Goal: Task Accomplishment & Management: Use online tool/utility

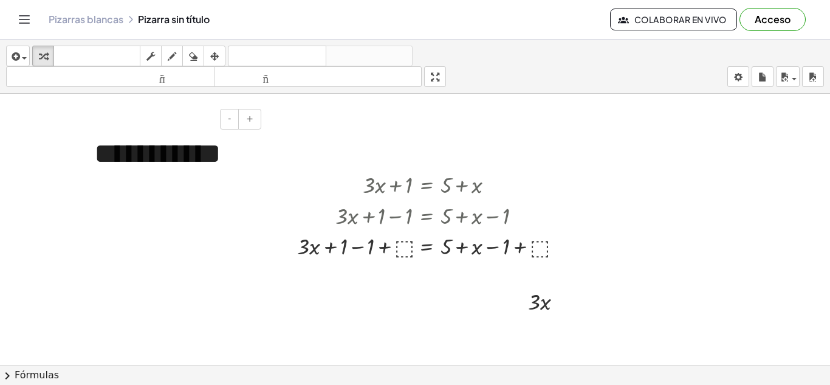
click at [221, 159] on font "**********" at bounding box center [157, 153] width 127 height 29
click at [554, 246] on div "Copiado done" at bounding box center [558, 246] width 9 height 9
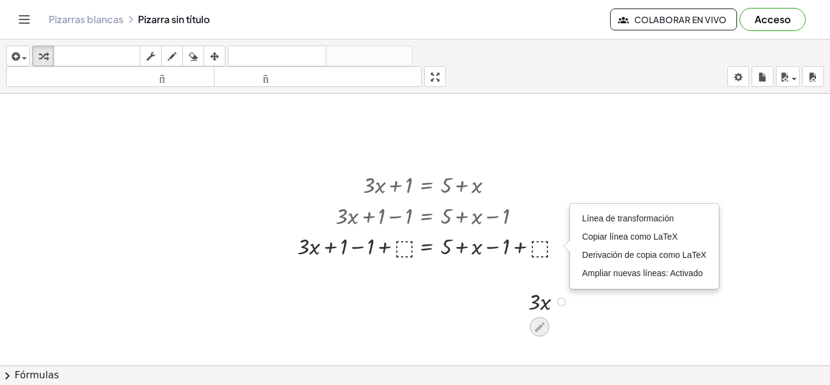
click at [546, 328] on div at bounding box center [539, 326] width 19 height 19
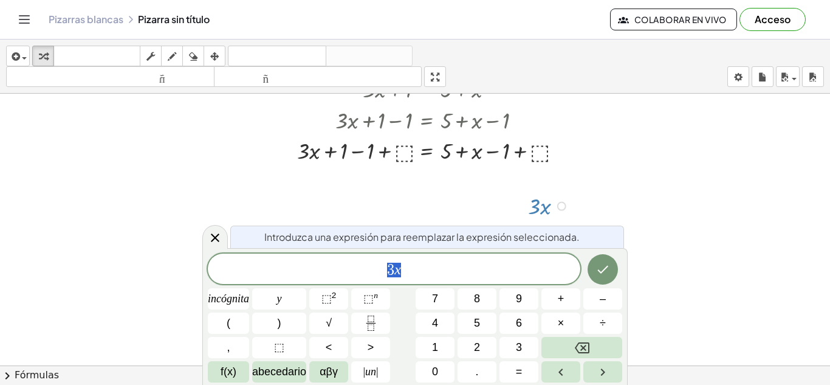
scroll to position [102, 0]
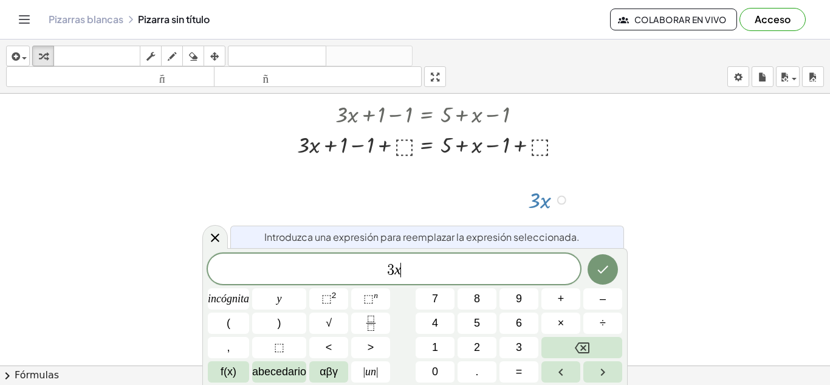
click at [408, 276] on span "3 x ​" at bounding box center [394, 269] width 373 height 17
click at [541, 143] on div at bounding box center [433, 143] width 284 height 31
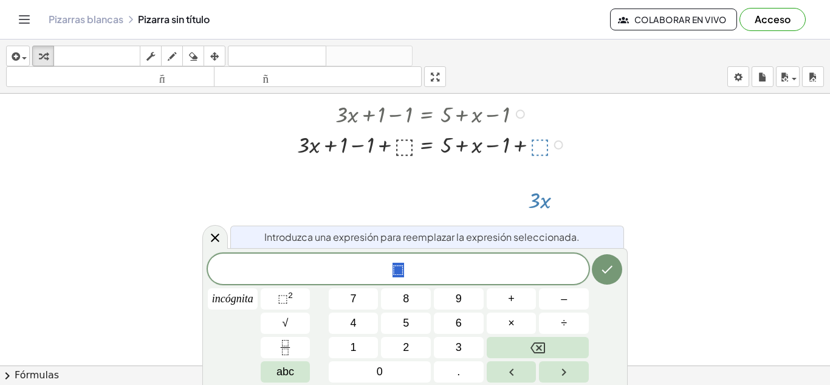
click at [559, 146] on div "Línea de transformación Copiar línea como LaTeX Derivación de copia como LaTeX …" at bounding box center [558, 144] width 9 height 9
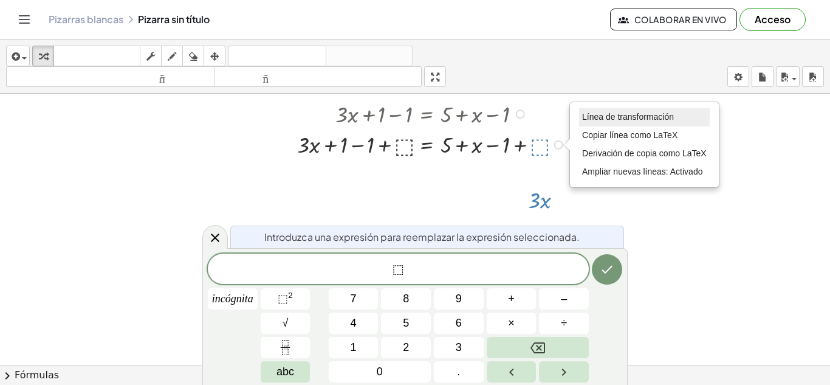
click at [623, 111] on li "Línea de transformación" at bounding box center [644, 117] width 131 height 18
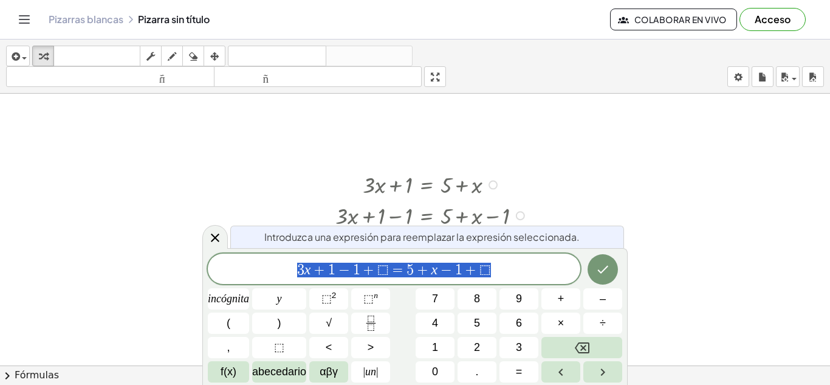
scroll to position [0, 0]
click at [601, 267] on icon "Hecho" at bounding box center [603, 269] width 15 height 15
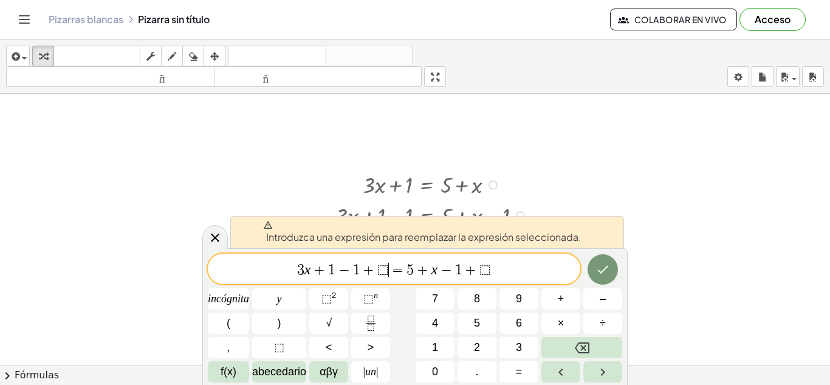
click at [385, 270] on span "⬚" at bounding box center [383, 270] width 12 height 15
click at [599, 269] on icon "Hecho" at bounding box center [603, 269] width 15 height 15
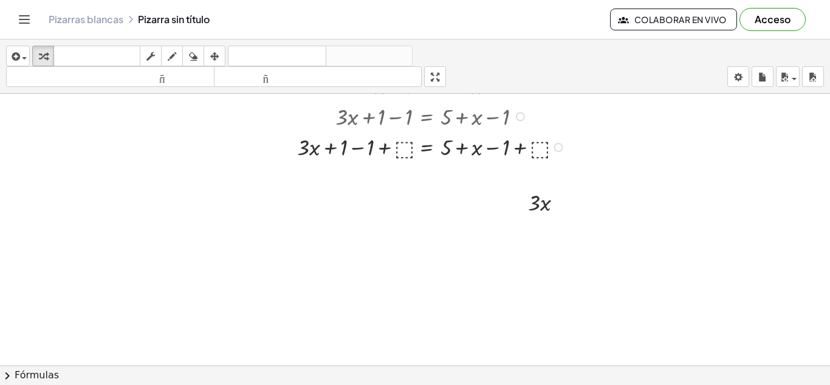
scroll to position [102, 0]
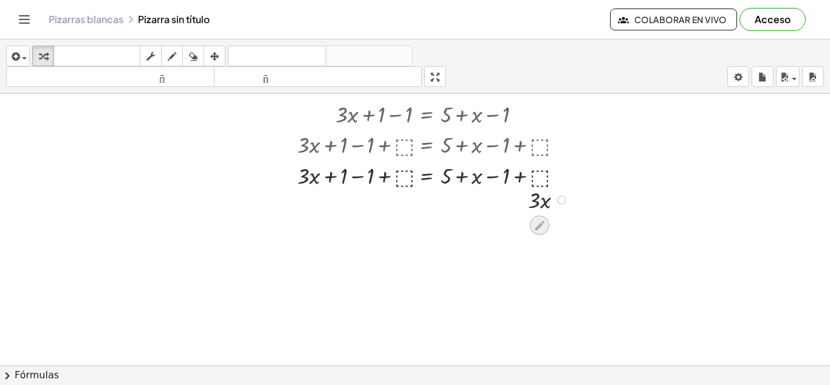
click at [540, 227] on icon at bounding box center [539, 225] width 13 height 13
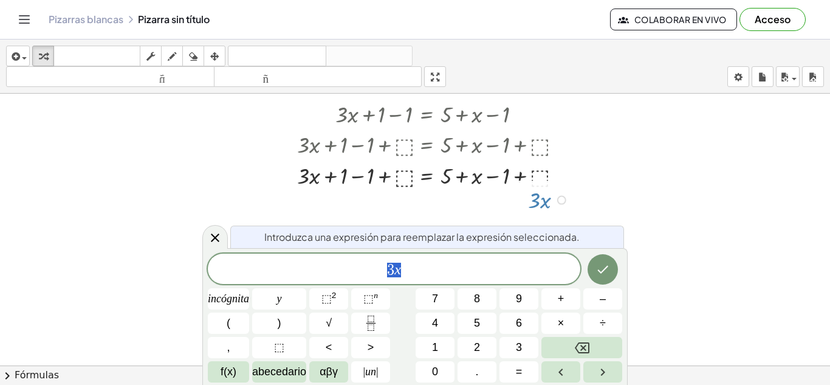
click at [532, 177] on div at bounding box center [433, 174] width 284 height 31
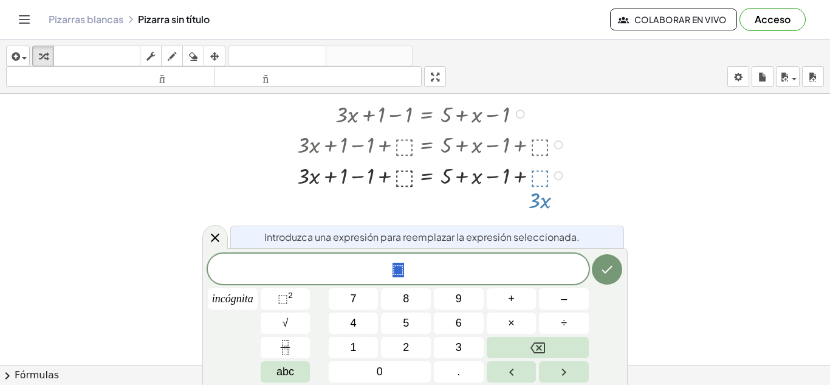
click at [558, 175] on div "Línea de transformación Copiar línea como LaTeX Derivación de copia como LaTeX …" at bounding box center [558, 175] width 9 height 9
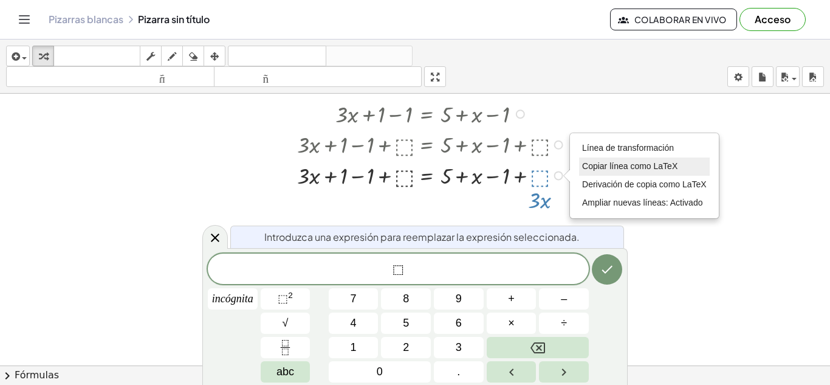
click at [618, 165] on font "Copiar línea como LaTeX" at bounding box center [629, 166] width 95 height 10
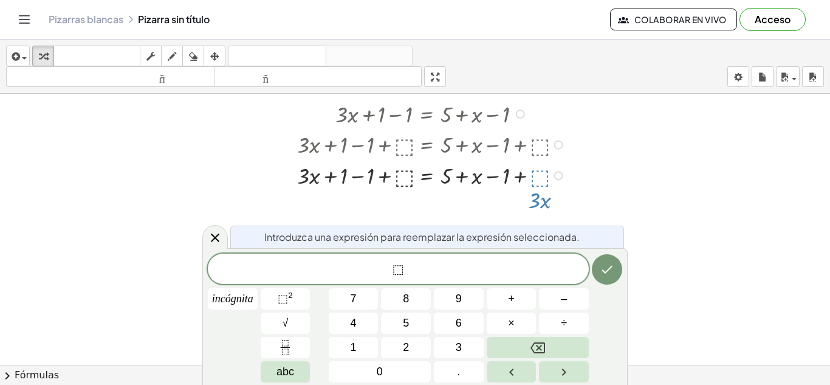
click at [558, 177] on div "Copiado done" at bounding box center [558, 175] width 9 height 9
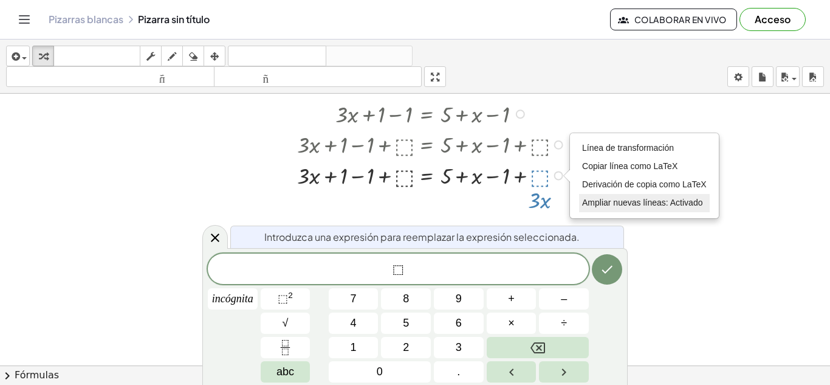
click at [599, 201] on font "Ampliar nuevas líneas: Activado" at bounding box center [642, 203] width 120 height 10
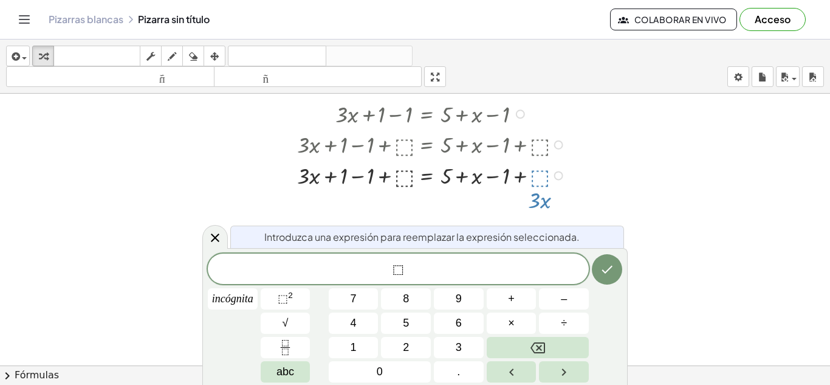
click at [508, 108] on div at bounding box center [433, 113] width 284 height 31
click at [559, 174] on div "Línea de transformación Copiar línea como LaTeX Derivación de copia como LaTeX …" at bounding box center [558, 175] width 9 height 9
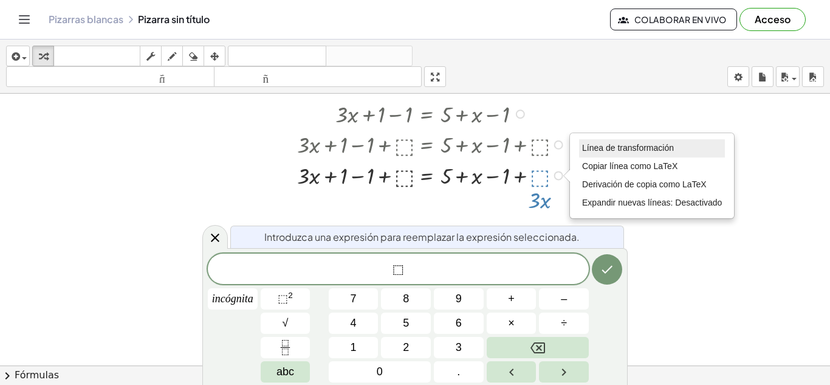
click at [619, 146] on font "Línea de transformación" at bounding box center [628, 148] width 92 height 10
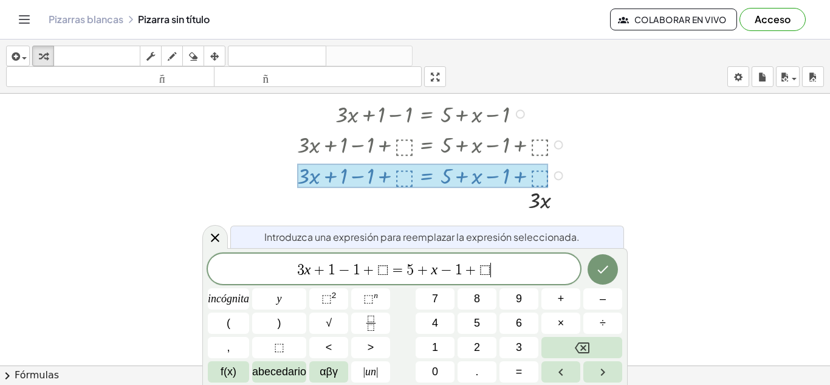
click at [491, 272] on span "3 x + 1 − 1 + ⬚ = 5 + x − 1 + ⬚ ​" at bounding box center [394, 269] width 373 height 17
click at [521, 114] on div at bounding box center [520, 113] width 9 height 9
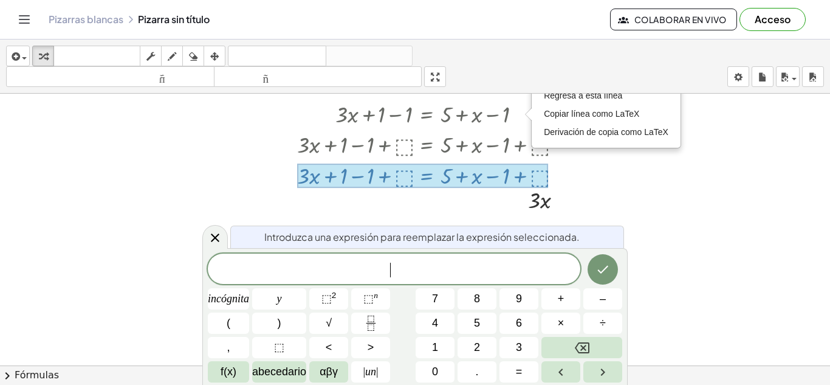
click at [669, 163] on div at bounding box center [415, 311] width 830 height 639
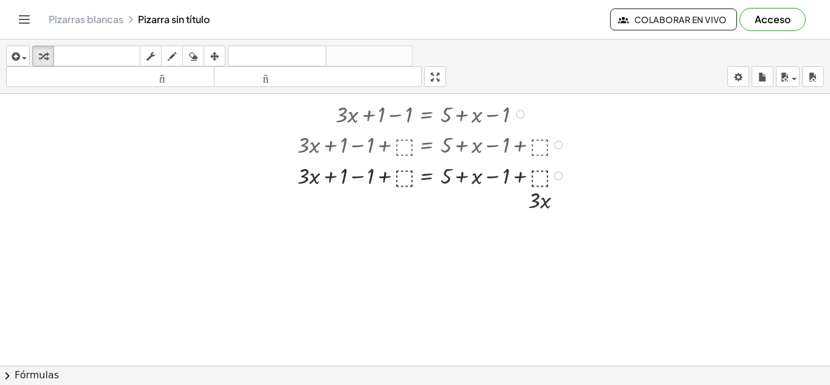
click at [524, 112] on div "Regresa a esta línea Copiar línea como LaTeX Derivación de copia como LaTeX" at bounding box center [520, 113] width 9 height 9
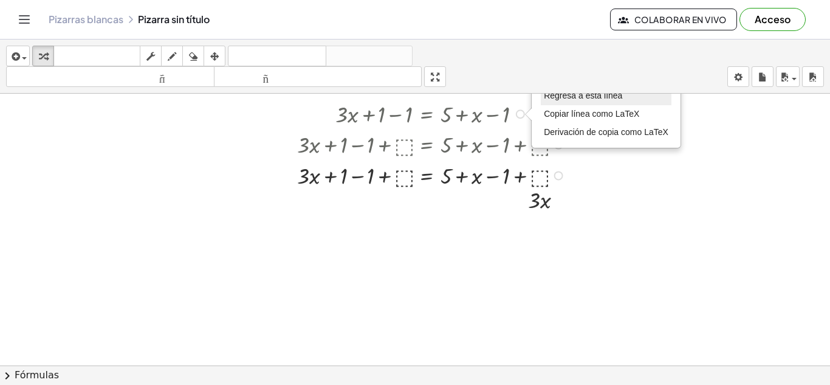
click at [562, 97] on font "Regresa a esta línea" at bounding box center [583, 96] width 78 height 10
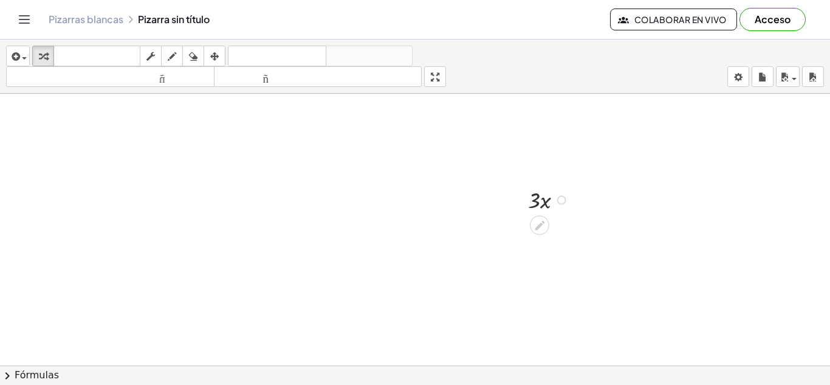
click at [560, 201] on div "Arreglar un error Línea de transformación Copiar línea como LaTeX Derivación de…" at bounding box center [561, 200] width 9 height 9
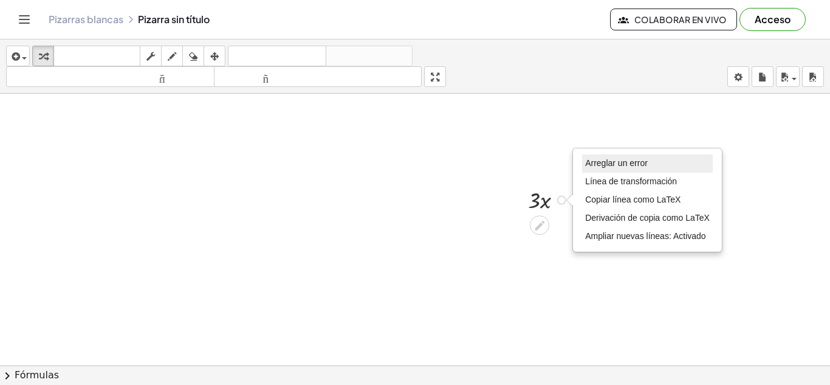
click at [630, 164] on font "Arreglar un error" at bounding box center [616, 163] width 63 height 10
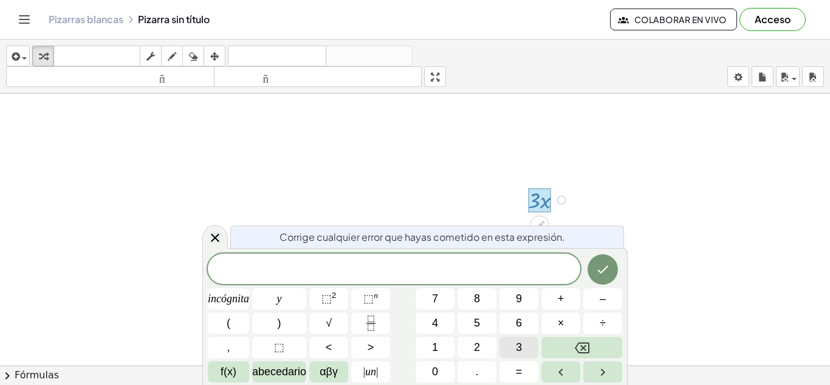
click at [520, 346] on font "3" at bounding box center [519, 347] width 6 height 12
click at [560, 323] on span "×" at bounding box center [561, 323] width 7 height 16
click at [587, 350] on icon "Retroceso" at bounding box center [582, 347] width 15 height 15
click at [558, 298] on span "+" at bounding box center [561, 299] width 7 height 16
click at [518, 371] on font "=" at bounding box center [519, 371] width 7 height 12
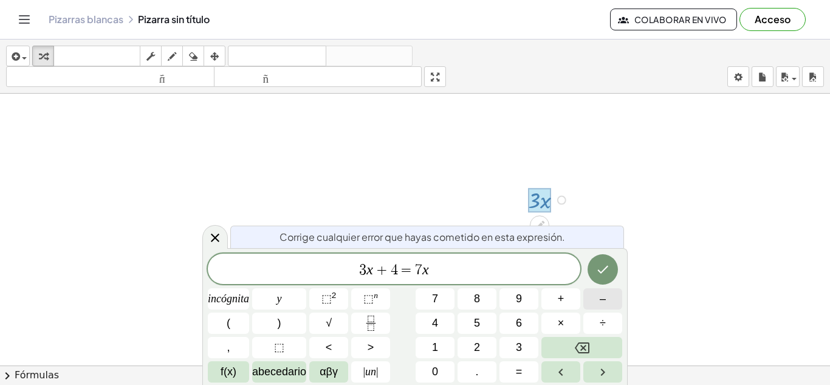
click at [603, 296] on span "–" at bounding box center [603, 299] width 6 height 16
click at [605, 268] on icon "Hecho" at bounding box center [603, 269] width 15 height 15
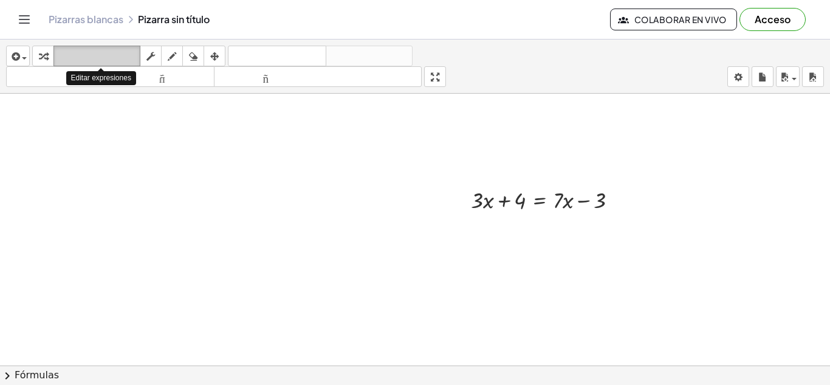
click at [74, 53] on font "teclado" at bounding box center [97, 56] width 81 height 12
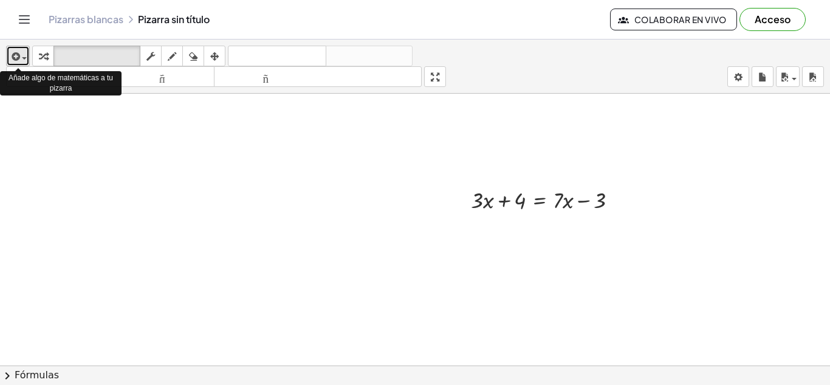
click at [26, 58] on span "button" at bounding box center [24, 58] width 5 height 2
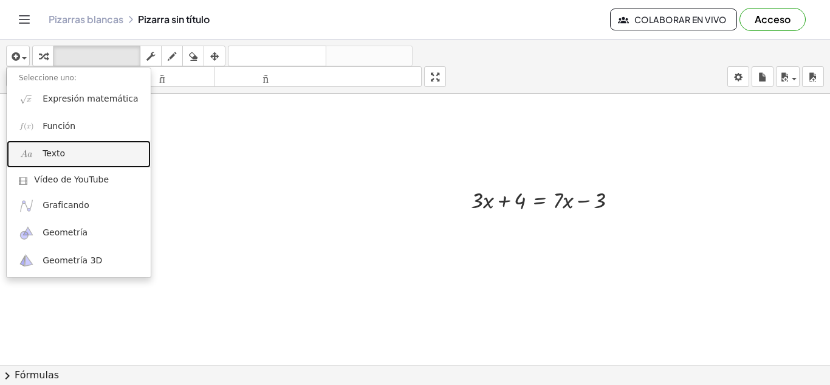
click at [57, 154] on font "Texto" at bounding box center [54, 153] width 22 height 10
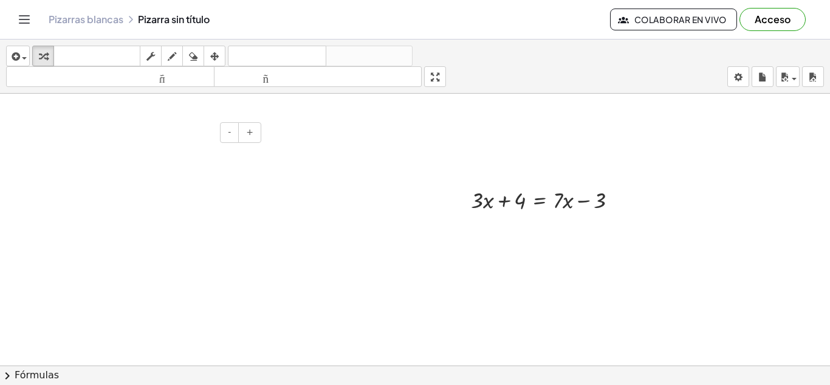
click at [100, 156] on div at bounding box center [173, 155] width 182 height 42
click at [100, 155] on div at bounding box center [173, 155] width 182 height 42
click at [196, 156] on font "**********" at bounding box center [152, 155] width 117 height 12
click at [206, 155] on font "**********" at bounding box center [150, 155] width 112 height 12
click at [129, 156] on font "**********" at bounding box center [152, 155] width 117 height 12
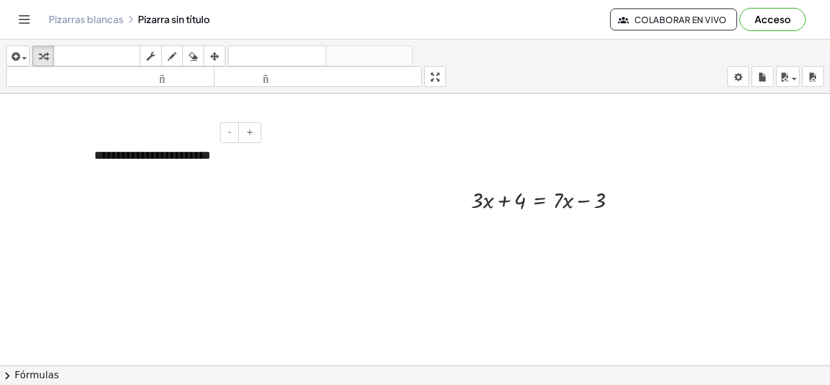
click at [108, 154] on font "**********" at bounding box center [152, 155] width 117 height 12
click at [323, 192] on div at bounding box center [415, 311] width 830 height 639
click at [218, 161] on div "**********" at bounding box center [173, 155] width 182 height 42
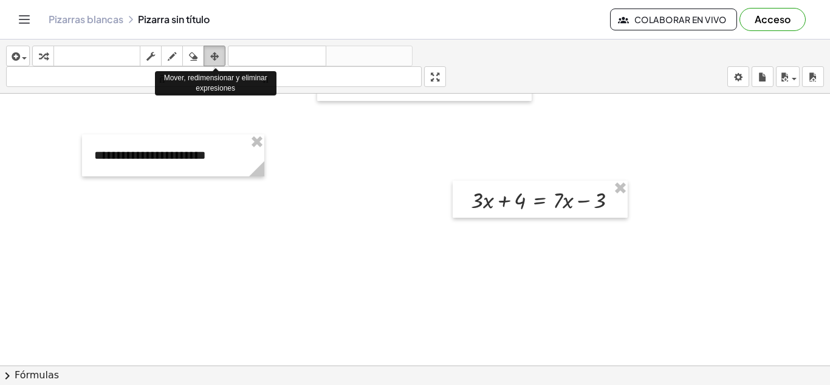
click at [215, 58] on icon "button" at bounding box center [214, 56] width 9 height 15
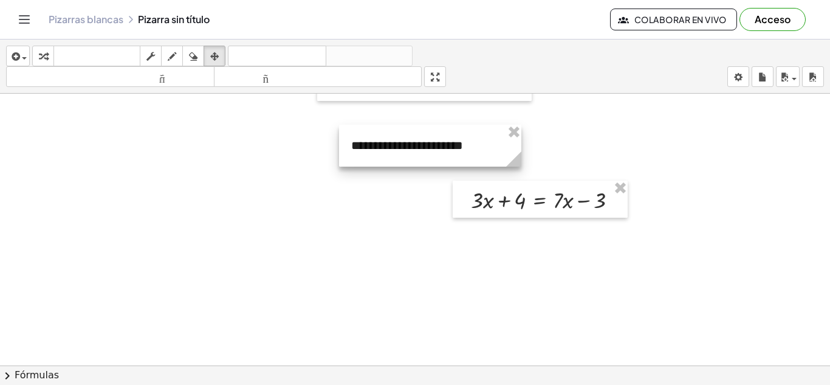
drag, startPoint x: 176, startPoint y: 140, endPoint x: 433, endPoint y: 131, distance: 257.3
click at [433, 131] on div at bounding box center [430, 146] width 182 height 42
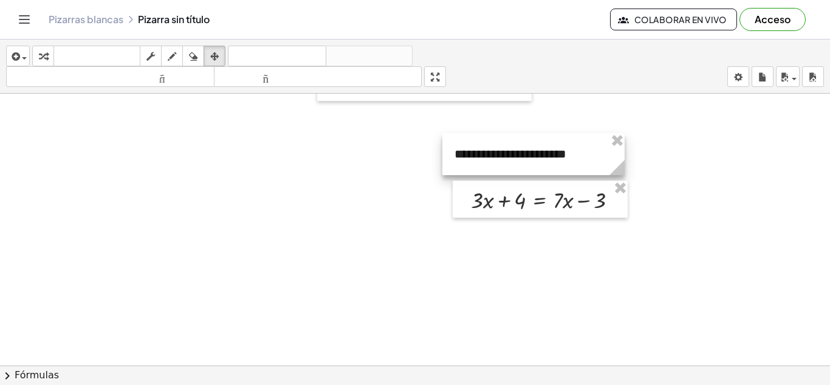
drag, startPoint x: 492, startPoint y: 140, endPoint x: 595, endPoint y: 149, distance: 103.7
click at [595, 149] on div at bounding box center [534, 154] width 182 height 42
click at [579, 252] on div at bounding box center [415, 311] width 830 height 639
click at [334, 220] on div at bounding box center [415, 311] width 830 height 639
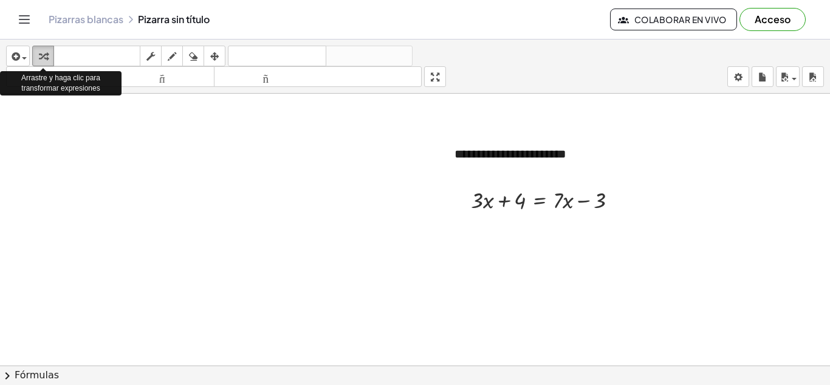
click at [43, 54] on icon "button" at bounding box center [43, 56] width 9 height 15
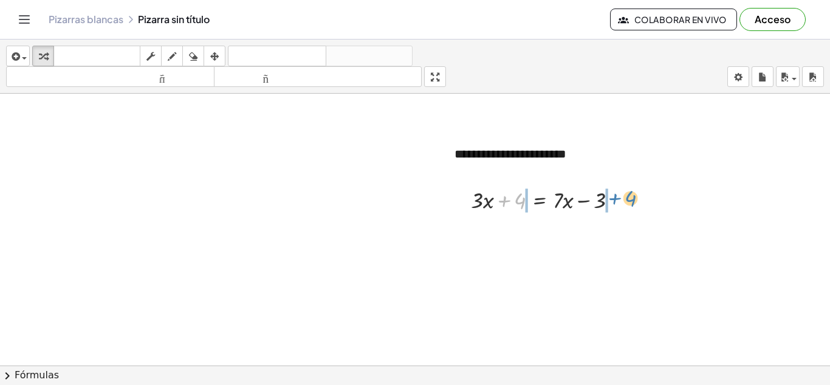
drag, startPoint x: 511, startPoint y: 199, endPoint x: 621, endPoint y: 196, distance: 110.7
click at [621, 196] on div at bounding box center [549, 199] width 168 height 31
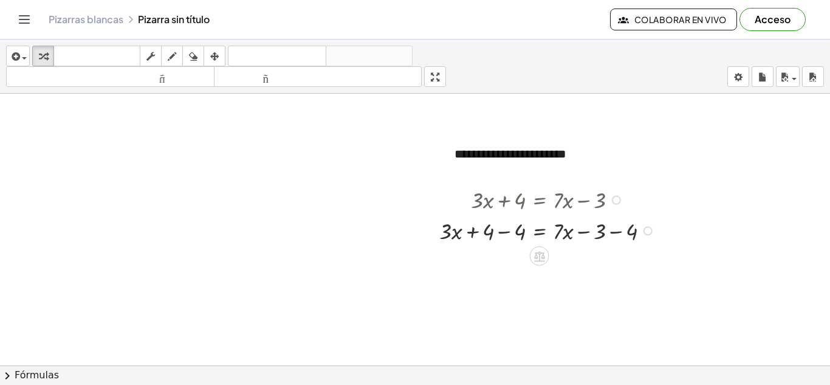
click at [630, 229] on div at bounding box center [549, 230] width 232 height 31
drag, startPoint x: 520, startPoint y: 263, endPoint x: 486, endPoint y: 259, distance: 33.6
click at [486, 259] on div at bounding box center [549, 260] width 232 height 31
drag, startPoint x: 487, startPoint y: 264, endPoint x: 522, endPoint y: 311, distance: 58.1
click at [522, 311] on div at bounding box center [415, 311] width 830 height 639
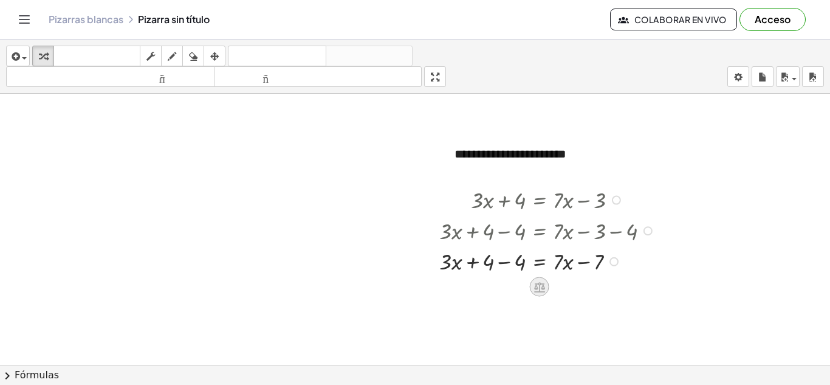
click at [539, 283] on icon at bounding box center [539, 287] width 11 height 10
click at [489, 286] on font "+" at bounding box center [490, 286] width 7 height 13
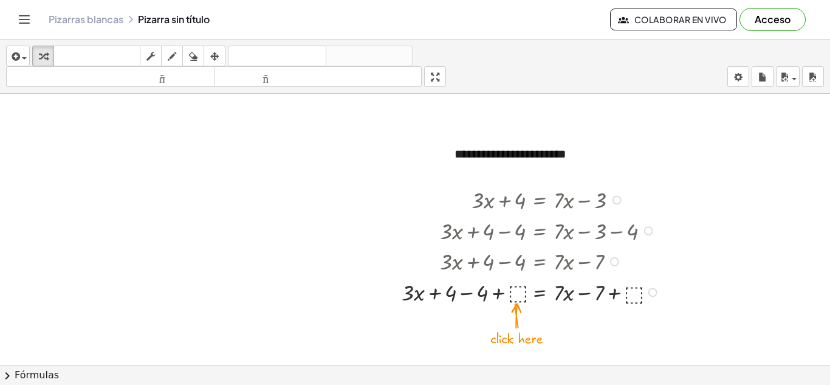
click at [517, 290] on div at bounding box center [533, 291] width 274 height 31
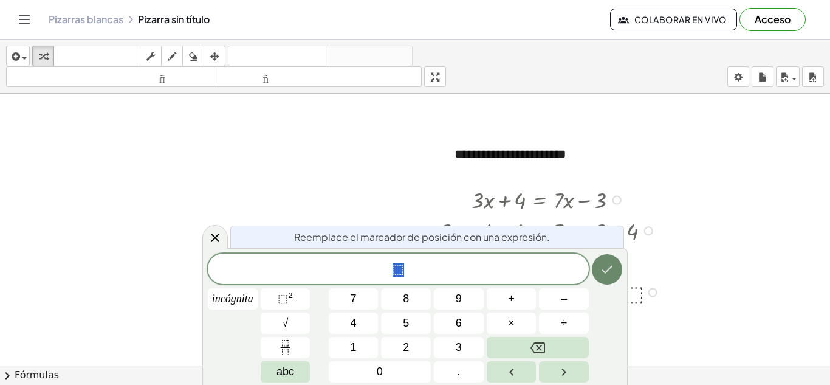
click at [608, 267] on icon "Hecho" at bounding box center [607, 269] width 15 height 15
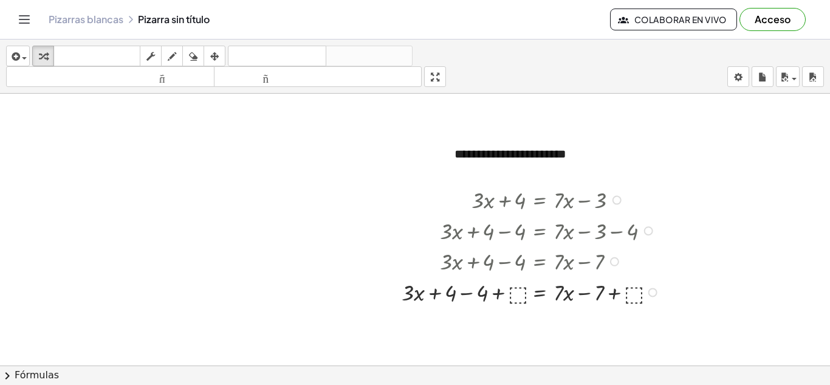
click at [612, 266] on div at bounding box center [614, 261] width 9 height 9
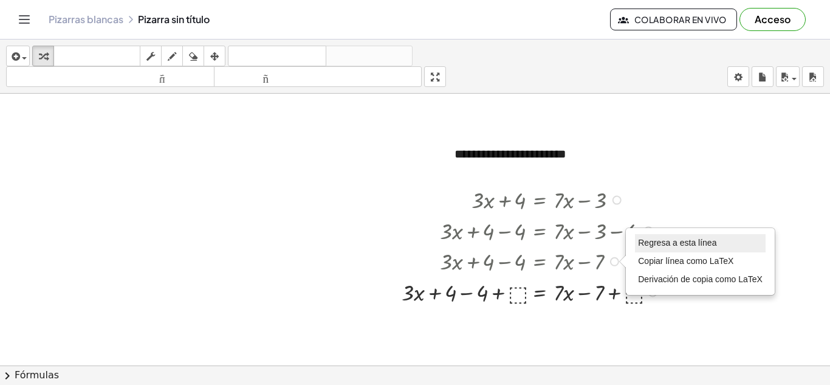
click at [670, 242] on font "Regresa a esta línea" at bounding box center [677, 243] width 78 height 10
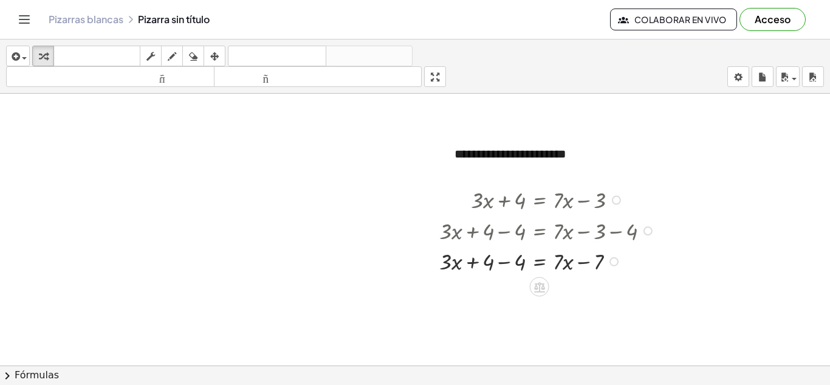
click at [615, 260] on div "Regresa a esta línea Copiar línea como LaTeX Derivación de copia como LaTeX" at bounding box center [614, 261] width 9 height 9
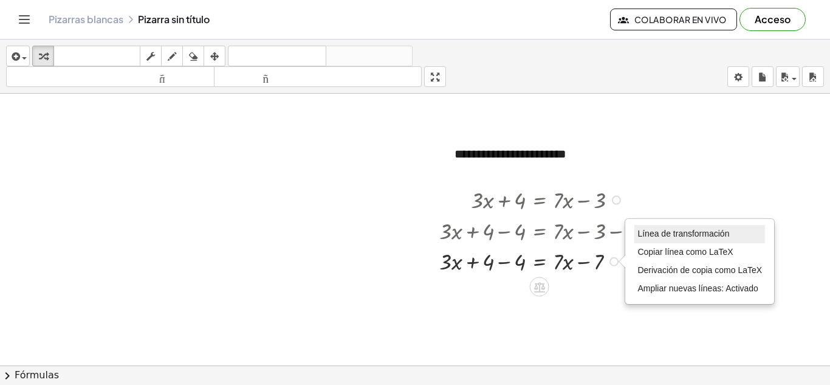
click at [674, 235] on font "Línea de transformación" at bounding box center [684, 234] width 92 height 10
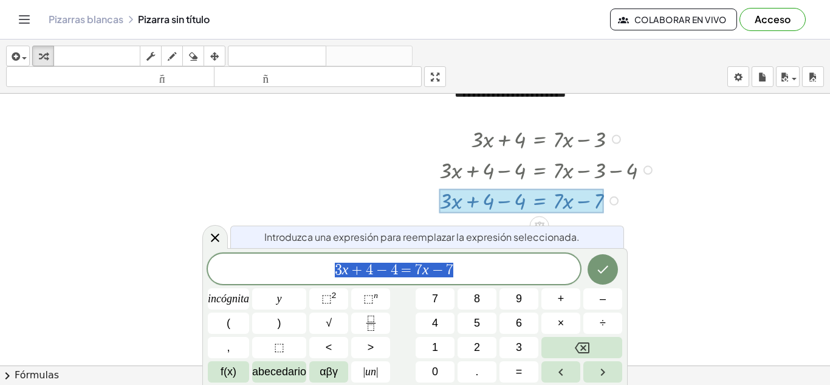
scroll to position [163, 0]
click at [470, 278] on span "3 x + 4 − 4 = 7 x − 7 ​" at bounding box center [394, 269] width 373 height 17
click at [615, 198] on div "Línea de transformación Copiar línea como LaTeX Derivación de copia como LaTeX …" at bounding box center [614, 200] width 9 height 9
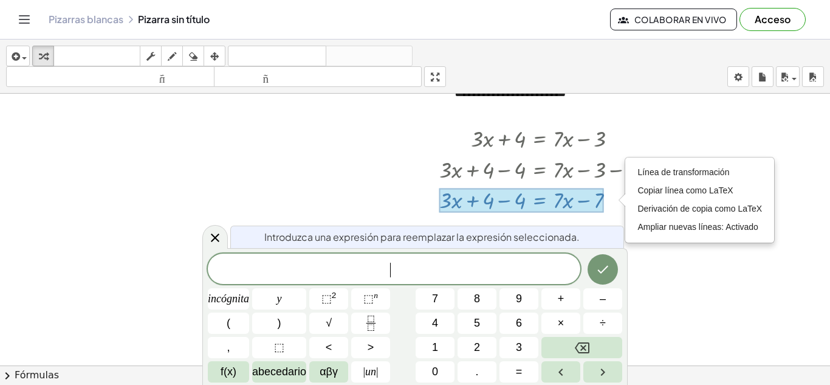
click at [338, 179] on div at bounding box center [415, 250] width 830 height 639
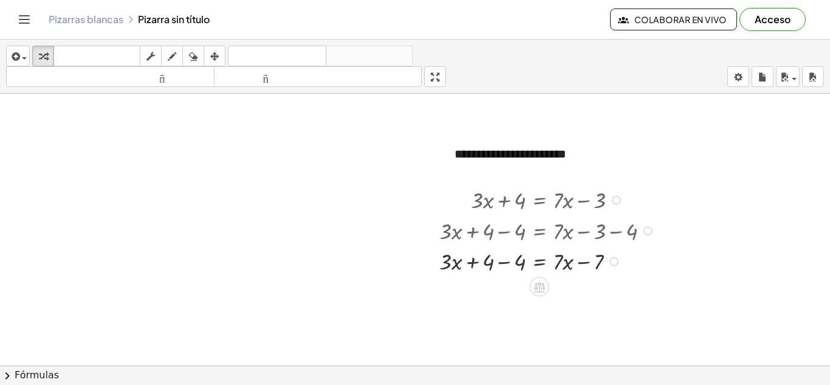
scroll to position [102, 0]
click at [594, 261] on div at bounding box center [549, 260] width 232 height 31
click at [559, 264] on div at bounding box center [549, 260] width 232 height 31
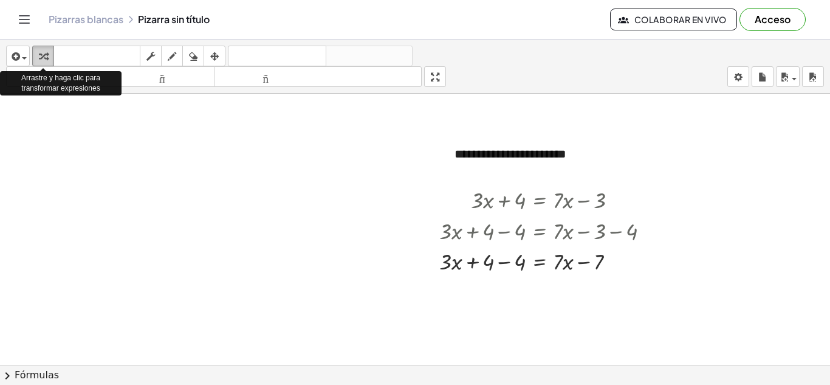
click at [46, 53] on icon "button" at bounding box center [43, 56] width 9 height 15
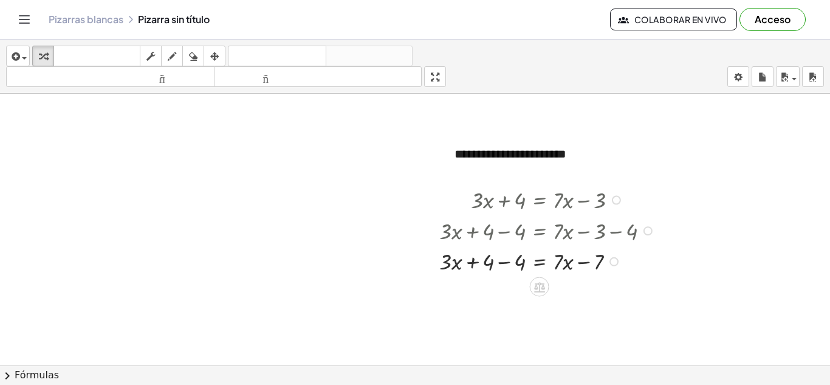
click at [558, 259] on div at bounding box center [549, 260] width 232 height 31
drag, startPoint x: 489, startPoint y: 264, endPoint x: 523, endPoint y: 261, distance: 33.6
click at [523, 261] on div "**********" at bounding box center [415, 311] width 830 height 639
drag, startPoint x: 523, startPoint y: 261, endPoint x: 338, endPoint y: 203, distance: 193.6
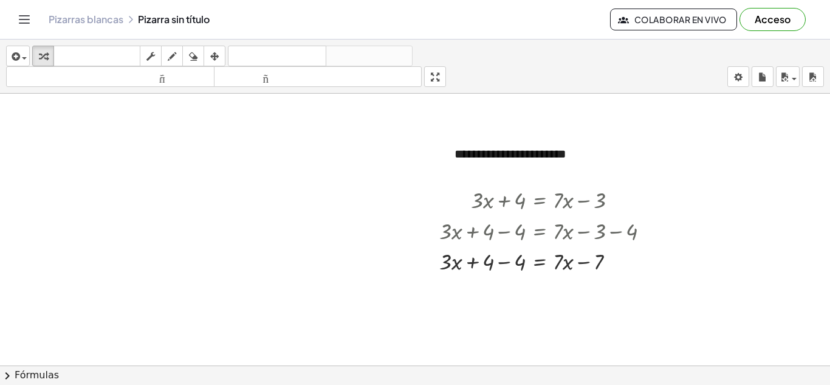
click at [338, 203] on div at bounding box center [415, 311] width 830 height 639
click at [646, 232] on div at bounding box center [648, 230] width 9 height 9
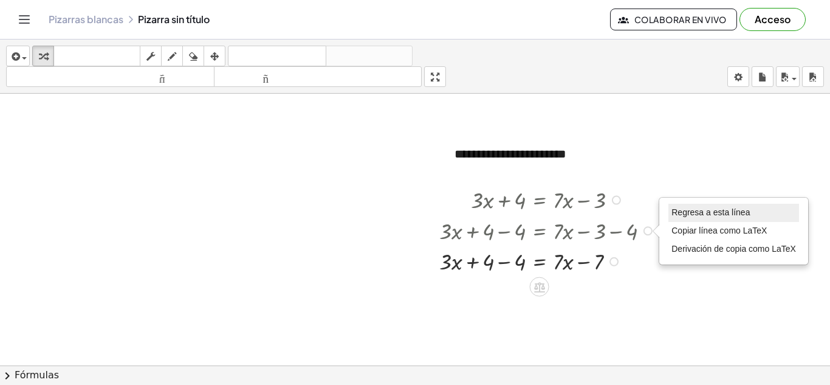
click at [686, 212] on font "Regresa a esta línea" at bounding box center [711, 212] width 78 height 10
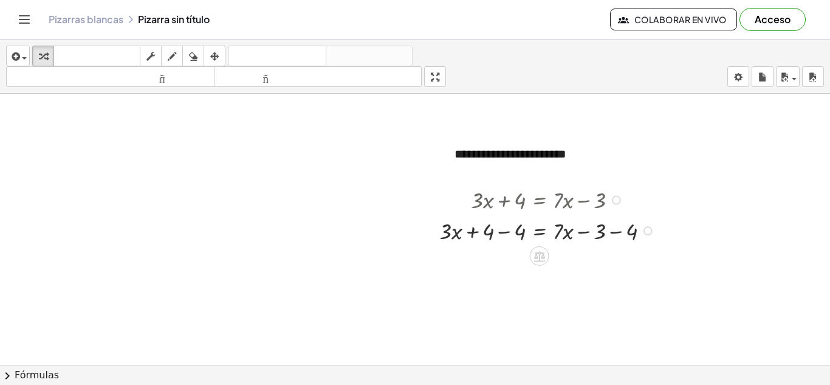
click at [649, 230] on div "Regresa a esta línea Copiar línea como LaTeX Derivación de copia como LaTeX" at bounding box center [648, 230] width 9 height 9
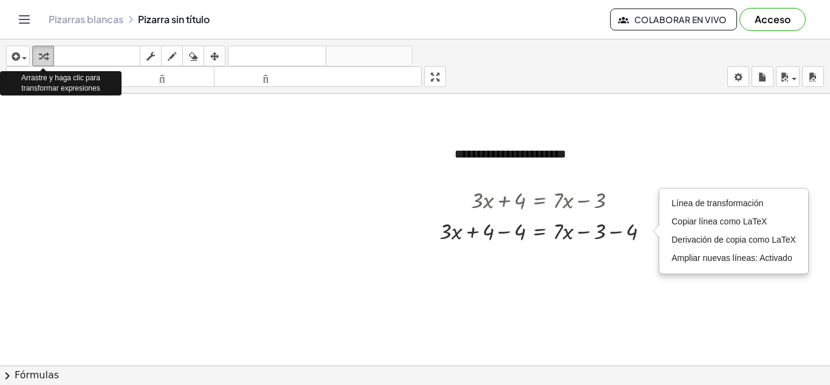
click at [39, 53] on icon "button" at bounding box center [43, 56] width 9 height 15
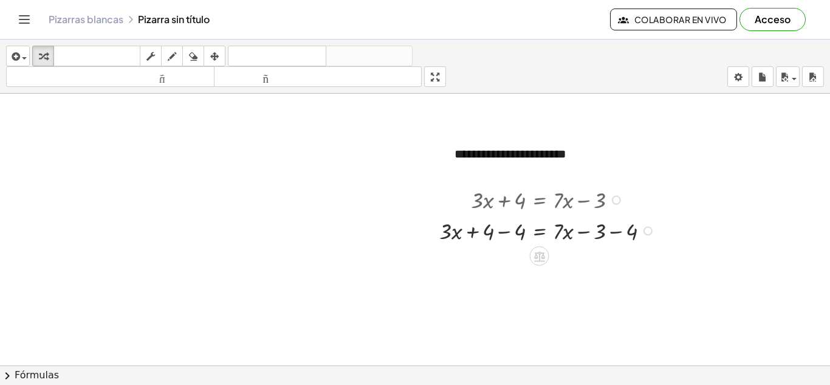
drag, startPoint x: 516, startPoint y: 201, endPoint x: 555, endPoint y: 196, distance: 39.2
drag, startPoint x: 555, startPoint y: 196, endPoint x: 390, endPoint y: 188, distance: 164.9
click at [390, 188] on div at bounding box center [415, 311] width 830 height 639
click at [661, 21] on font "Colaborar en vivo" at bounding box center [681, 19] width 92 height 11
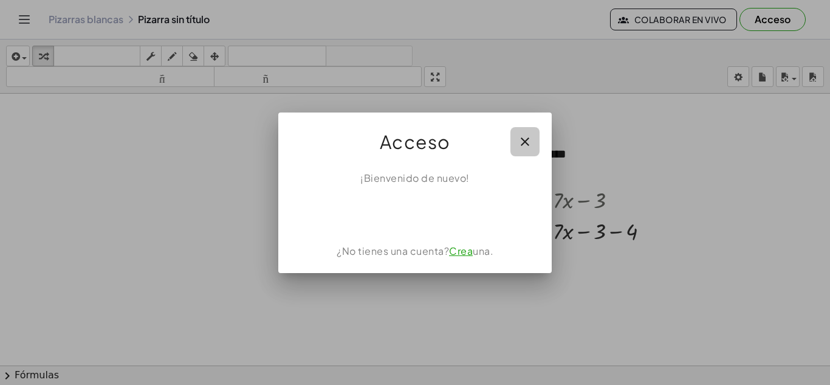
click at [523, 139] on icon "button" at bounding box center [525, 141] width 15 height 15
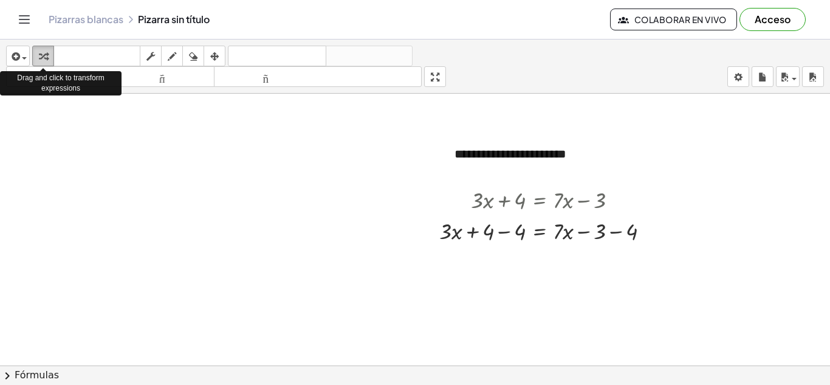
click at [44, 57] on icon "button" at bounding box center [43, 56] width 9 height 15
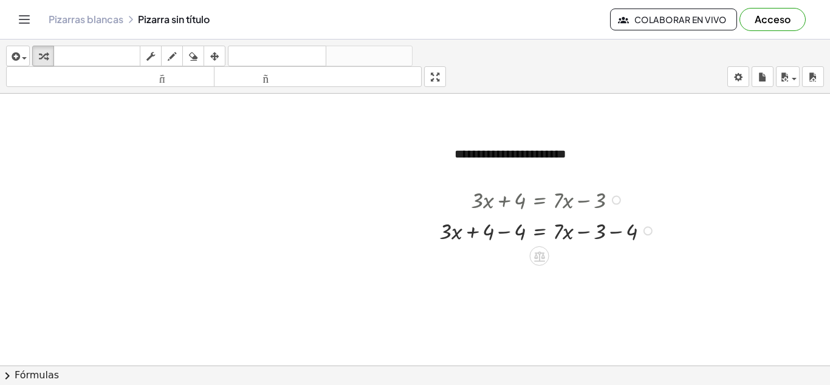
drag, startPoint x: 505, startPoint y: 200, endPoint x: 580, endPoint y: 207, distance: 75.7
click at [580, 207] on div at bounding box center [549, 199] width 232 height 31
drag, startPoint x: 489, startPoint y: 235, endPoint x: 522, endPoint y: 235, distance: 32.2
drag, startPoint x: 599, startPoint y: 263, endPoint x: 632, endPoint y: 263, distance: 32.8
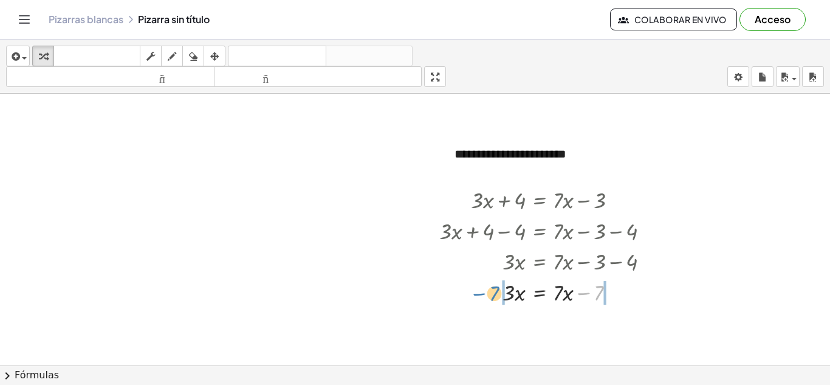
drag, startPoint x: 599, startPoint y: 291, endPoint x: 494, endPoint y: 291, distance: 104.6
click at [494, 291] on div at bounding box center [549, 291] width 232 height 31
drag, startPoint x: 629, startPoint y: 323, endPoint x: 601, endPoint y: 324, distance: 28.6
drag, startPoint x: 518, startPoint y: 323, endPoint x: 615, endPoint y: 324, distance: 96.0
click at [615, 324] on div at bounding box center [549, 321] width 232 height 31
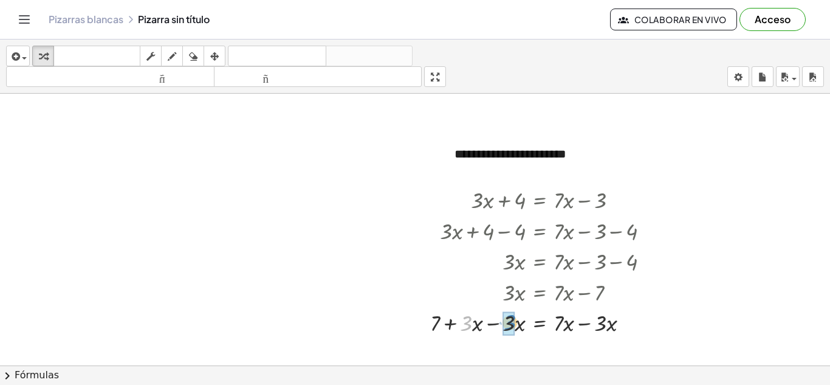
drag, startPoint x: 469, startPoint y: 327, endPoint x: 512, endPoint y: 326, distance: 43.8
click at [626, 323] on div at bounding box center [625, 323] width 9 height 9
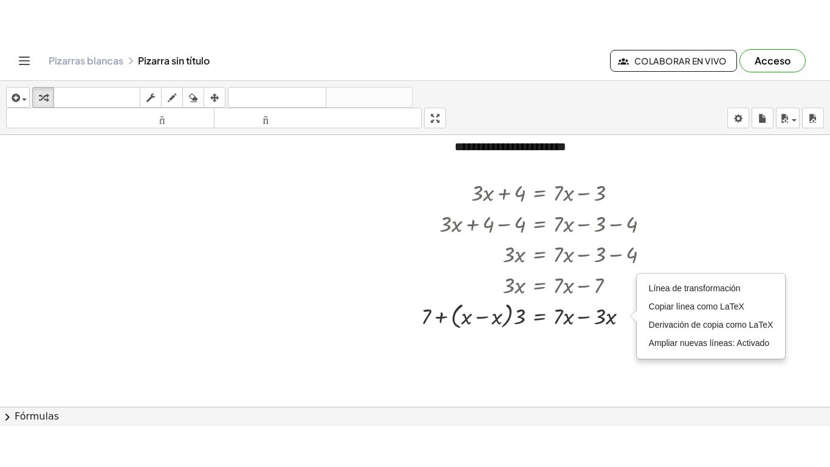
scroll to position [126, 0]
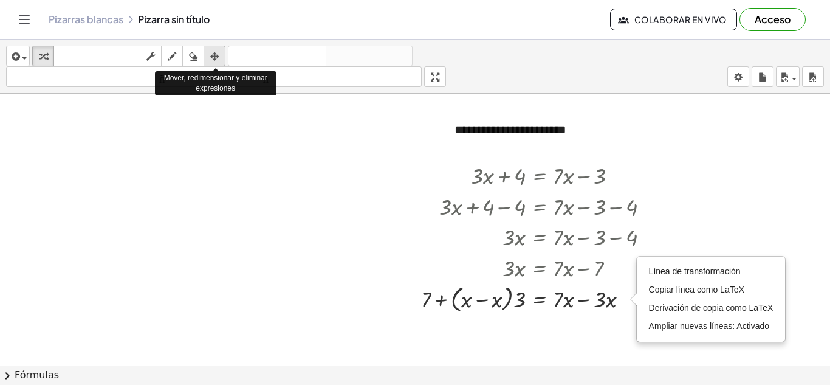
click at [215, 55] on icon "button" at bounding box center [214, 56] width 9 height 15
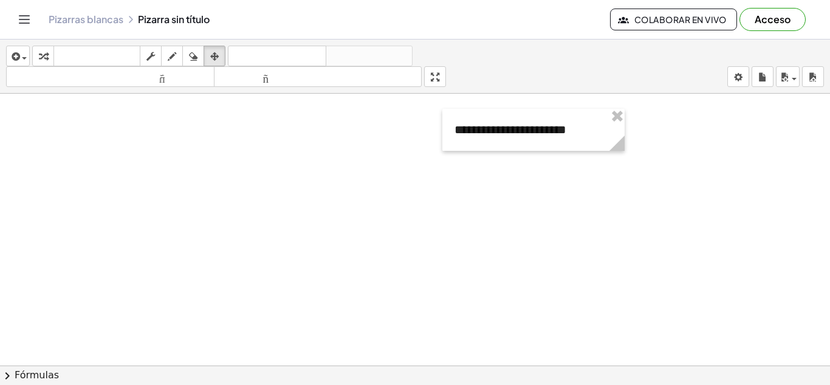
click at [551, 183] on div at bounding box center [415, 287] width 830 height 639
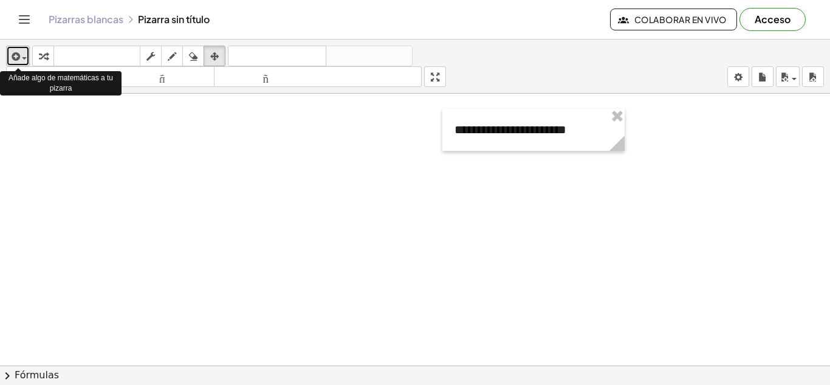
click at [16, 55] on icon "button" at bounding box center [14, 56] width 11 height 15
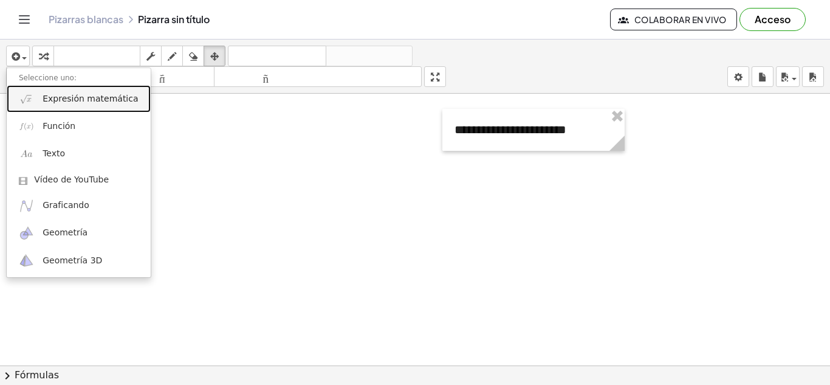
click at [70, 100] on font "Expresión matemática" at bounding box center [90, 99] width 95 height 10
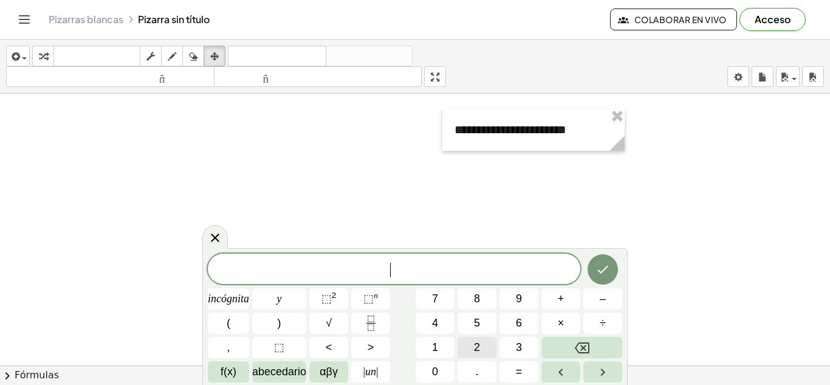
click at [476, 345] on font "2" at bounding box center [477, 347] width 6 height 12
click at [288, 368] on font "abecedario" at bounding box center [279, 371] width 54 height 12
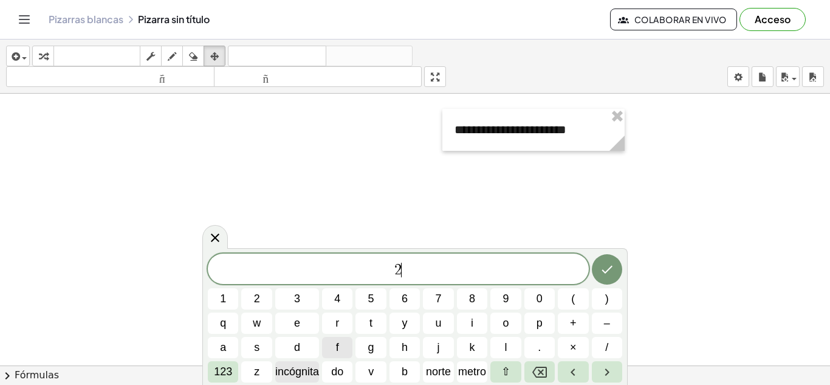
click at [306, 372] on font "incógnita" at bounding box center [297, 371] width 44 height 12
click at [566, 321] on button "+" at bounding box center [573, 322] width 30 height 21
click at [297, 296] on span "3" at bounding box center [297, 299] width 6 height 16
click at [224, 296] on span "1" at bounding box center [223, 299] width 6 height 16
click at [296, 294] on span "3" at bounding box center [297, 299] width 6 height 16
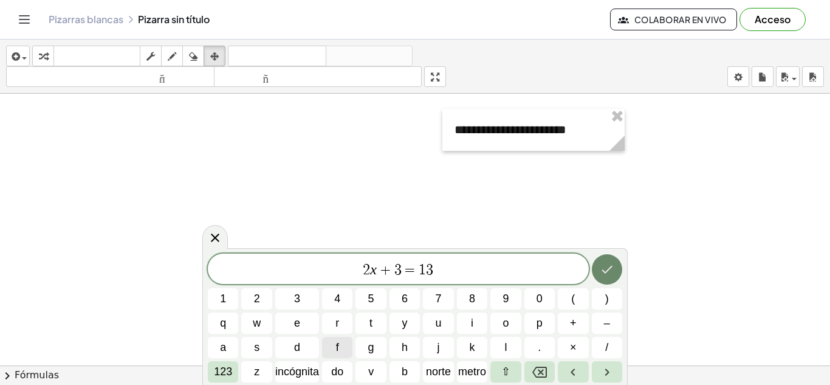
click at [610, 272] on icon "Hecho" at bounding box center [607, 269] width 15 height 15
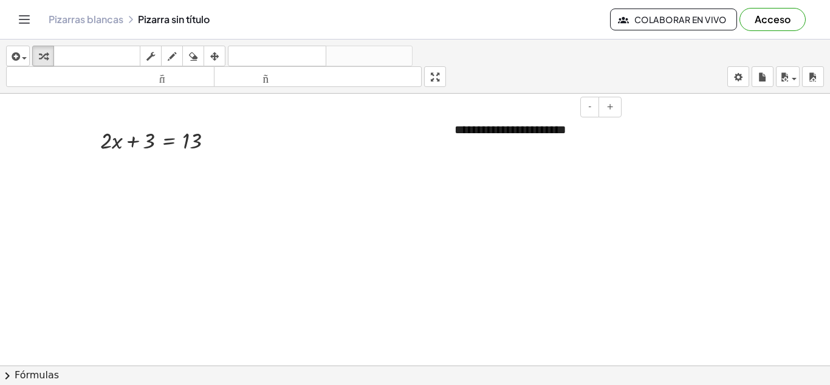
click at [481, 133] on font "**********" at bounding box center [511, 129] width 112 height 12
drag, startPoint x: 481, startPoint y: 133, endPoint x: 413, endPoint y: 122, distance: 69.0
click at [413, 122] on div "**********" at bounding box center [415, 287] width 830 height 639
click at [407, 194] on div at bounding box center [415, 287] width 830 height 639
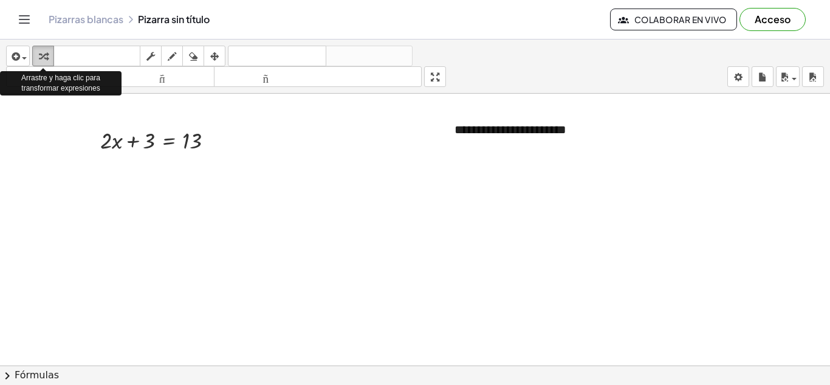
click at [47, 52] on icon "button" at bounding box center [43, 56] width 9 height 15
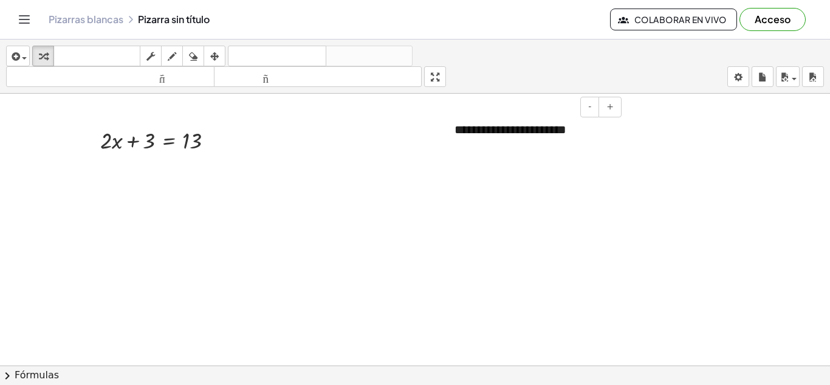
click at [498, 138] on div "**********" at bounding box center [534, 130] width 182 height 42
drag, startPoint x: 498, startPoint y: 138, endPoint x: 334, endPoint y: 115, distance: 165.7
click at [334, 115] on div "**********" at bounding box center [415, 287] width 830 height 639
click at [456, 140] on div "**********" at bounding box center [534, 130] width 182 height 42
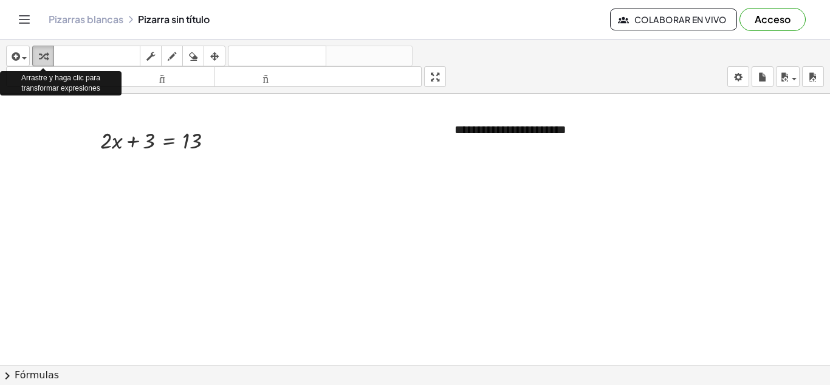
click at [40, 56] on icon "button" at bounding box center [43, 56] width 9 height 15
click at [24, 57] on span "button" at bounding box center [24, 58] width 5 height 2
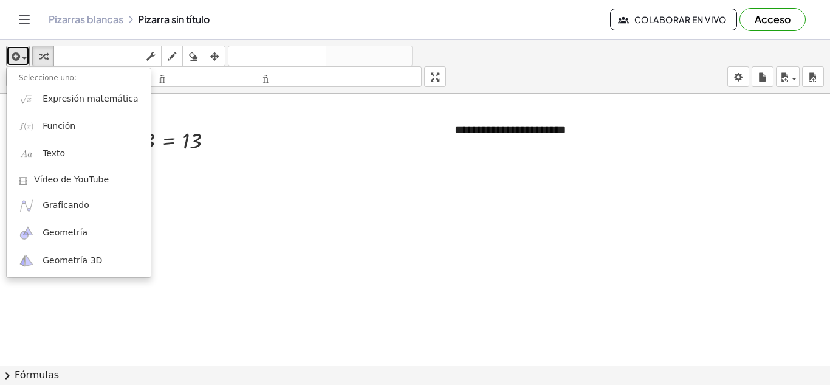
click at [281, 203] on div at bounding box center [415, 287] width 830 height 639
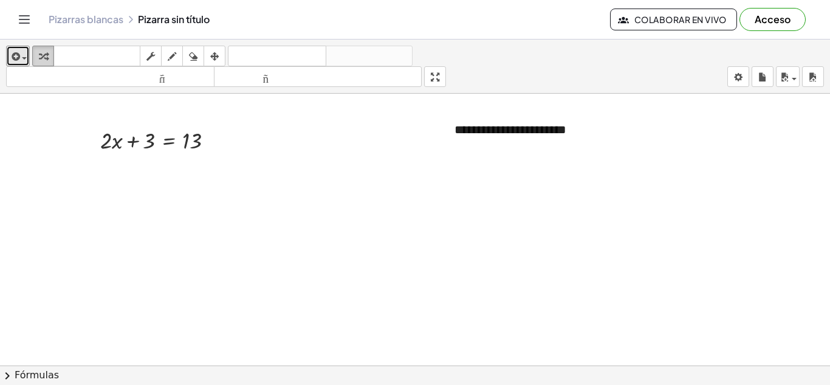
click at [44, 53] on icon "button" at bounding box center [43, 56] width 9 height 15
drag, startPoint x: 44, startPoint y: 52, endPoint x: 492, endPoint y: 131, distance: 455.6
click at [492, 131] on div "**********" at bounding box center [415, 212] width 830 height 345
click at [491, 131] on font "**********" at bounding box center [511, 129] width 112 height 12
drag, startPoint x: 457, startPoint y: 135, endPoint x: 308, endPoint y: 137, distance: 149.5
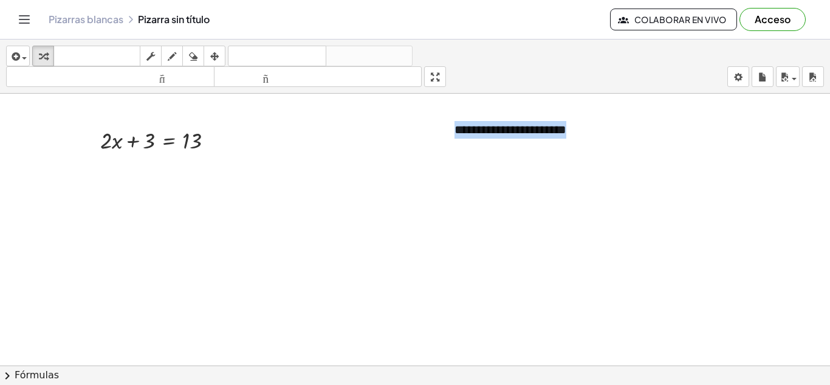
click at [308, 137] on div "**********" at bounding box center [415, 287] width 830 height 639
click at [150, 141] on div at bounding box center [161, 139] width 135 height 31
drag, startPoint x: 150, startPoint y: 141, endPoint x: 221, endPoint y: 142, distance: 71.1
click at [221, 142] on div at bounding box center [161, 139] width 135 height 31
drag, startPoint x: 117, startPoint y: 174, endPoint x: 150, endPoint y: 174, distance: 33.4
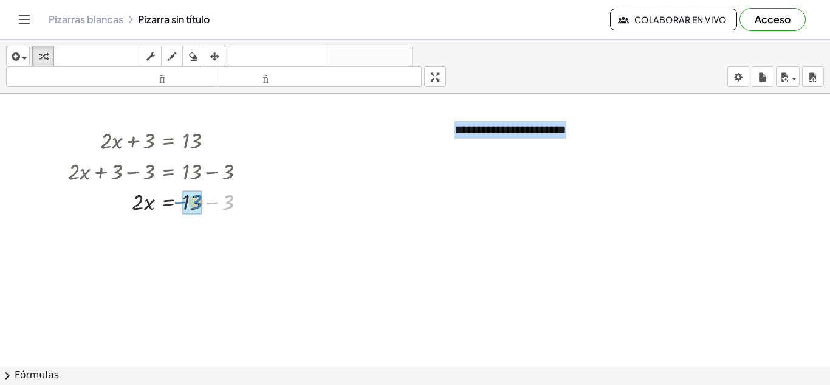
drag, startPoint x: 229, startPoint y: 204, endPoint x: 198, endPoint y: 204, distance: 31.6
drag, startPoint x: 135, startPoint y: 236, endPoint x: 188, endPoint y: 261, distance: 59.0
drag, startPoint x: 143, startPoint y: 280, endPoint x: 139, endPoint y: 262, distance: 18.1
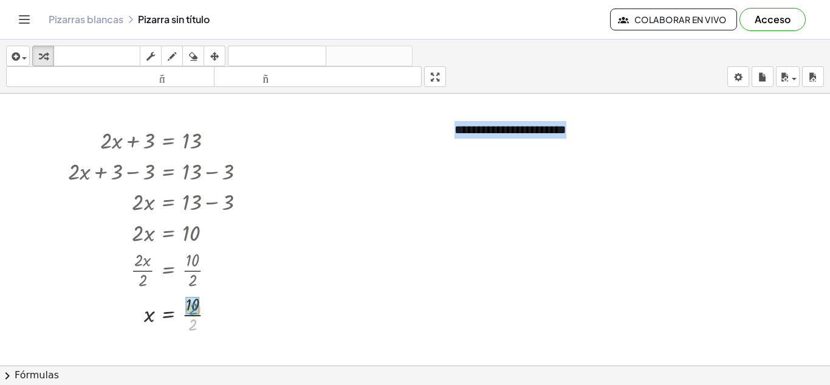
drag, startPoint x: 191, startPoint y: 323, endPoint x: 192, endPoint y: 307, distance: 15.8
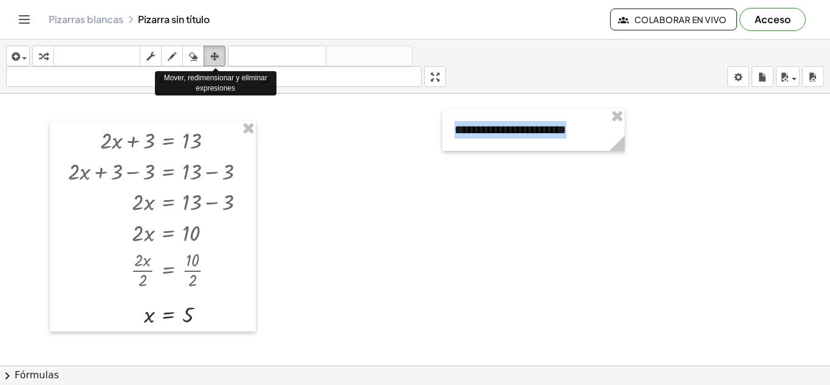
click at [215, 56] on icon "button" at bounding box center [214, 56] width 9 height 15
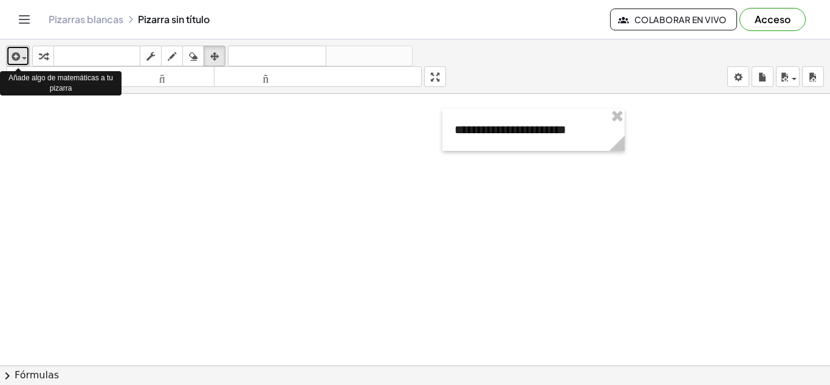
click at [14, 56] on icon "button" at bounding box center [14, 56] width 11 height 15
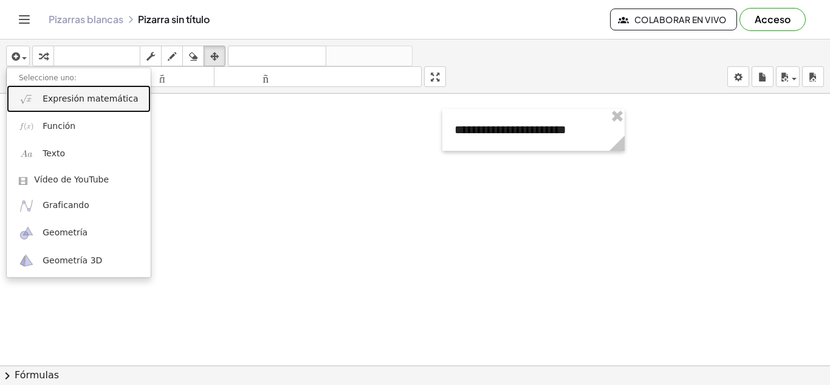
click at [41, 105] on link "Expresión matemática" at bounding box center [79, 98] width 144 height 27
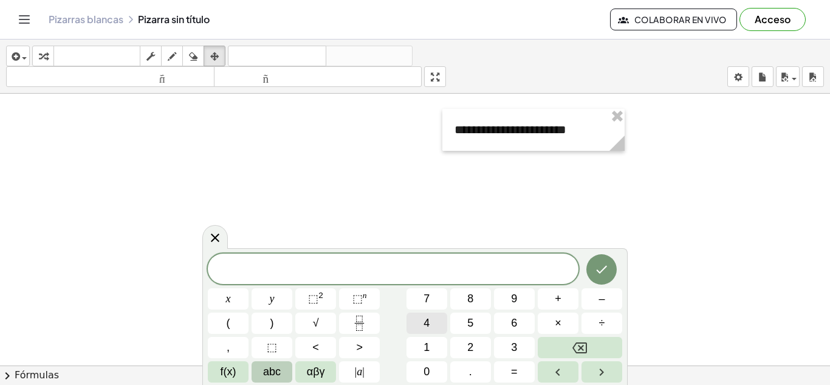
click at [424, 320] on span "4" at bounding box center [427, 323] width 6 height 16
click at [269, 368] on span "abc" at bounding box center [272, 371] width 18 height 16
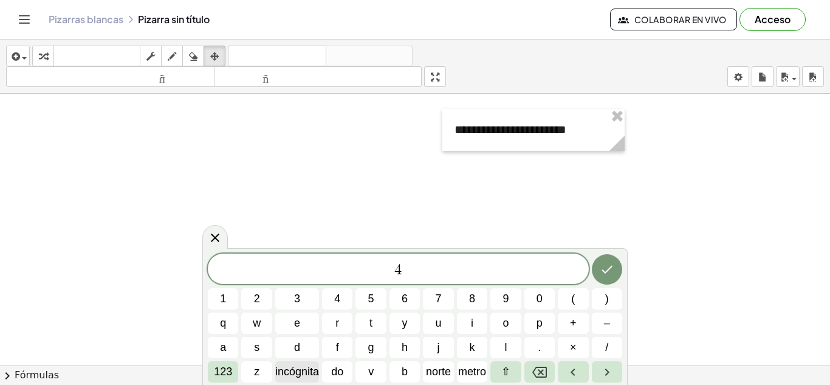
click at [295, 370] on font "incógnita" at bounding box center [297, 371] width 44 height 12
click at [569, 322] on button "+" at bounding box center [573, 322] width 30 height 21
click at [217, 370] on font "123" at bounding box center [223, 371] width 18 height 12
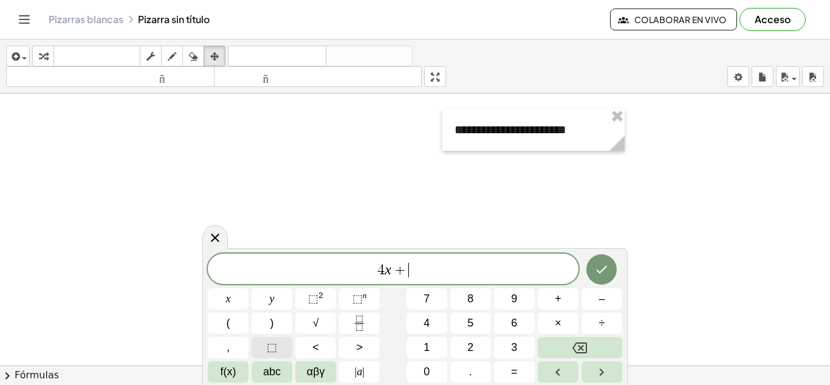
click at [271, 339] on span "⬚" at bounding box center [272, 347] width 10 height 16
click at [506, 374] on button "=" at bounding box center [514, 371] width 41 height 21
click at [515, 298] on span "9" at bounding box center [514, 299] width 6 height 16
click at [269, 346] on span "⬚" at bounding box center [272, 347] width 10 height 16
click at [560, 300] on span "+" at bounding box center [558, 299] width 7 height 16
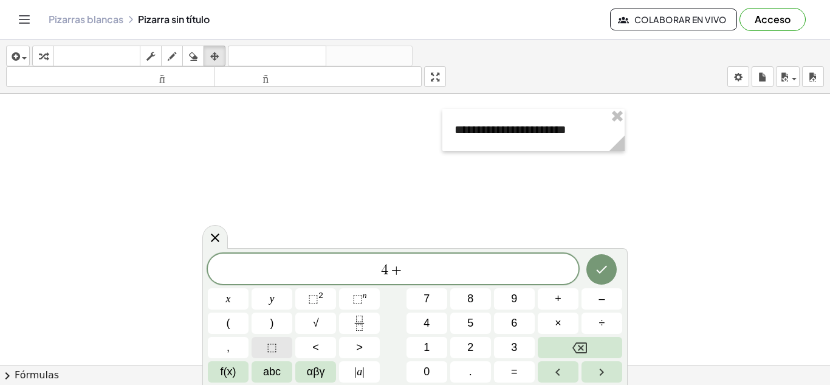
click at [273, 345] on span "⬚" at bounding box center [272, 347] width 10 height 16
click at [514, 368] on span "=" at bounding box center [514, 371] width 7 height 16
click at [430, 344] on span "1" at bounding box center [427, 347] width 6 height 16
click at [471, 352] on span "2" at bounding box center [470, 347] width 6 height 16
click at [611, 297] on button "–" at bounding box center [602, 298] width 41 height 21
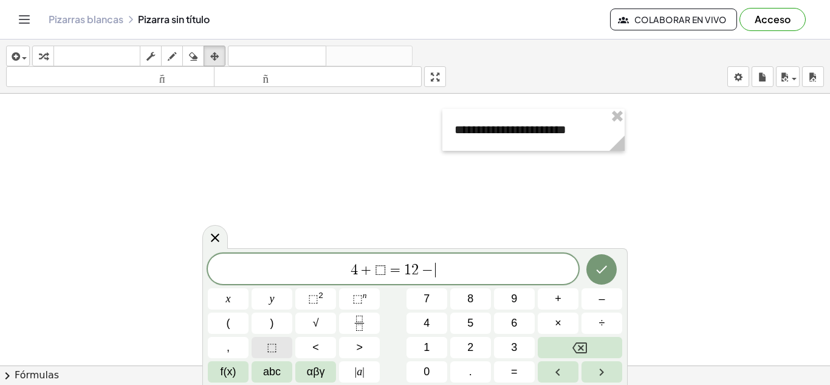
click at [270, 350] on span "⬚" at bounding box center [272, 347] width 10 height 16
click at [602, 273] on icon "Hecho" at bounding box center [601, 269] width 15 height 15
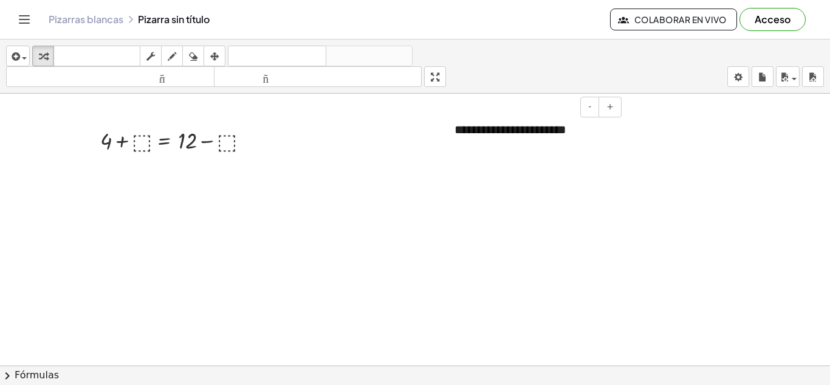
click at [567, 129] on font "**********" at bounding box center [511, 129] width 112 height 12
click at [570, 133] on div "**********" at bounding box center [534, 130] width 182 height 42
click at [140, 143] on div at bounding box center [178, 139] width 168 height 31
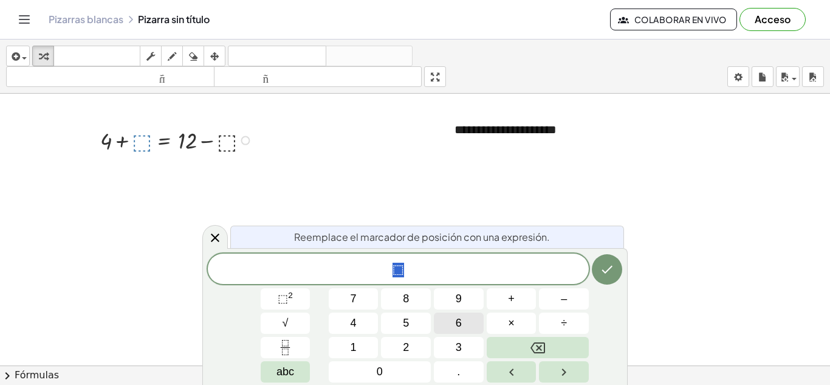
click at [461, 323] on span "6" at bounding box center [459, 323] width 6 height 16
click at [610, 270] on icon "Hecho" at bounding box center [607, 269] width 15 height 15
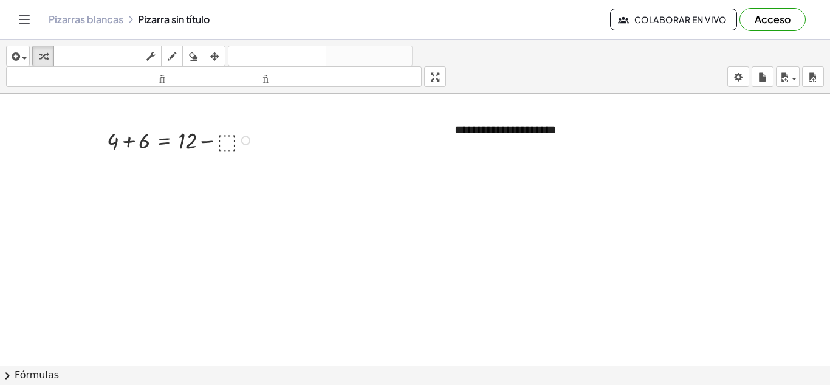
click at [226, 141] on div at bounding box center [182, 139] width 162 height 31
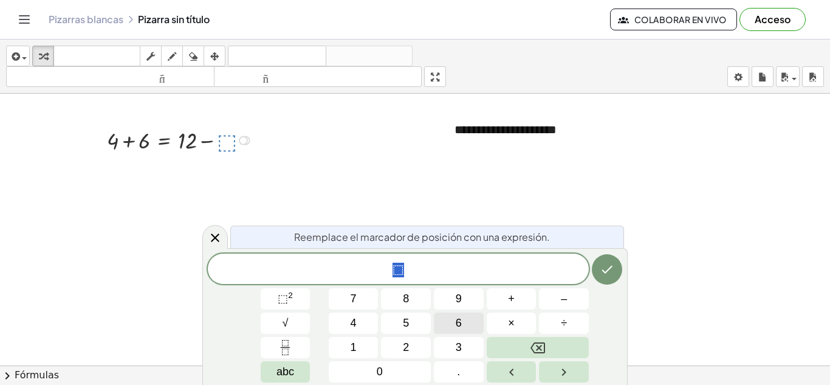
click at [458, 325] on span "6" at bounding box center [459, 323] width 6 height 16
click at [611, 267] on icon "Hecho" at bounding box center [607, 270] width 11 height 8
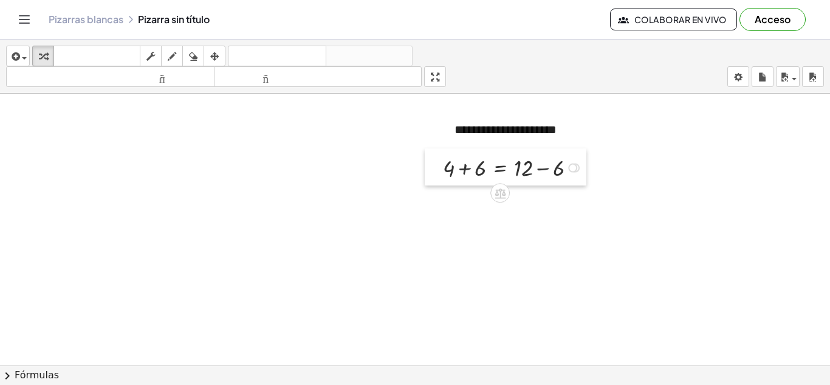
drag, startPoint x: 102, startPoint y: 142, endPoint x: 438, endPoint y: 169, distance: 337.3
click at [438, 169] on div at bounding box center [434, 166] width 18 height 37
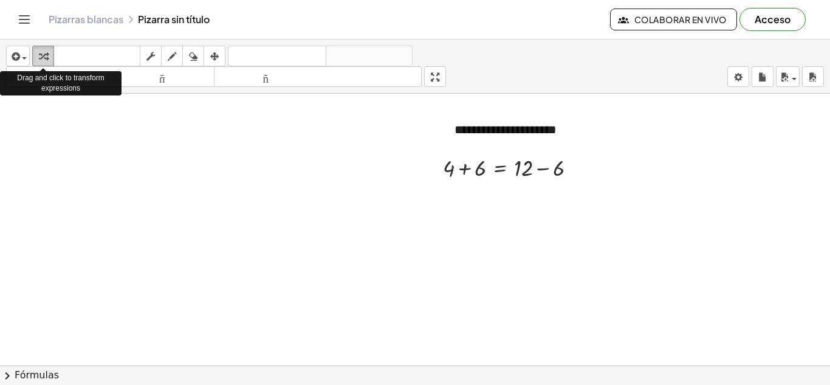
click at [40, 58] on icon "button" at bounding box center [43, 56] width 9 height 15
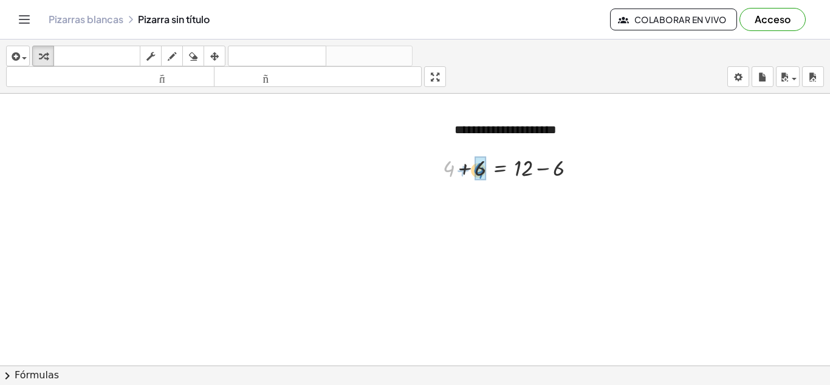
drag, startPoint x: 452, startPoint y: 170, endPoint x: 482, endPoint y: 172, distance: 30.5
drag, startPoint x: 555, startPoint y: 201, endPoint x: 528, endPoint y: 199, distance: 26.8
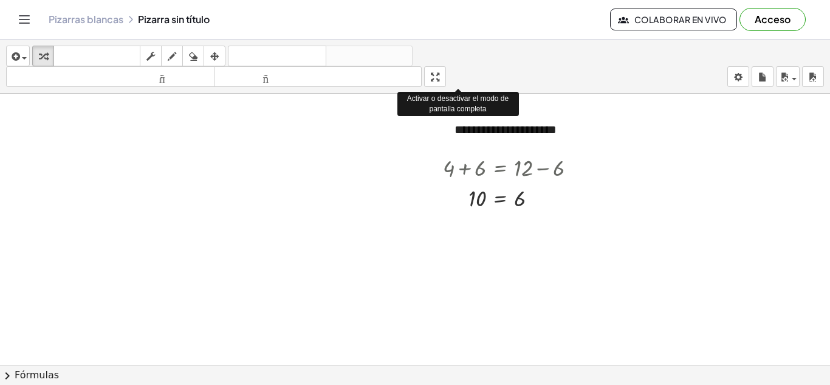
drag, startPoint x: 438, startPoint y: 77, endPoint x: 438, endPoint y: 130, distance: 52.9
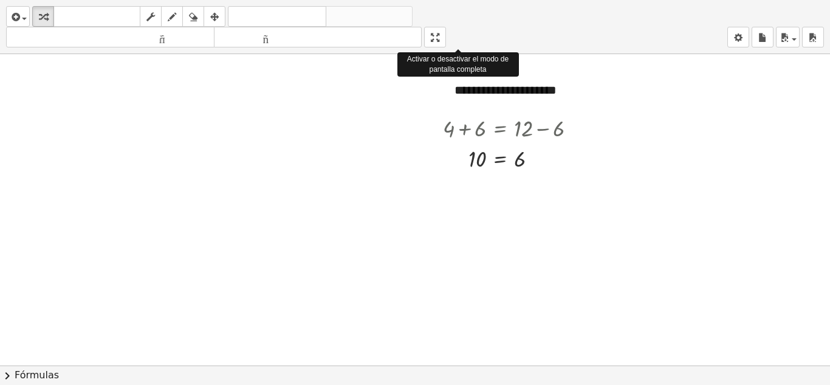
click at [438, 130] on div "**********" at bounding box center [415, 192] width 830 height 385
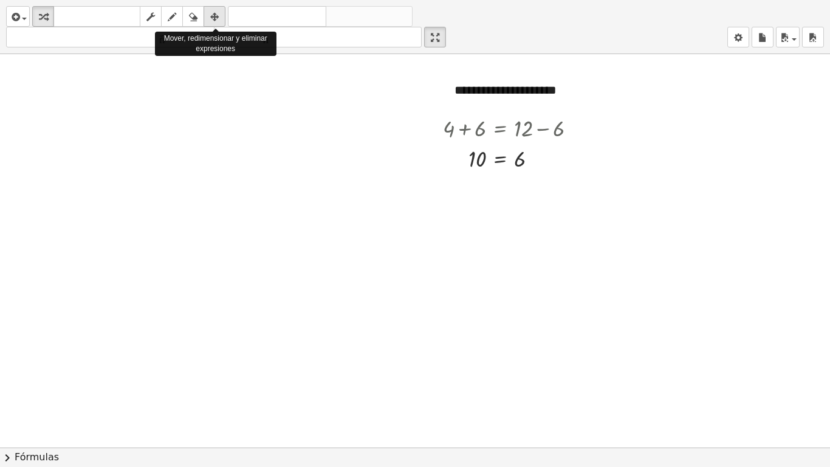
click at [215, 19] on icon "button" at bounding box center [214, 17] width 9 height 15
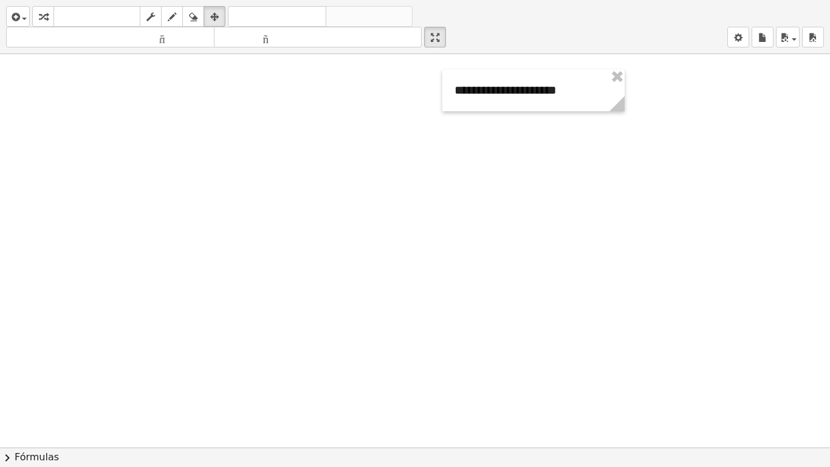
click at [410, 174] on div at bounding box center [415, 321] width 830 height 787
click at [13, 13] on icon "button" at bounding box center [14, 17] width 11 height 15
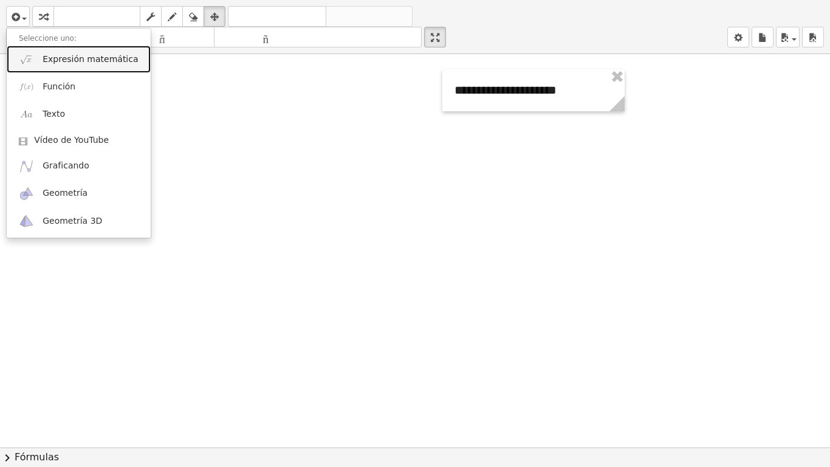
click at [57, 58] on font "Expresión matemática" at bounding box center [90, 59] width 95 height 10
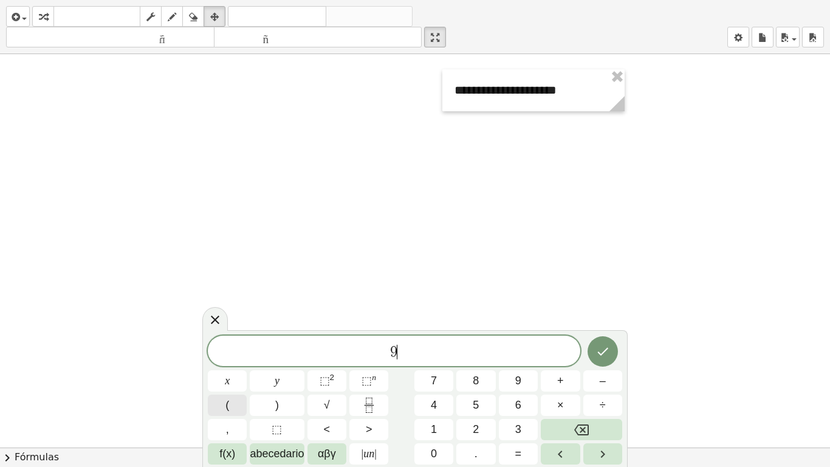
click at [230, 384] on button "(" at bounding box center [227, 404] width 39 height 21
click at [284, 384] on font "abecedario" at bounding box center [277, 453] width 54 height 12
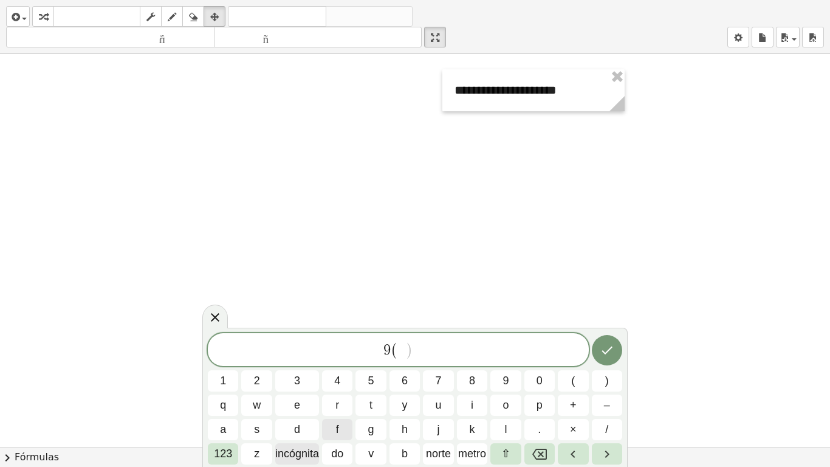
click at [291, 384] on font "incógnita" at bounding box center [297, 453] width 44 height 12
click at [568, 384] on button "+" at bounding box center [573, 404] width 30 height 21
click at [255, 379] on span "2" at bounding box center [257, 381] width 6 height 16
click at [606, 377] on span ")" at bounding box center [607, 381] width 4 height 16
click at [541, 384] on icon "Retroceso" at bounding box center [539, 454] width 15 height 11
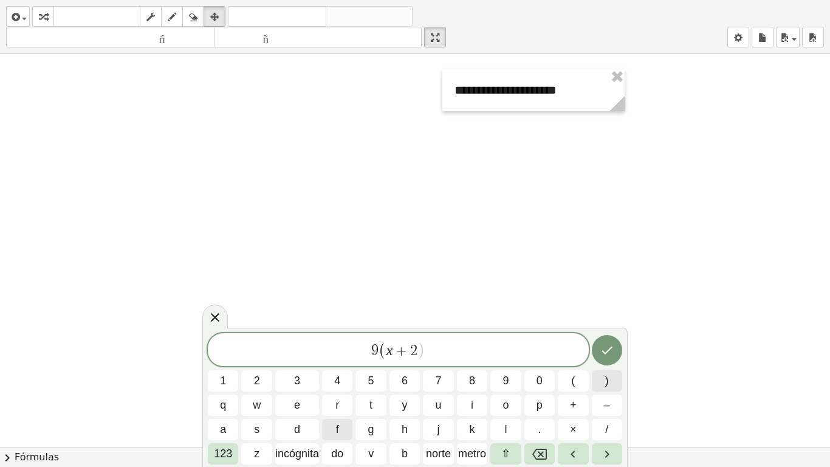
click at [602, 382] on button ")" at bounding box center [607, 380] width 30 height 21
click at [472, 381] on span "8" at bounding box center [472, 381] width 6 height 16
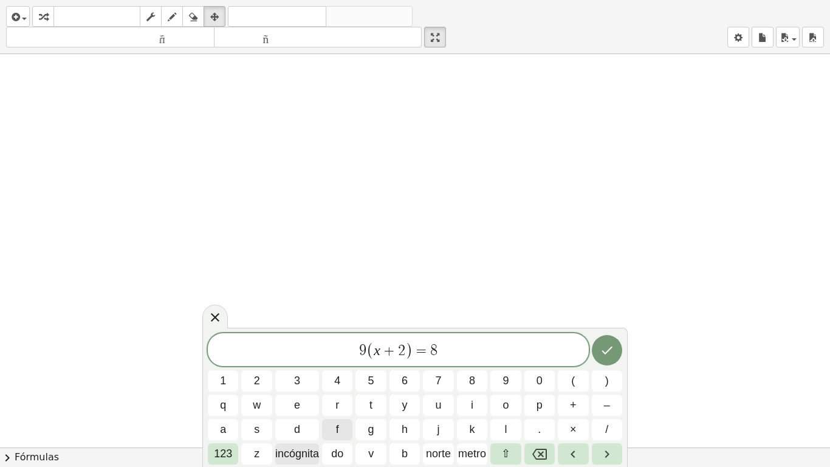
click at [305, 384] on font "incógnita" at bounding box center [297, 453] width 44 height 12
click at [570, 384] on span "+" at bounding box center [573, 405] width 7 height 16
click at [224, 379] on span "1" at bounding box center [223, 381] width 6 height 16
click at [606, 358] on button "Hecho" at bounding box center [607, 350] width 30 height 30
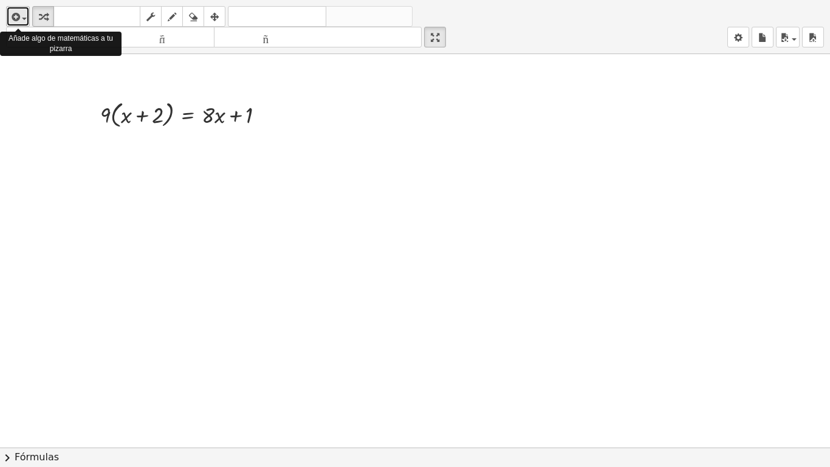
click at [22, 18] on span "button" at bounding box center [24, 19] width 5 height 2
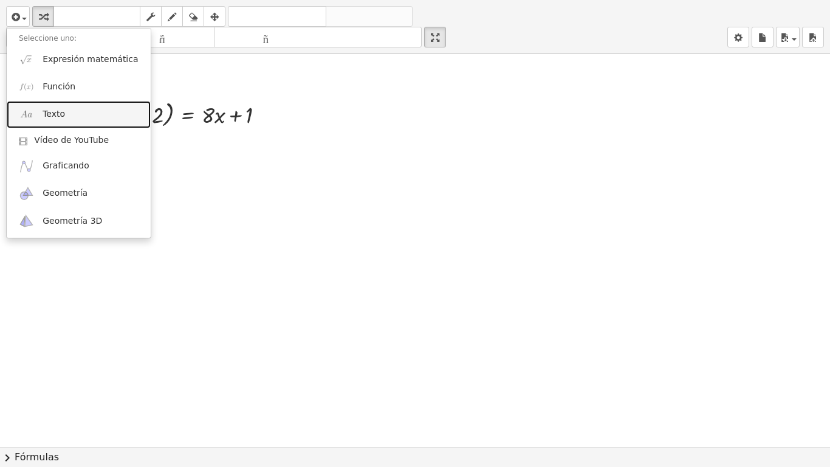
click at [48, 114] on font "Texto" at bounding box center [54, 114] width 22 height 10
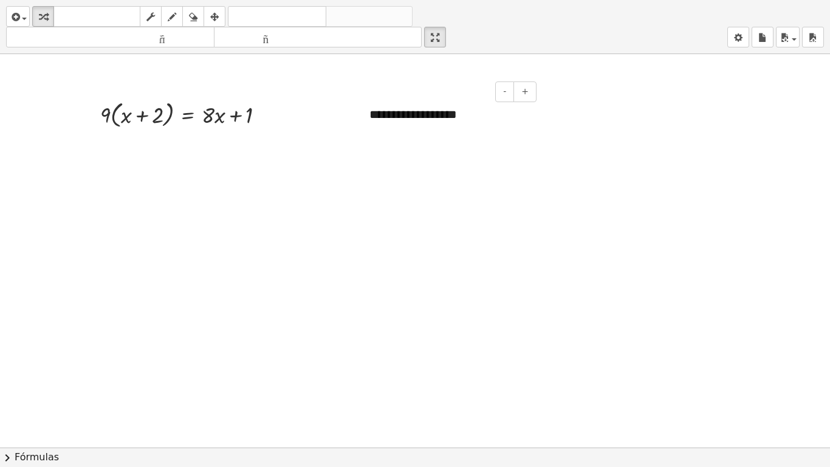
click at [465, 114] on div "**********" at bounding box center [448, 115] width 182 height 42
click at [209, 187] on div at bounding box center [415, 214] width 830 height 787
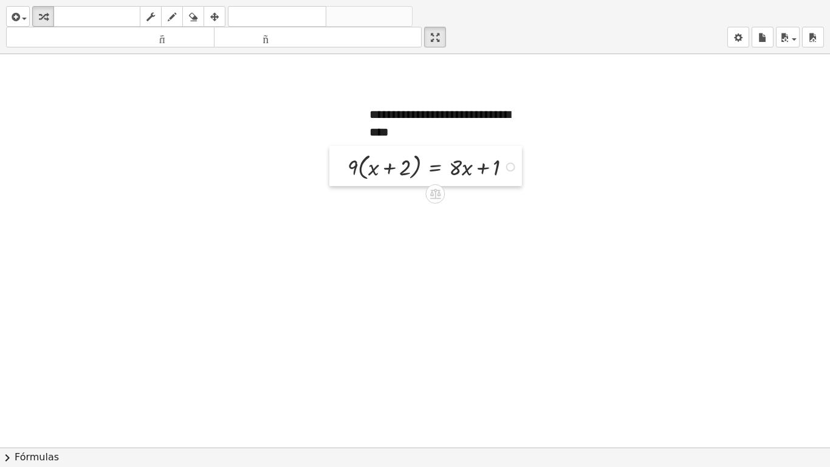
drag, startPoint x: 92, startPoint y: 119, endPoint x: 339, endPoint y: 171, distance: 253.0
click at [339, 171] on div at bounding box center [338, 166] width 18 height 40
click at [358, 164] on div at bounding box center [435, 167] width 186 height 34
drag, startPoint x: 353, startPoint y: 166, endPoint x: 376, endPoint y: 167, distance: 23.1
click at [376, 167] on div at bounding box center [435, 167] width 186 height 34
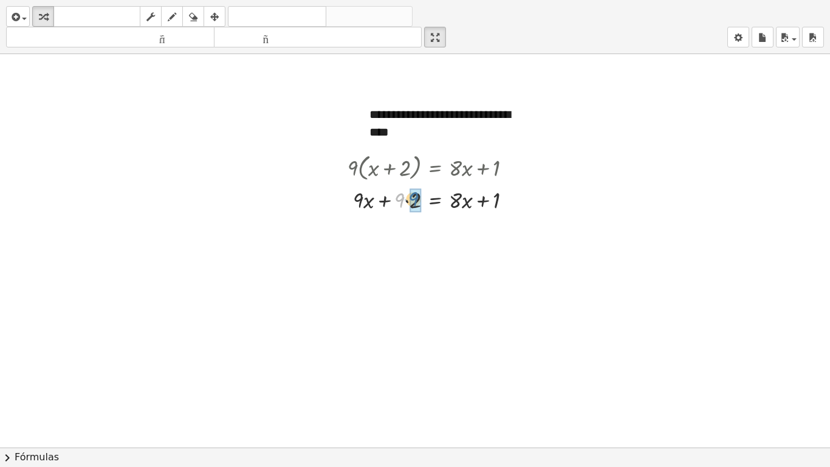
drag, startPoint x: 399, startPoint y: 198, endPoint x: 414, endPoint y: 198, distance: 14.6
drag, startPoint x: 412, startPoint y: 230, endPoint x: 523, endPoint y: 226, distance: 110.7
click at [523, 226] on div at bounding box center [435, 229] width 186 height 31
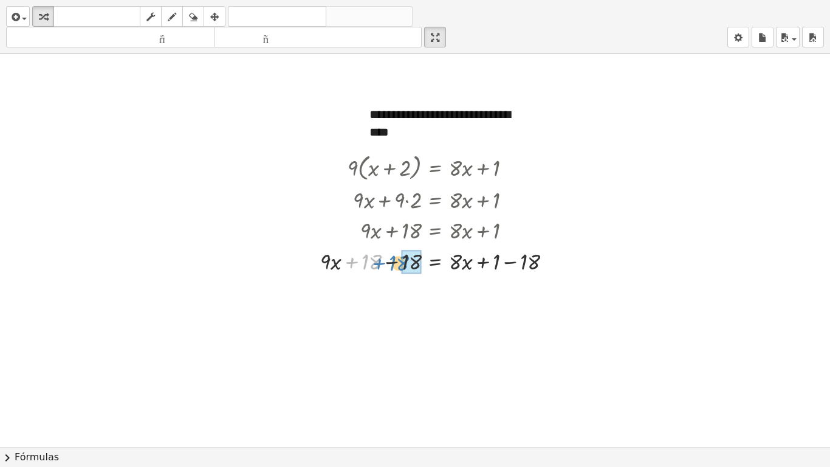
drag, startPoint x: 368, startPoint y: 262, endPoint x: 396, endPoint y: 263, distance: 27.4
click at [396, 263] on div at bounding box center [440, 260] width 253 height 31
drag, startPoint x: 495, startPoint y: 297, endPoint x: 530, endPoint y: 294, distance: 35.3
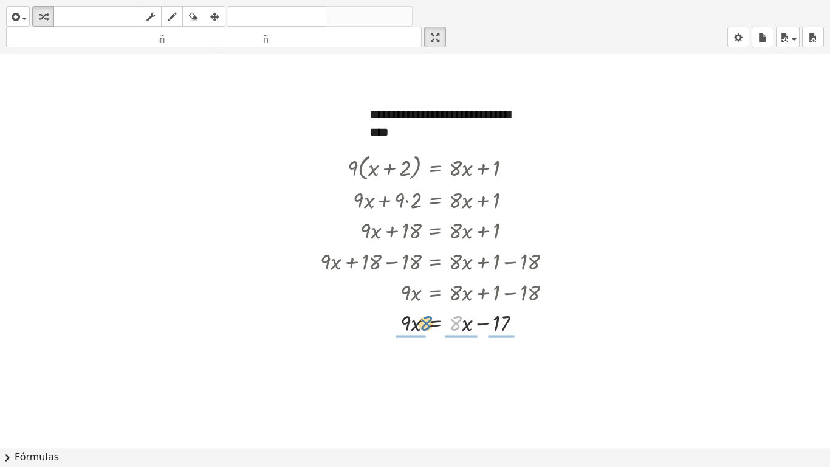
drag, startPoint x: 456, startPoint y: 323, endPoint x: 427, endPoint y: 323, distance: 29.8
click at [427, 323] on div at bounding box center [440, 321] width 253 height 31
click at [525, 359] on div at bounding box center [524, 360] width 9 height 9
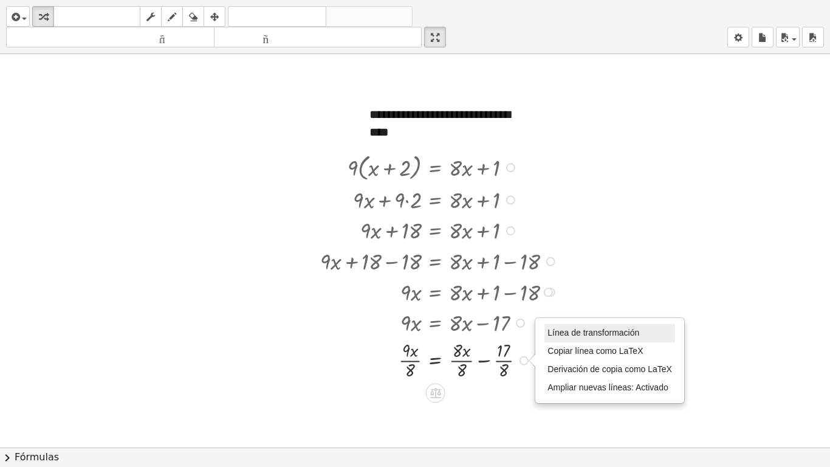
click at [594, 327] on li "Línea de transformación" at bounding box center [610, 333] width 131 height 18
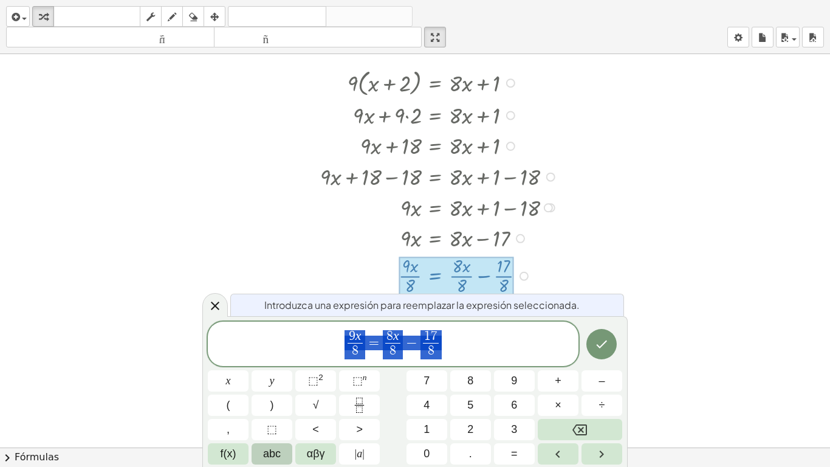
scroll to position [318, 0]
click at [444, 353] on span "9 x 8 ​ = 8 x 8 ​ − 1 7 8 ​ ​" at bounding box center [393, 345] width 371 height 32
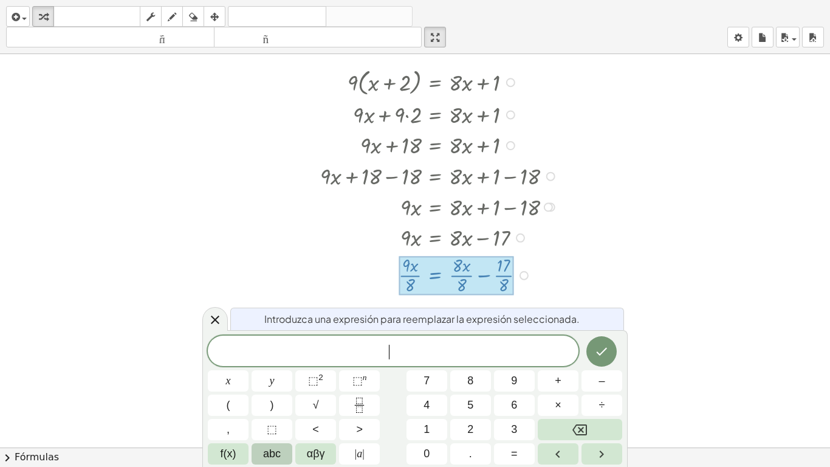
click at [522, 275] on div "Línea de transformación Copiar línea como LaTeX Derivación de copia como LaTeX …" at bounding box center [524, 275] width 9 height 9
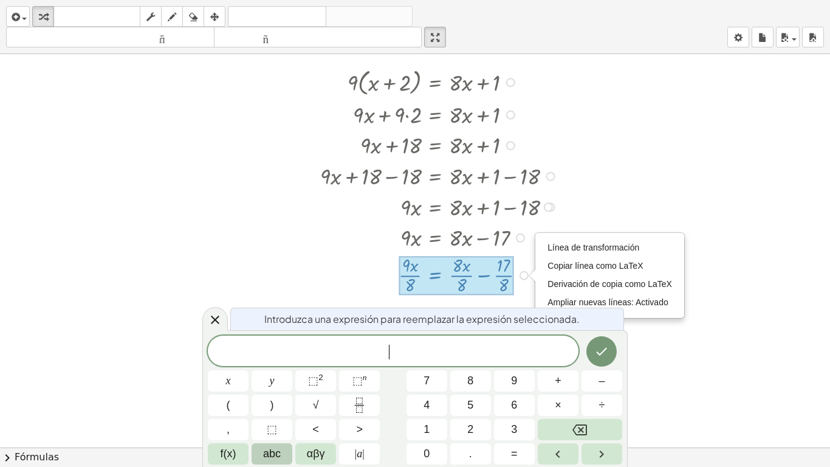
click at [527, 276] on div "Línea de transformación Copiar línea como LaTeX Derivación de copia como LaTeX …" at bounding box center [524, 275] width 9 height 9
click at [720, 325] on div at bounding box center [415, 129] width 830 height 787
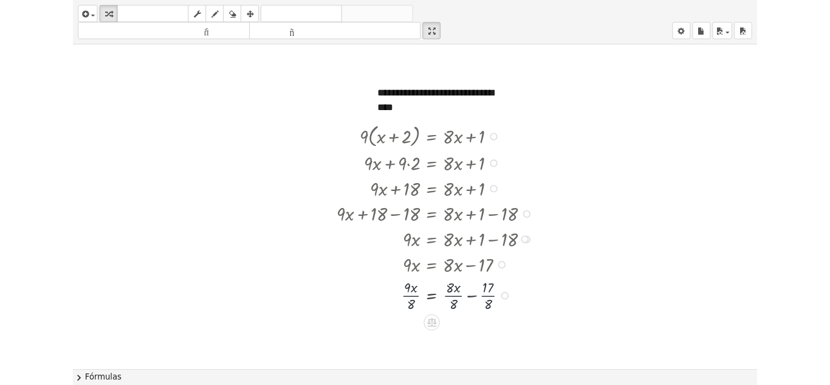
scroll to position [233, 0]
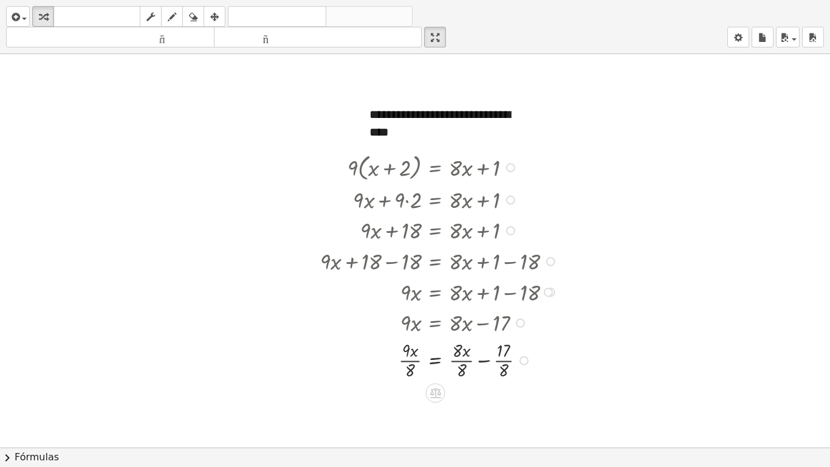
click at [525, 362] on div "Línea de transformación Copiar línea como LaTeX Derivación de copia como LaTeX …" at bounding box center [524, 360] width 9 height 9
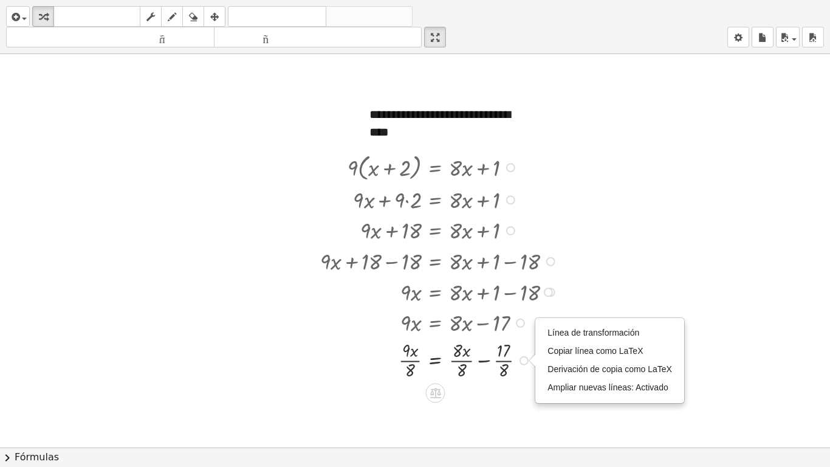
drag, startPoint x: 466, startPoint y: 326, endPoint x: 415, endPoint y: 327, distance: 51.1
click at [415, 327] on div at bounding box center [440, 321] width 253 height 31
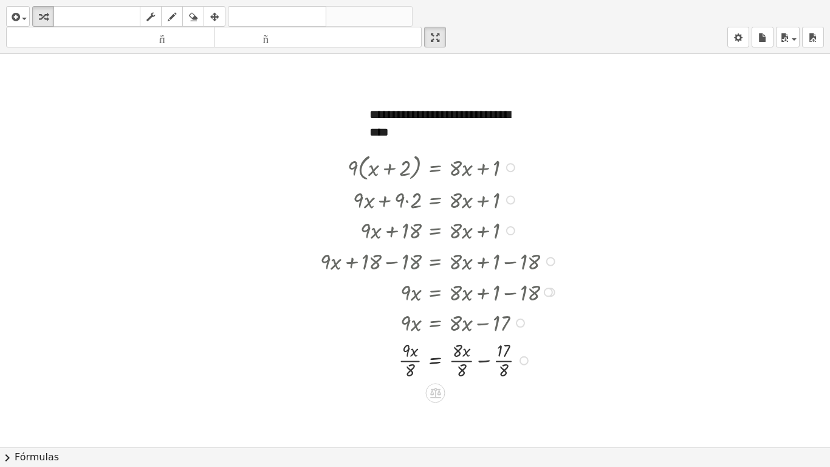
drag, startPoint x: 453, startPoint y: 320, endPoint x: 419, endPoint y: 324, distance: 34.9
click at [419, 324] on div at bounding box center [440, 321] width 253 height 31
click at [194, 17] on icon "button" at bounding box center [193, 17] width 9 height 15
click at [411, 354] on div at bounding box center [415, 214] width 830 height 787
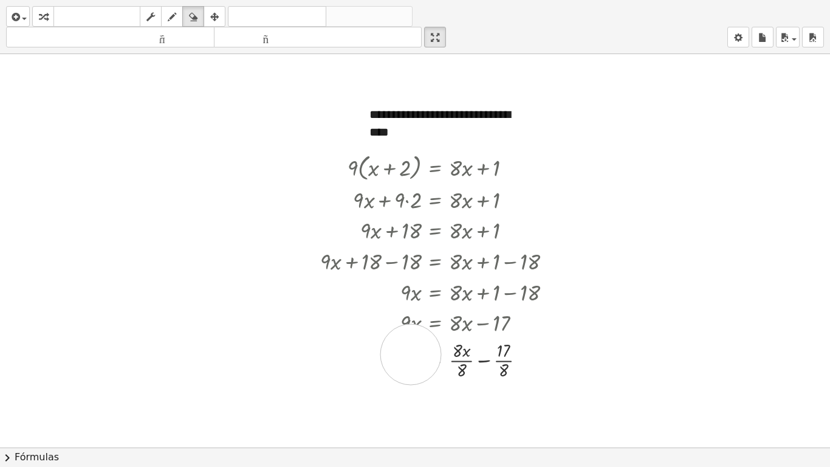
click at [411, 354] on div at bounding box center [415, 214] width 830 height 787
click at [436, 360] on div at bounding box center [415, 214] width 830 height 787
click at [409, 352] on div at bounding box center [415, 214] width 830 height 787
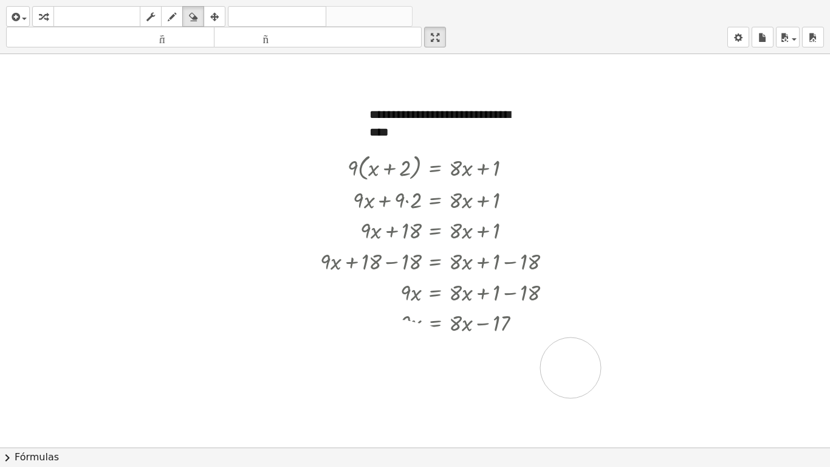
drag, startPoint x: 402, startPoint y: 350, endPoint x: 571, endPoint y: 368, distance: 169.9
click at [571, 368] on div at bounding box center [415, 214] width 830 height 787
drag, startPoint x: 481, startPoint y: 359, endPoint x: 75, endPoint y: 142, distance: 461.2
click at [75, 142] on div at bounding box center [415, 214] width 830 height 787
click at [413, 362] on div at bounding box center [415, 214] width 830 height 787
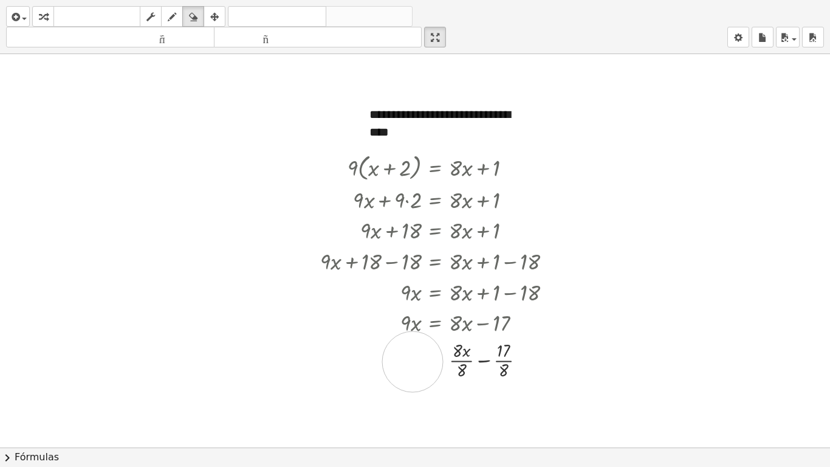
click at [413, 362] on div at bounding box center [415, 214] width 830 height 787
click at [491, 356] on div at bounding box center [415, 214] width 830 height 787
click at [463, 359] on div at bounding box center [415, 214] width 830 height 787
click at [545, 364] on div at bounding box center [415, 214] width 830 height 787
click at [195, 12] on icon "button" at bounding box center [193, 17] width 9 height 15
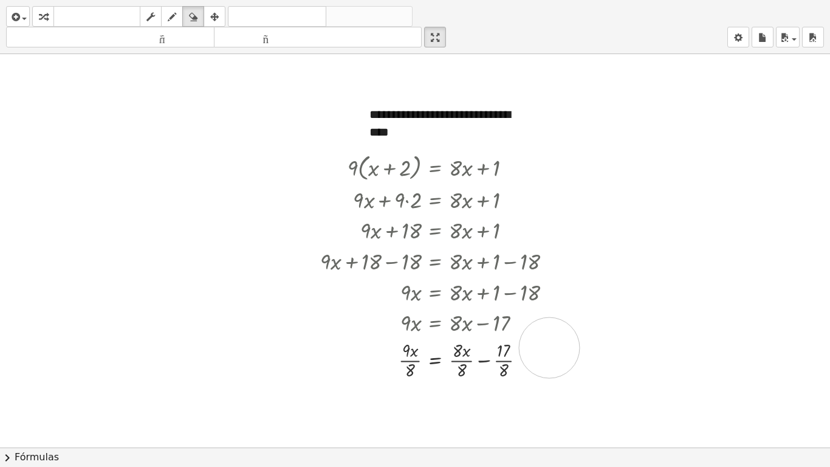
click at [549, 348] on div at bounding box center [415, 214] width 830 height 787
click at [520, 364] on div at bounding box center [415, 214] width 830 height 787
click at [196, 18] on icon "button" at bounding box center [193, 17] width 9 height 15
click at [16, 15] on icon "button" at bounding box center [14, 17] width 11 height 15
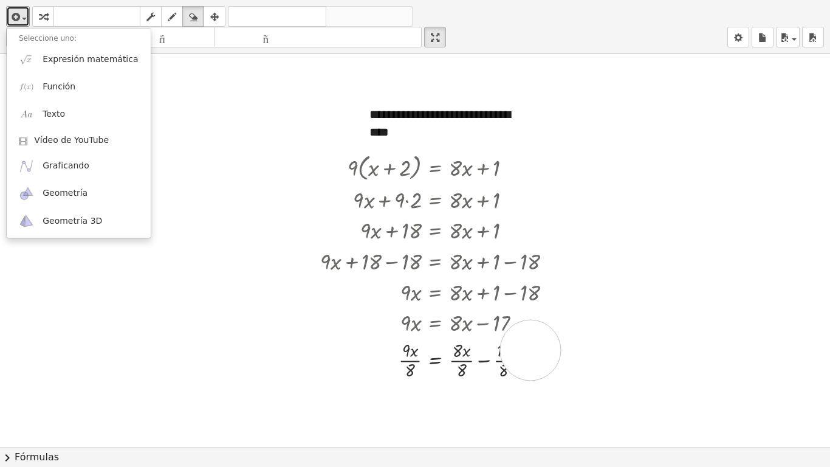
click at [531, 350] on div at bounding box center [415, 214] width 830 height 787
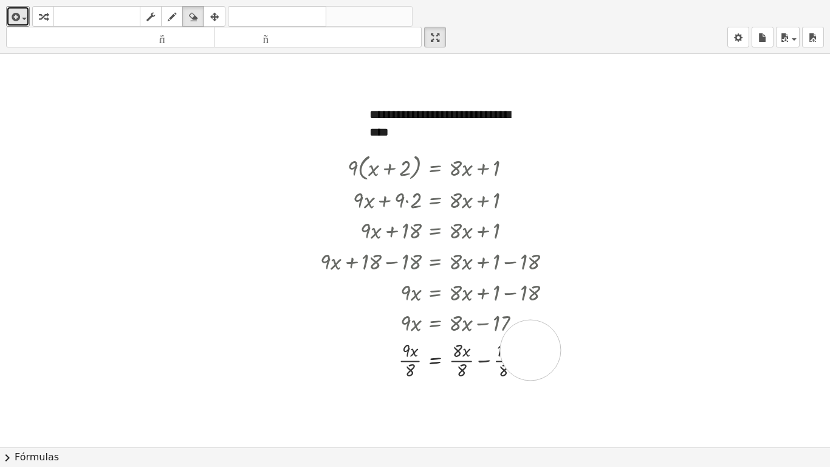
click at [531, 350] on div at bounding box center [415, 214] width 830 height 787
drag, startPoint x: 506, startPoint y: 354, endPoint x: 728, endPoint y: 466, distance: 248.7
click at [728, 384] on div "**********" at bounding box center [415, 233] width 830 height 467
click at [511, 359] on div at bounding box center [415, 214] width 830 height 787
drag, startPoint x: 173, startPoint y: 18, endPoint x: 107, endPoint y: 154, distance: 150.9
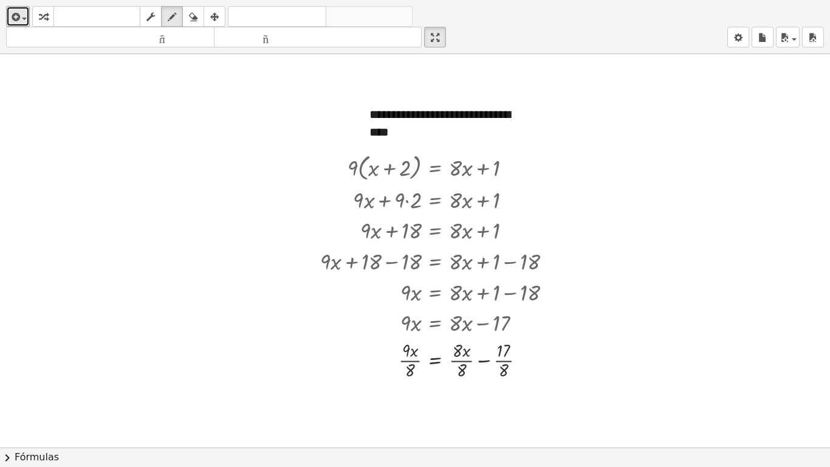
click at [107, 154] on div "**********" at bounding box center [415, 233] width 830 height 467
click at [104, 154] on div at bounding box center [415, 214] width 830 height 787
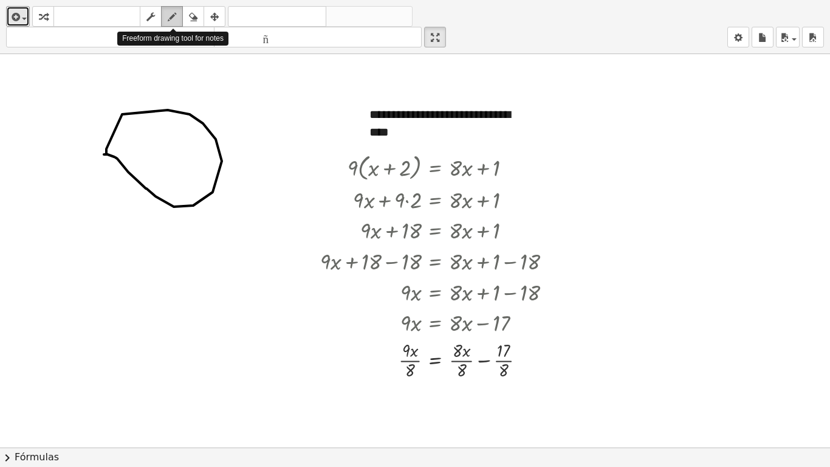
click at [174, 16] on icon "button" at bounding box center [172, 17] width 9 height 15
click at [193, 16] on icon "button" at bounding box center [193, 17] width 9 height 15
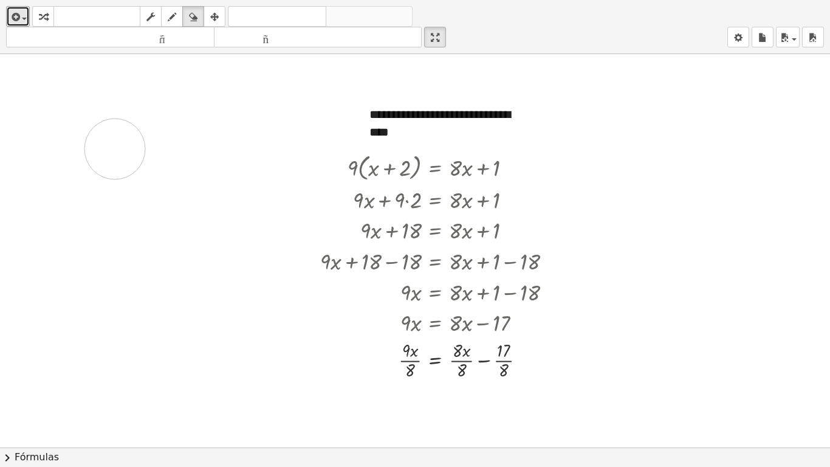
drag, startPoint x: 122, startPoint y: 115, endPoint x: 113, endPoint y: 146, distance: 32.9
click at [113, 146] on div at bounding box center [415, 214] width 830 height 787
drag, startPoint x: 468, startPoint y: 322, endPoint x: 402, endPoint y: 322, distance: 66.3
click at [402, 322] on div at bounding box center [415, 214] width 830 height 787
click at [408, 159] on div at bounding box center [415, 214] width 830 height 787
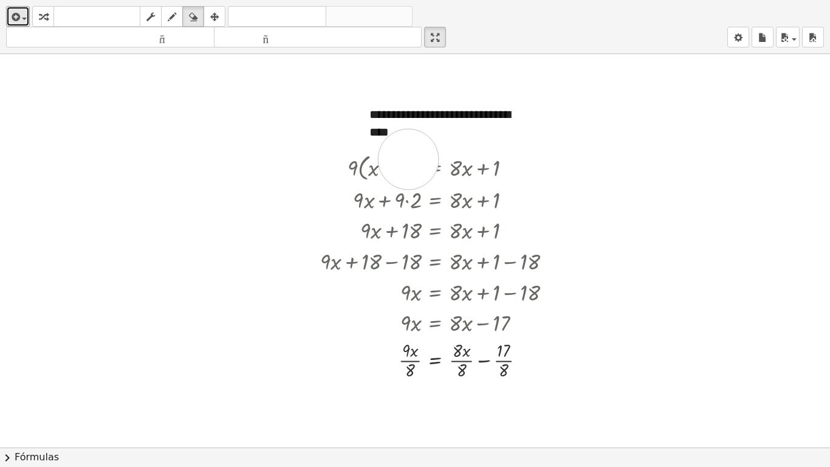
click at [408, 159] on div at bounding box center [415, 214] width 830 height 787
click at [675, 150] on div at bounding box center [415, 214] width 830 height 787
click at [677, 153] on div at bounding box center [415, 214] width 830 height 787
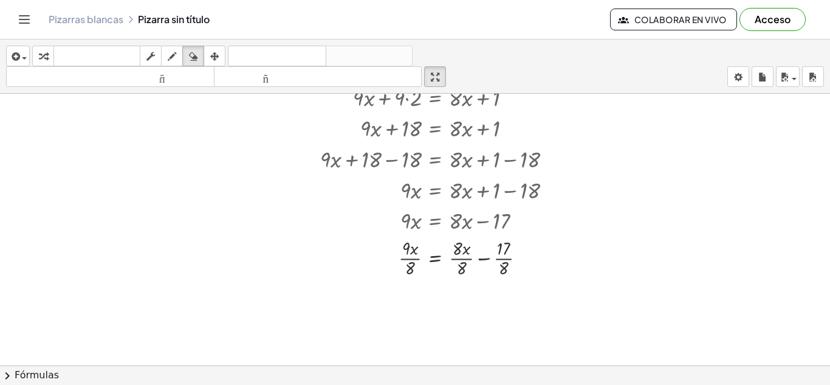
scroll to position [392, 0]
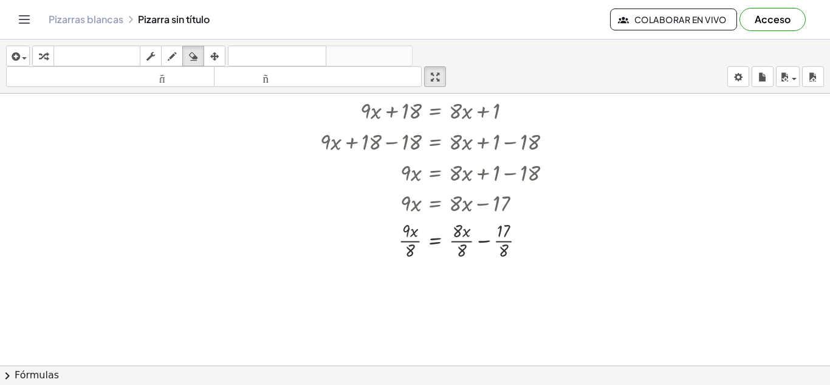
click at [656, 21] on font "Colaborar en vivo" at bounding box center [681, 19] width 92 height 11
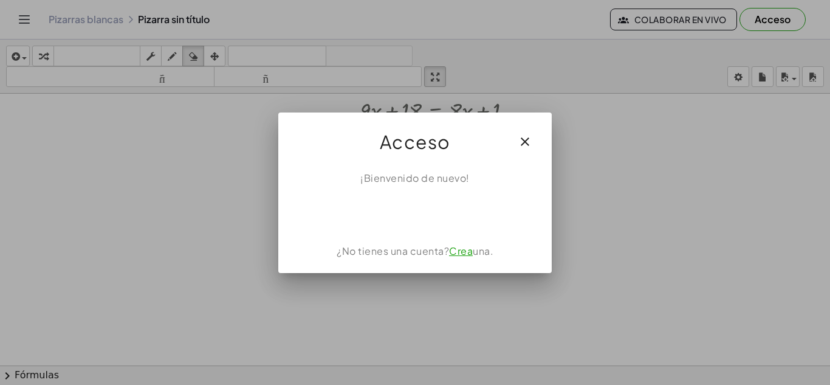
click at [525, 136] on icon "button" at bounding box center [525, 141] width 15 height 15
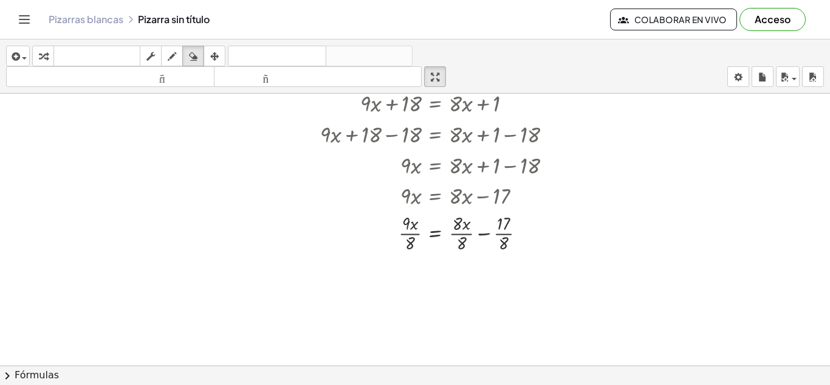
scroll to position [400, 0]
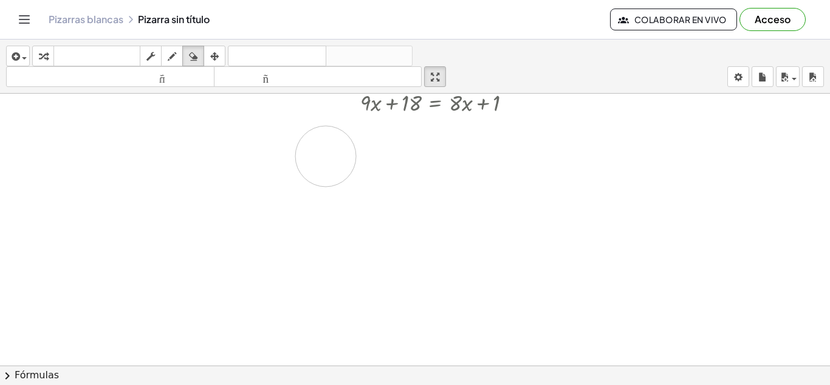
drag, startPoint x: 410, startPoint y: 244, endPoint x: 326, endPoint y: 156, distance: 121.7
click at [326, 156] on div at bounding box center [415, 101] width 830 height 815
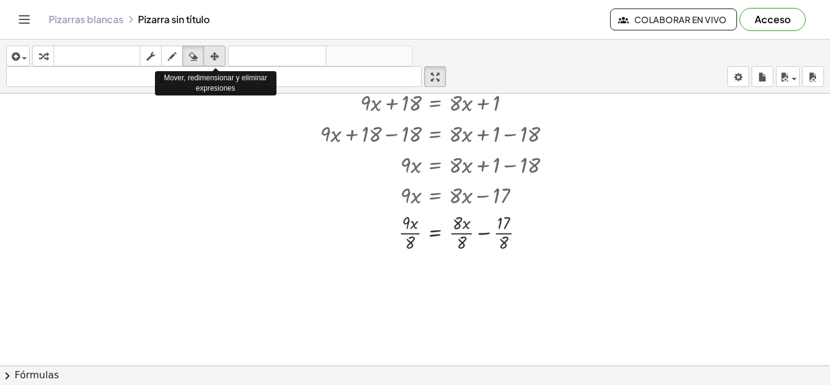
click at [216, 57] on icon "button" at bounding box center [214, 56] width 9 height 15
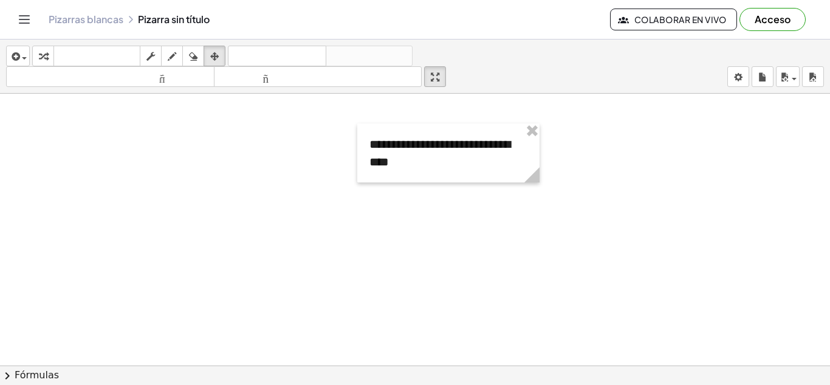
scroll to position [246, 0]
click at [429, 239] on div at bounding box center [415, 254] width 830 height 815
click at [273, 188] on div at bounding box center [415, 254] width 830 height 815
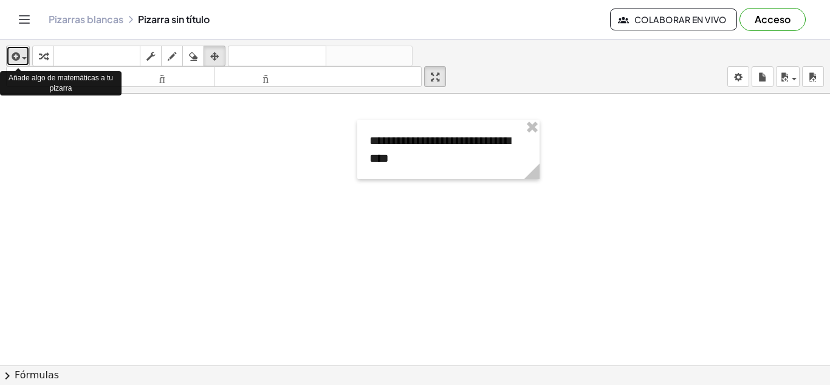
click at [13, 52] on icon "button" at bounding box center [14, 56] width 11 height 15
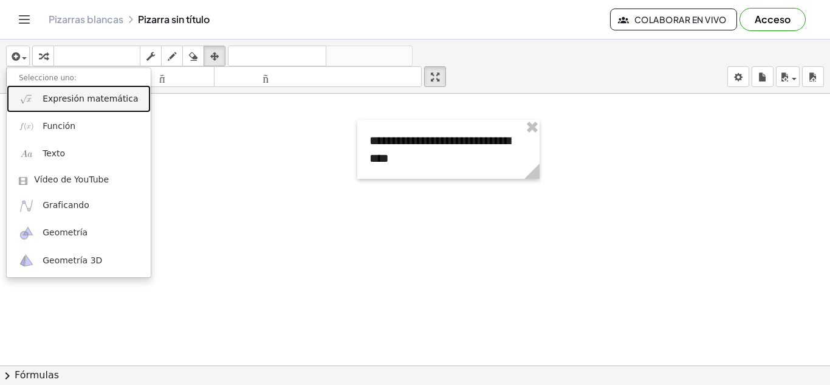
click at [52, 103] on font "Expresión matemática" at bounding box center [90, 99] width 95 height 10
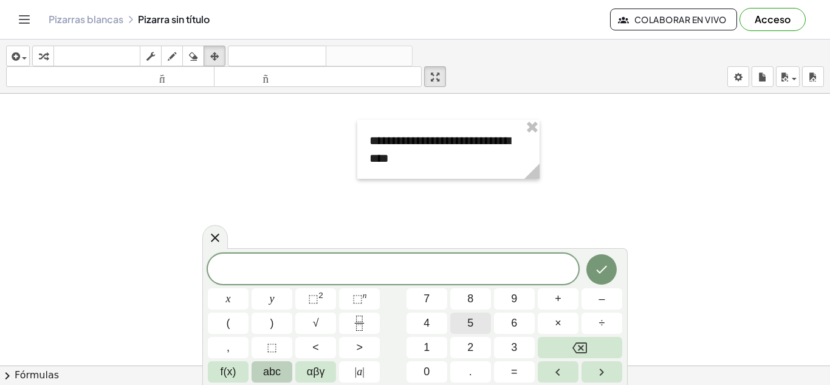
click at [475, 321] on button "5" at bounding box center [470, 322] width 41 height 21
click at [281, 367] on button "abc" at bounding box center [272, 371] width 41 height 21
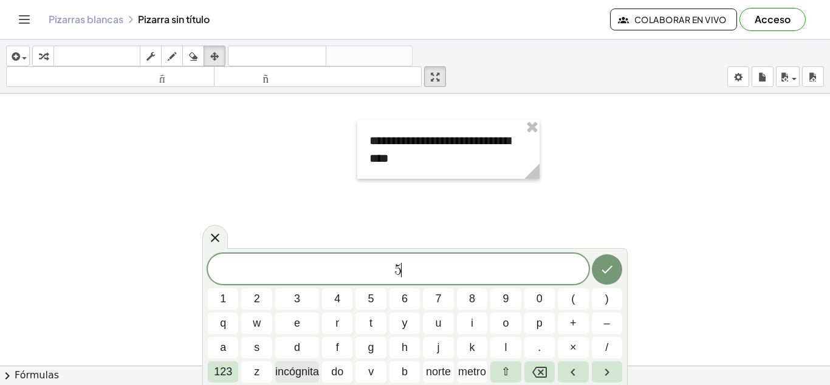
click at [304, 371] on font "incógnita" at bounding box center [297, 371] width 44 height 12
click at [578, 324] on button "+" at bounding box center [573, 322] width 30 height 21
click at [472, 296] on span "8" at bounding box center [472, 299] width 6 height 16
click at [228, 368] on font "123" at bounding box center [223, 371] width 18 height 12
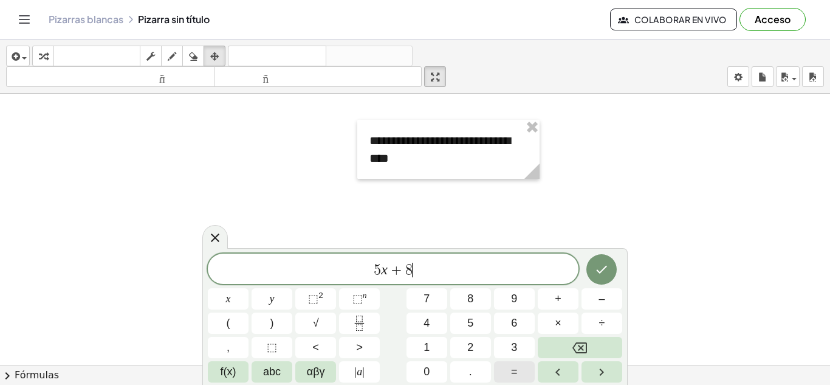
click at [518, 369] on button "=" at bounding box center [514, 371] width 41 height 21
click at [431, 322] on button "4" at bounding box center [427, 322] width 41 height 21
click at [273, 368] on span "abc" at bounding box center [272, 371] width 18 height 16
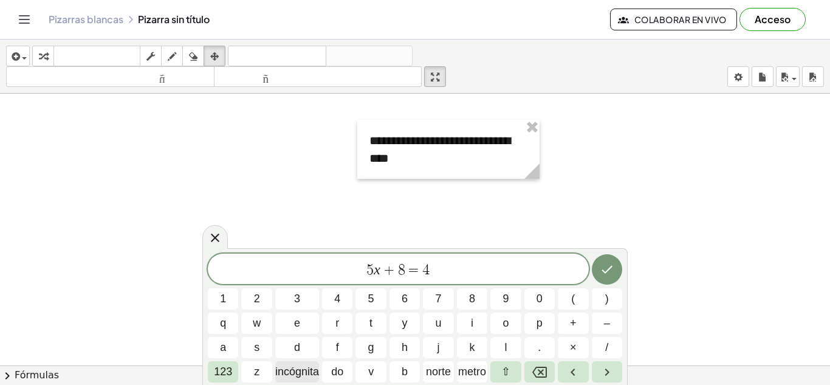
click at [301, 370] on font "incógnita" at bounding box center [297, 371] width 44 height 12
click at [608, 322] on span "–" at bounding box center [607, 323] width 6 height 16
click at [504, 297] on span "9" at bounding box center [506, 299] width 6 height 16
click at [605, 272] on icon "Hecho" at bounding box center [607, 270] width 11 height 8
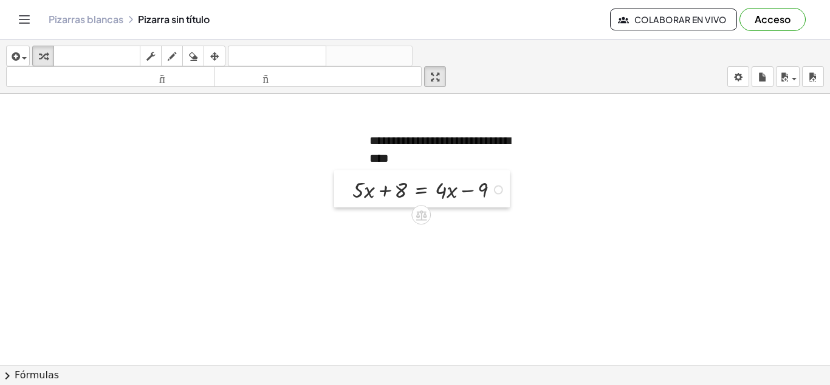
drag, startPoint x: 91, startPoint y: 140, endPoint x: 343, endPoint y: 189, distance: 257.0
click at [343, 189] on div at bounding box center [343, 188] width 18 height 37
click at [395, 246] on div at bounding box center [415, 254] width 830 height 815
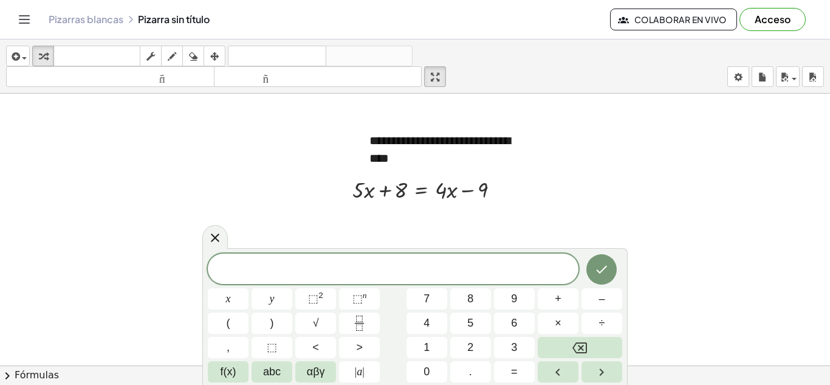
click at [587, 207] on div at bounding box center [415, 254] width 830 height 815
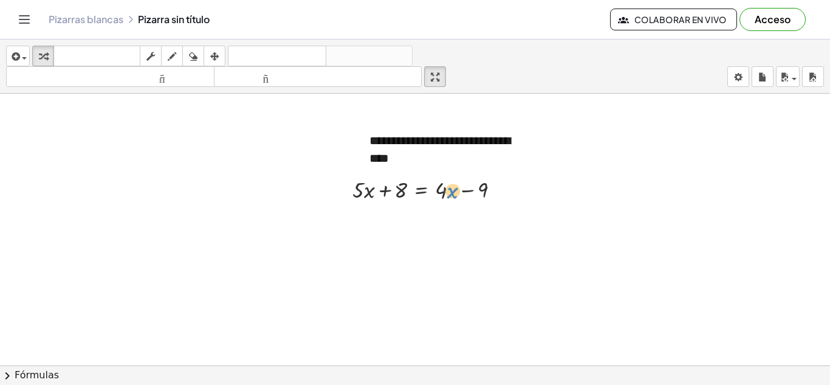
click at [453, 192] on div at bounding box center [430, 188] width 169 height 31
drag, startPoint x: 398, startPoint y: 190, endPoint x: 511, endPoint y: 190, distance: 113.7
click at [511, 190] on div at bounding box center [430, 188] width 169 height 31
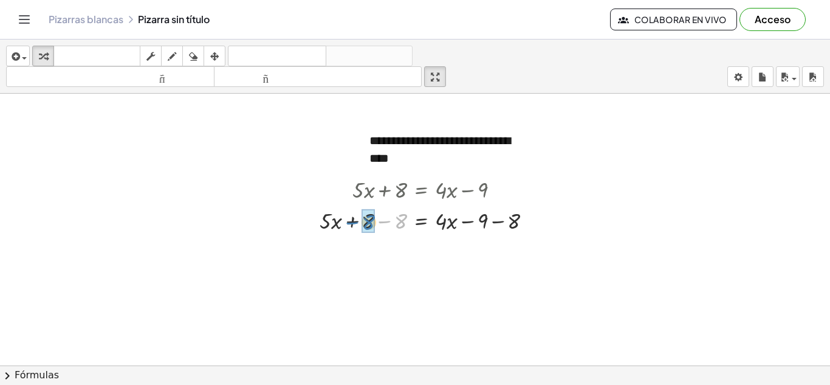
drag, startPoint x: 401, startPoint y: 222, endPoint x: 368, endPoint y: 223, distance: 32.2
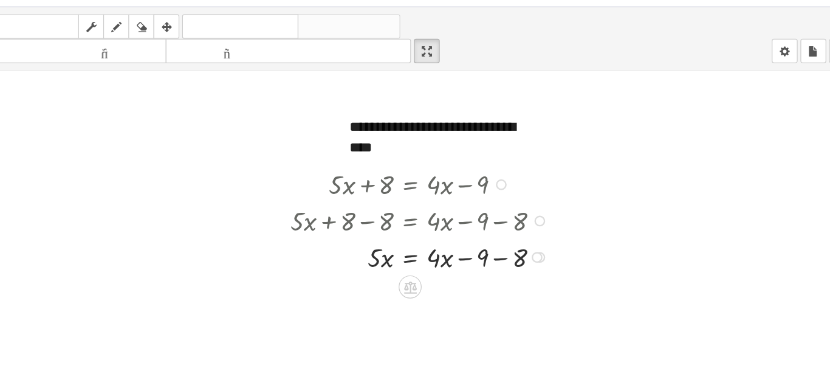
drag, startPoint x: 467, startPoint y: 222, endPoint x: 493, endPoint y: 221, distance: 26.2
click at [493, 221] on div at bounding box center [431, 219] width 234 height 31
drag, startPoint x: 482, startPoint y: 218, endPoint x: 512, endPoint y: 222, distance: 30.0
click at [512, 222] on div at bounding box center [431, 219] width 234 height 31
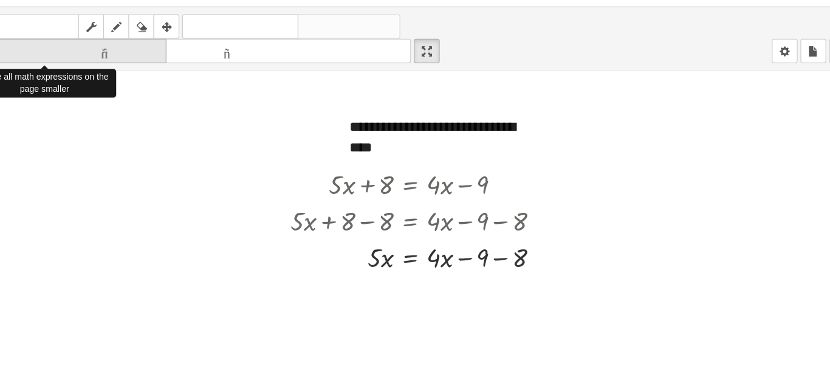
click at [181, 77] on font "tamaño_del_formato" at bounding box center [110, 77] width 202 height 12
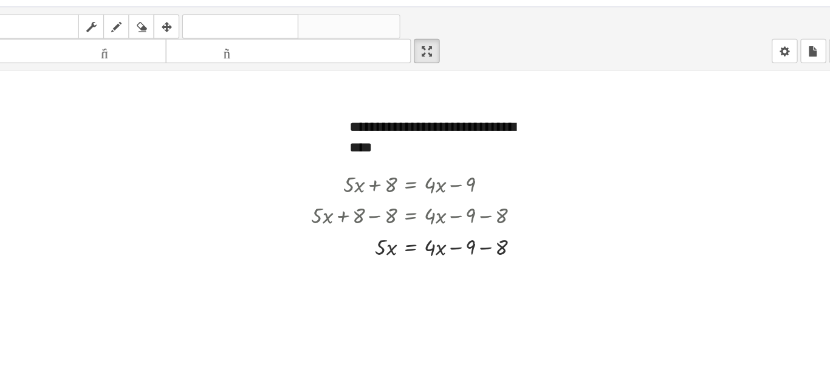
click at [255, 177] on div at bounding box center [415, 254] width 830 height 815
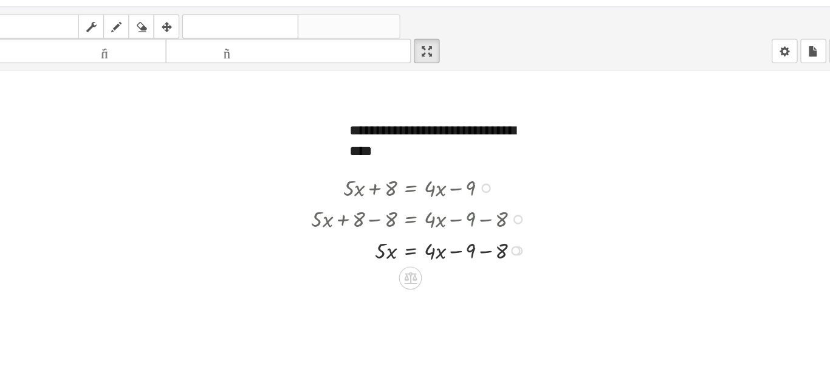
scroll to position [239, 0]
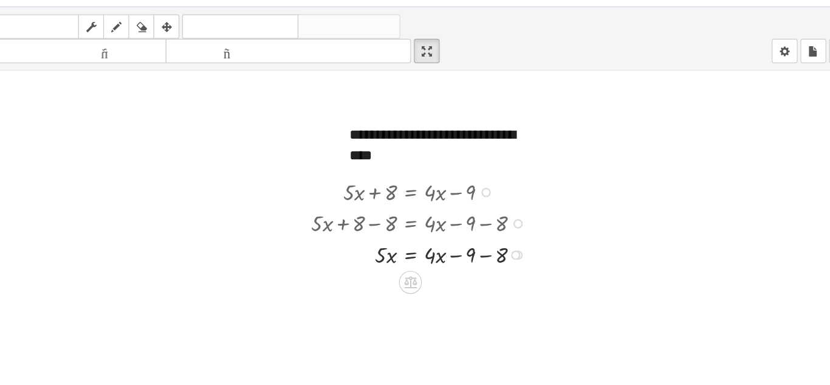
drag, startPoint x: 378, startPoint y: 221, endPoint x: 411, endPoint y: 222, distance: 32.8
click at [411, 222] on div at bounding box center [431, 221] width 200 height 27
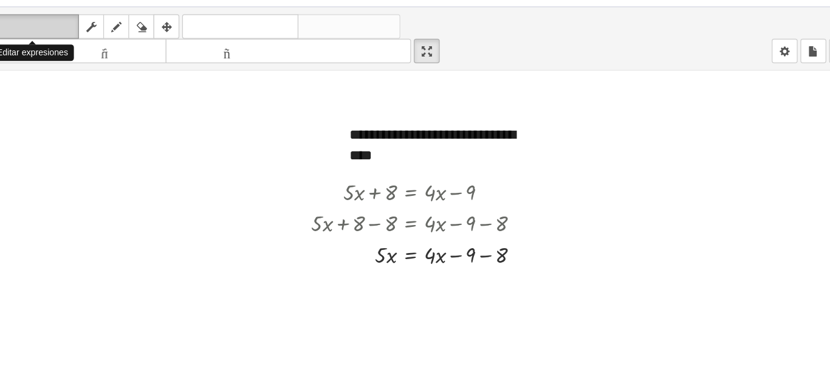
click at [75, 58] on font "teclado" at bounding box center [97, 56] width 81 height 12
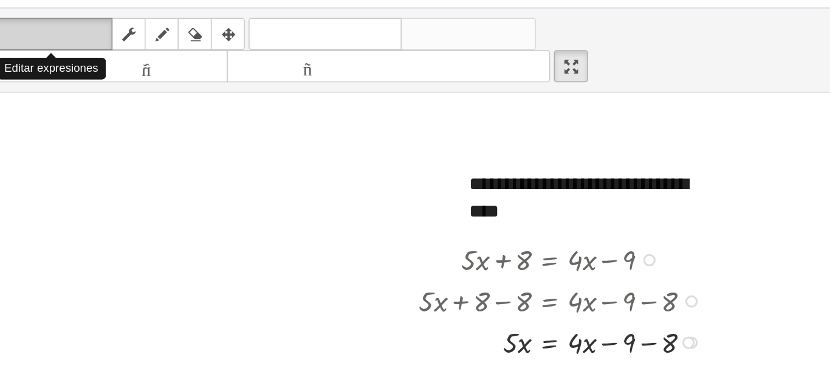
scroll to position [236, 0]
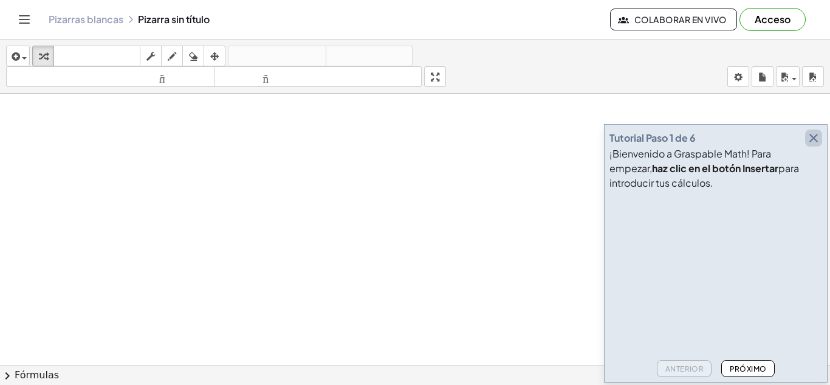
click at [815, 137] on icon "button" at bounding box center [814, 138] width 15 height 15
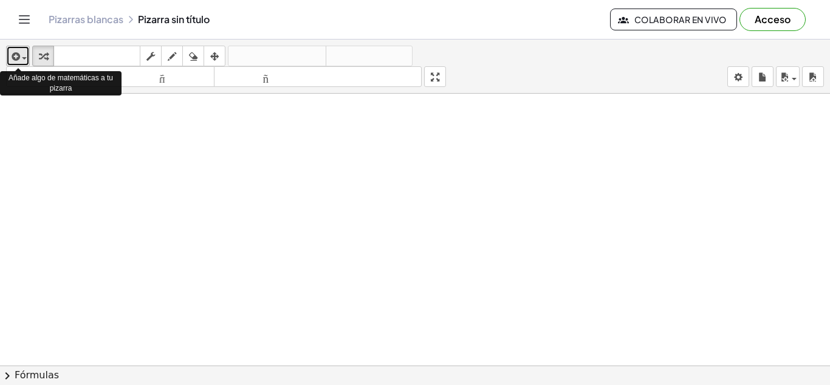
click at [15, 55] on icon "button" at bounding box center [14, 56] width 11 height 15
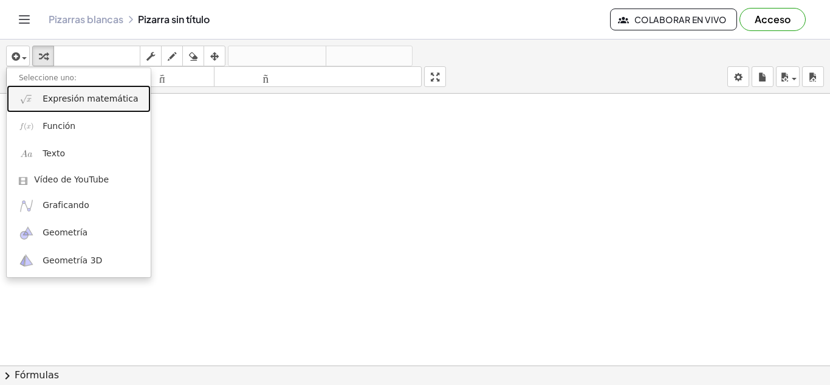
click at [41, 101] on link "Expresión matemática" at bounding box center [79, 98] width 144 height 27
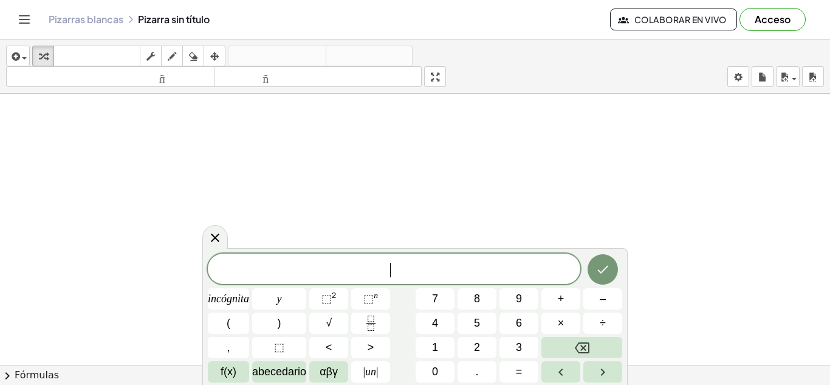
click at [258, 269] on span "​" at bounding box center [394, 269] width 373 height 17
click at [435, 323] on font "4" at bounding box center [435, 323] width 6 height 12
click at [239, 295] on font "incógnita" at bounding box center [228, 298] width 41 height 12
click at [599, 298] on button "–" at bounding box center [603, 298] width 39 height 21
click at [478, 297] on font "8" at bounding box center [477, 298] width 6 height 12
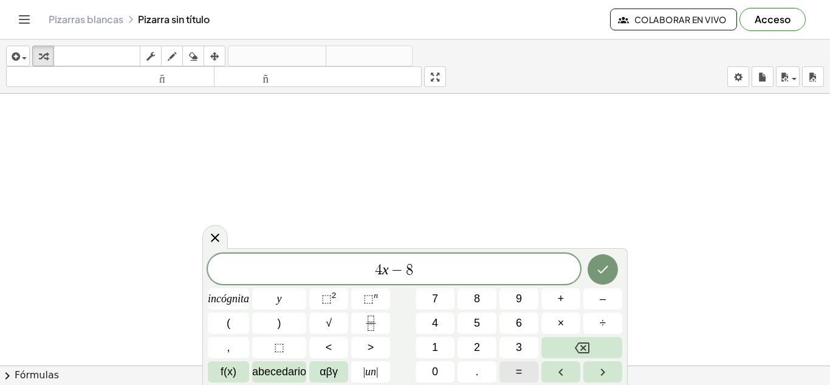
click at [514, 375] on button "=" at bounding box center [519, 371] width 39 height 21
click at [437, 298] on font "7" at bounding box center [435, 298] width 6 height 12
click at [229, 298] on font "incógnita" at bounding box center [228, 298] width 41 height 12
click at [564, 292] on font "+" at bounding box center [561, 298] width 7 height 12
click at [478, 342] on font "2" at bounding box center [477, 347] width 6 height 12
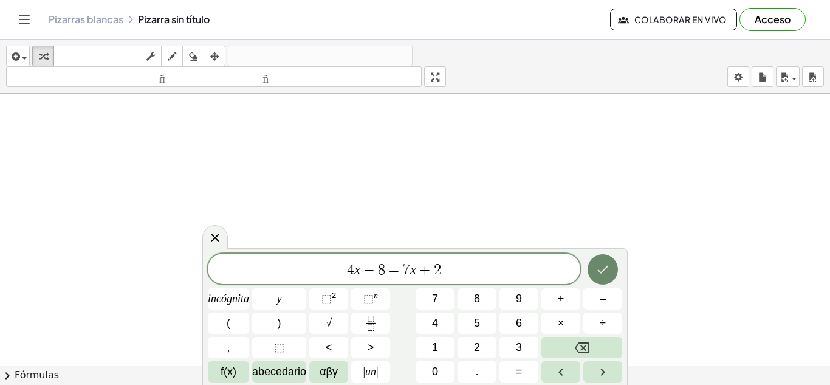
click at [607, 266] on icon "Hecho" at bounding box center [603, 269] width 15 height 15
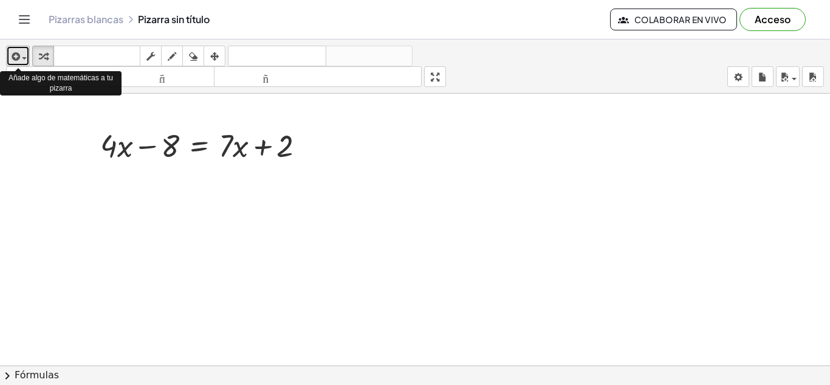
click at [15, 56] on icon "button" at bounding box center [14, 56] width 11 height 15
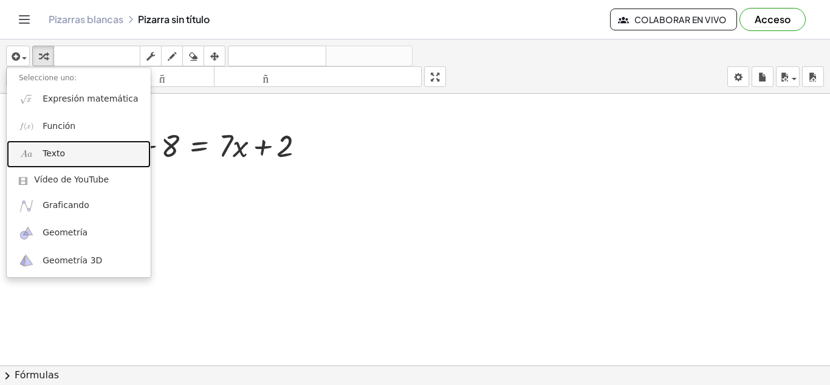
click at [50, 153] on font "Texto" at bounding box center [54, 153] width 22 height 10
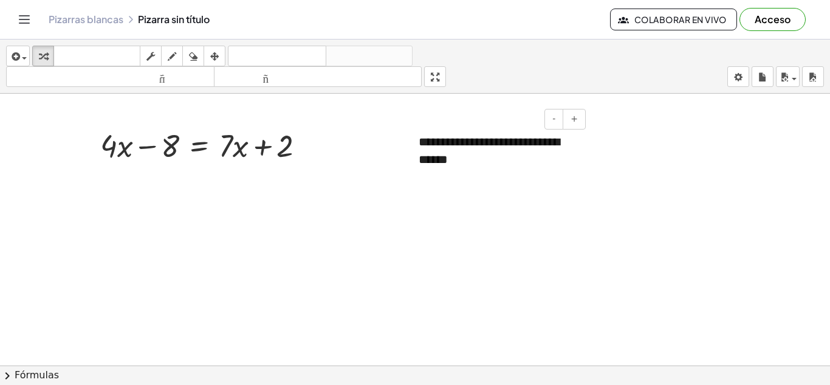
click at [430, 145] on font "**********" at bounding box center [489, 151] width 141 height 30
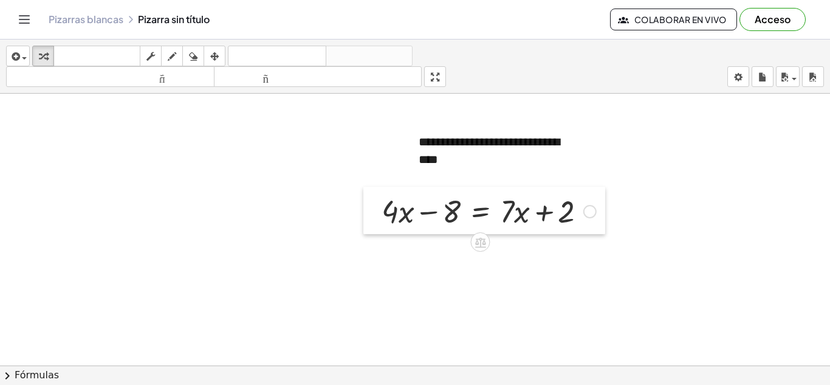
drag, startPoint x: 92, startPoint y: 141, endPoint x: 374, endPoint y: 206, distance: 288.9
click at [374, 206] on div at bounding box center [372, 210] width 18 height 47
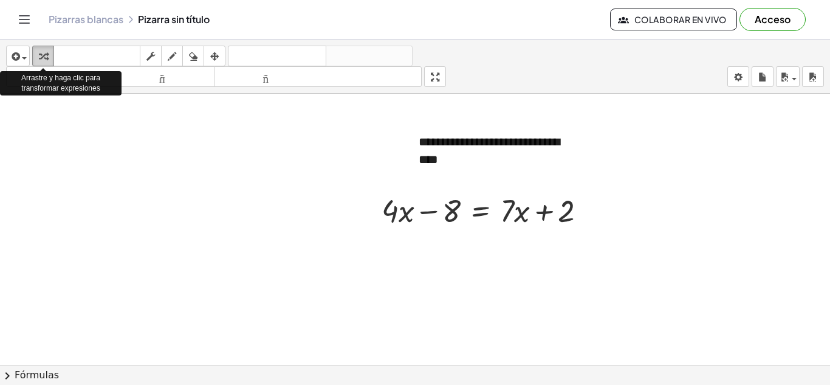
click at [44, 53] on icon "button" at bounding box center [43, 56] width 9 height 15
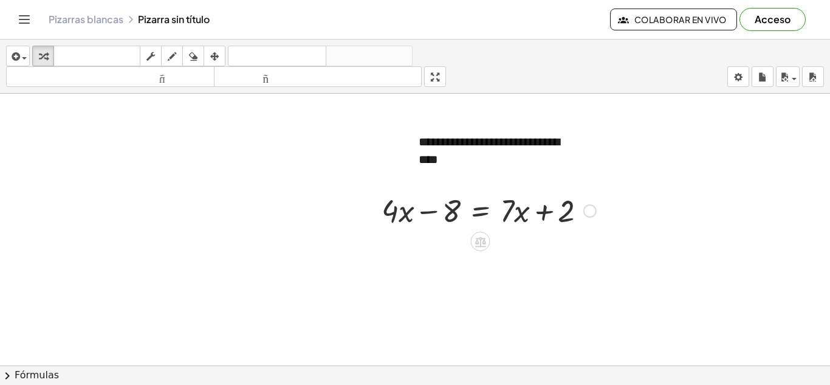
drag, startPoint x: 429, startPoint y: 208, endPoint x: 486, endPoint y: 198, distance: 58.0
drag, startPoint x: 486, startPoint y: 198, endPoint x: 418, endPoint y: 241, distance: 80.6
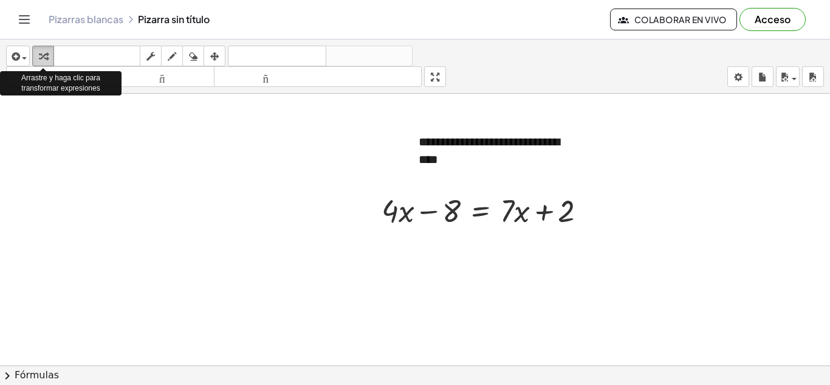
click at [42, 55] on icon "button" at bounding box center [43, 56] width 9 height 15
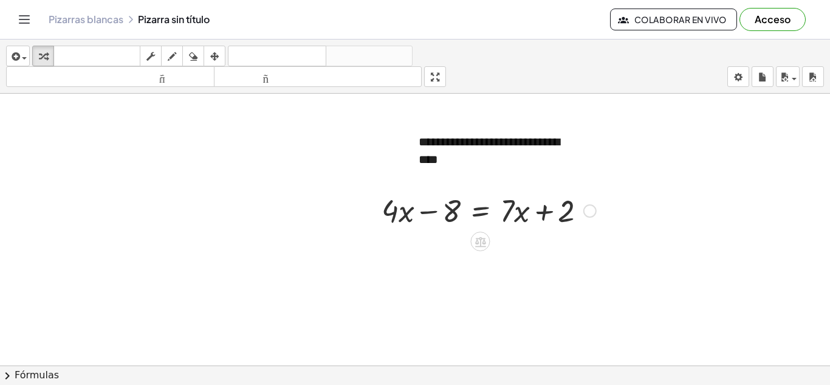
drag, startPoint x: 454, startPoint y: 208, endPoint x: 524, endPoint y: 193, distance: 71.7
drag, startPoint x: 524, startPoint y: 193, endPoint x: 415, endPoint y: 263, distance: 129.8
drag, startPoint x: 422, startPoint y: 214, endPoint x: 585, endPoint y: 215, distance: 162.9
click at [585, 215] on div at bounding box center [489, 209] width 227 height 41
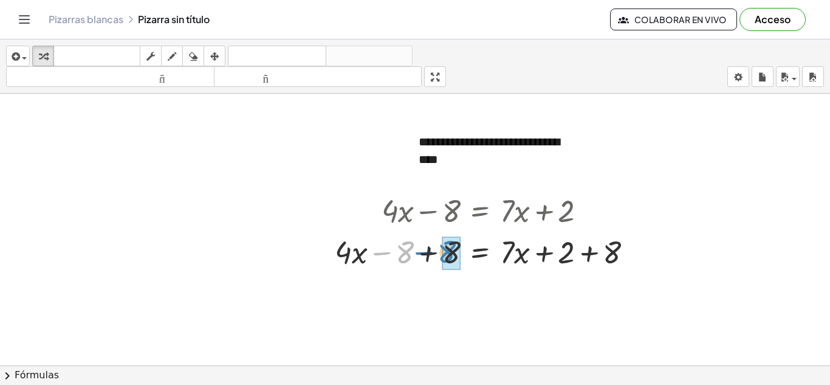
drag, startPoint x: 385, startPoint y: 255, endPoint x: 427, endPoint y: 255, distance: 41.9
click at [427, 255] on div at bounding box center [489, 250] width 320 height 41
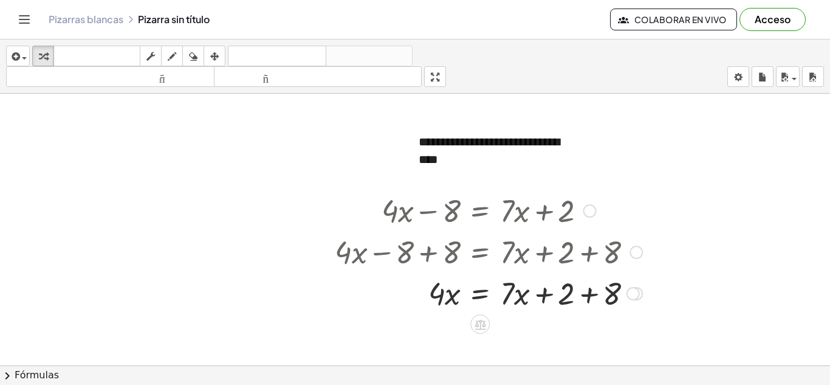
drag, startPoint x: 542, startPoint y: 251, endPoint x: 619, endPoint y: 246, distance: 77.4
click at [619, 246] on div at bounding box center [489, 250] width 320 height 41
drag, startPoint x: 611, startPoint y: 252, endPoint x: 575, endPoint y: 252, distance: 36.5
click at [575, 252] on div at bounding box center [489, 250] width 320 height 41
drag, startPoint x: 542, startPoint y: 250, endPoint x: 605, endPoint y: 250, distance: 63.2
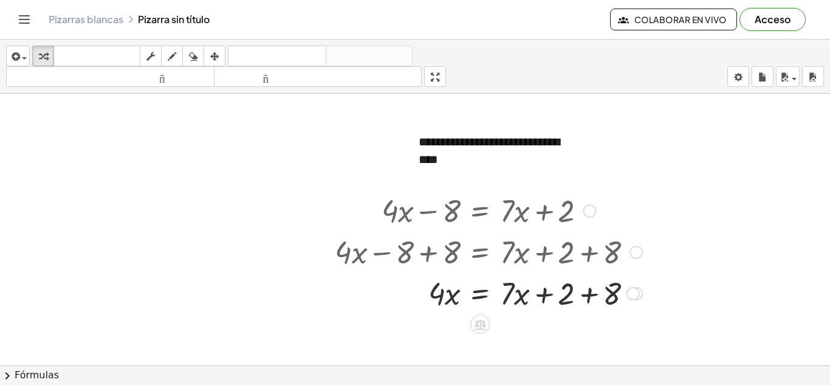
click at [605, 250] on div at bounding box center [489, 250] width 320 height 41
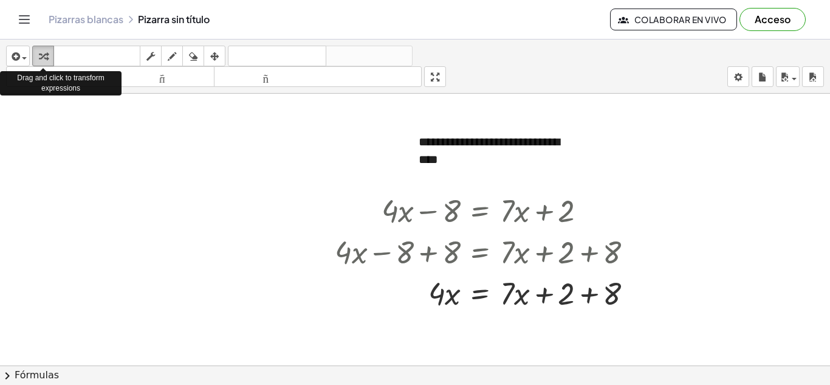
click at [41, 55] on icon "button" at bounding box center [43, 56] width 9 height 15
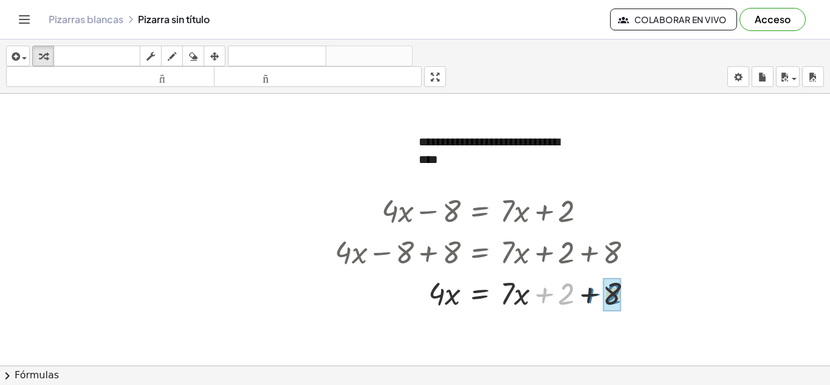
drag, startPoint x: 543, startPoint y: 295, endPoint x: 590, endPoint y: 295, distance: 46.8
click at [590, 295] on div at bounding box center [489, 292] width 320 height 41
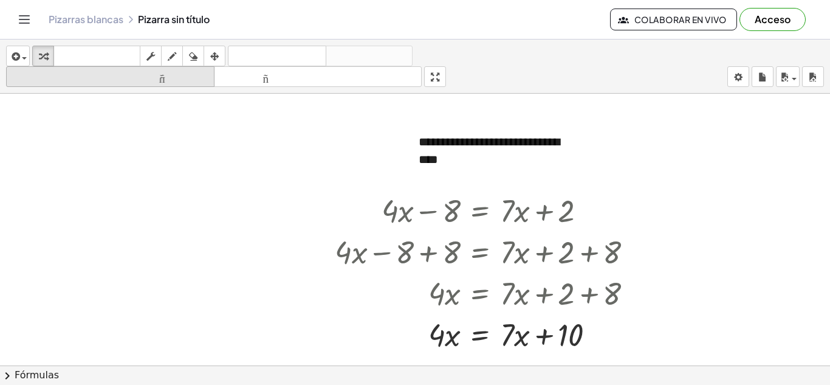
click at [195, 74] on font "tamaño_del_formato" at bounding box center [110, 77] width 202 height 12
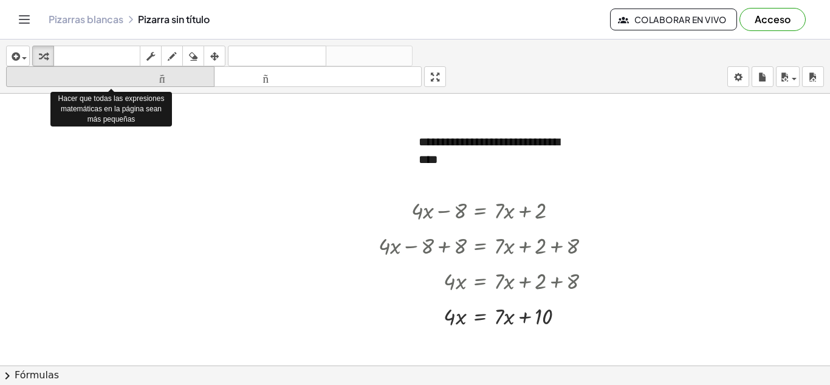
click at [195, 74] on font "tamaño_del_formato" at bounding box center [110, 77] width 202 height 12
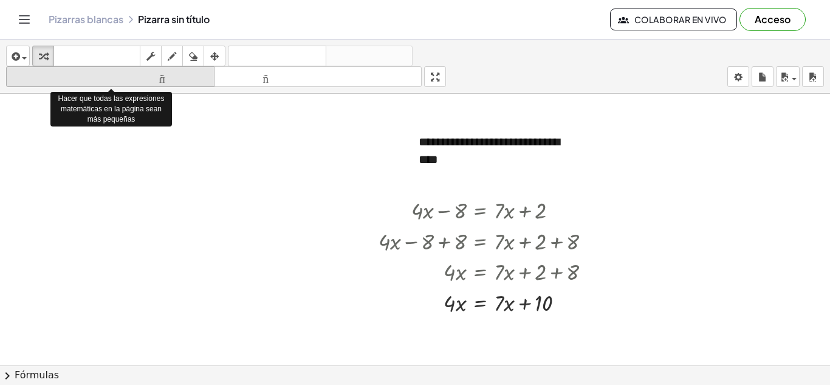
click at [195, 74] on font "tamaño_del_formato" at bounding box center [110, 77] width 202 height 12
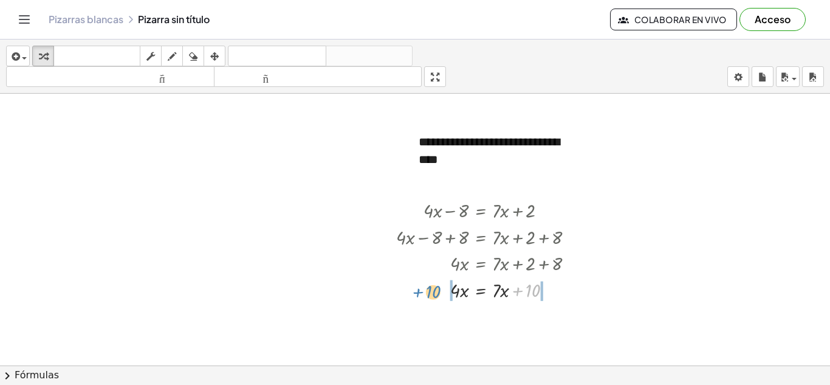
drag, startPoint x: 518, startPoint y: 290, endPoint x: 419, endPoint y: 292, distance: 99.7
click at [419, 292] on div at bounding box center [489, 289] width 199 height 27
drag, startPoint x: 518, startPoint y: 315, endPoint x: 548, endPoint y: 314, distance: 29.8
click at [548, 314] on div at bounding box center [493, 316] width 206 height 27
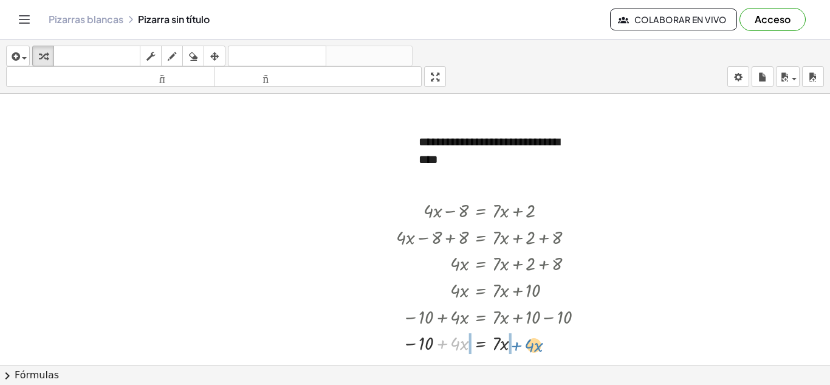
drag, startPoint x: 441, startPoint y: 344, endPoint x: 515, endPoint y: 346, distance: 74.2
click at [515, 346] on div at bounding box center [493, 342] width 206 height 27
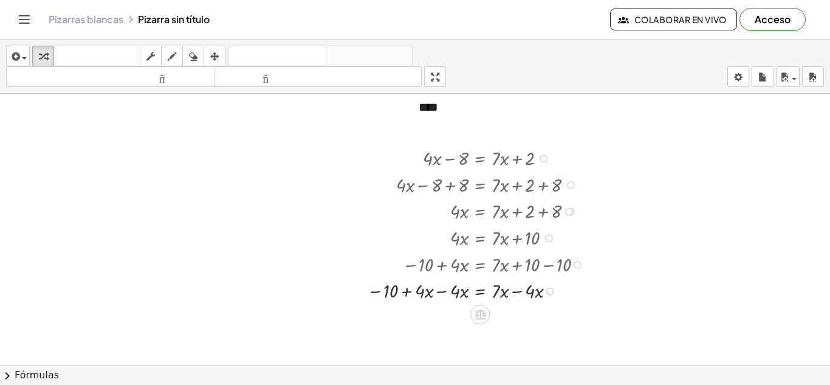
scroll to position [80, 0]
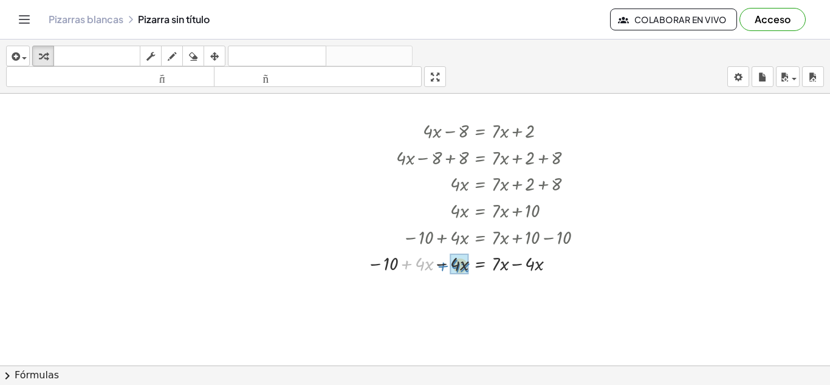
drag, startPoint x: 405, startPoint y: 264, endPoint x: 441, endPoint y: 266, distance: 36.5
click at [441, 266] on div at bounding box center [478, 262] width 235 height 27
drag, startPoint x: 531, startPoint y: 289, endPoint x: 497, endPoint y: 289, distance: 33.4
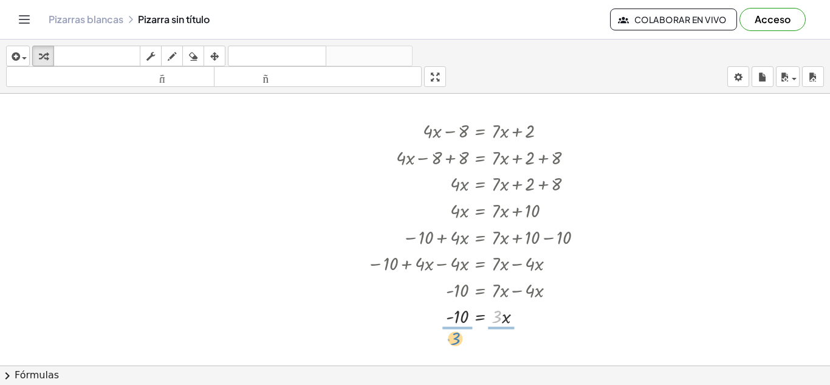
drag, startPoint x: 497, startPoint y: 315, endPoint x: 456, endPoint y: 337, distance: 45.7
click at [501, 322] on div at bounding box center [478, 316] width 235 height 38
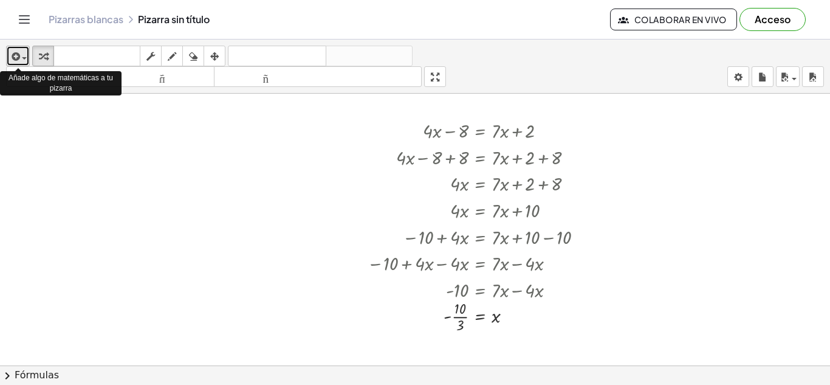
click at [16, 57] on icon "button" at bounding box center [14, 56] width 11 height 15
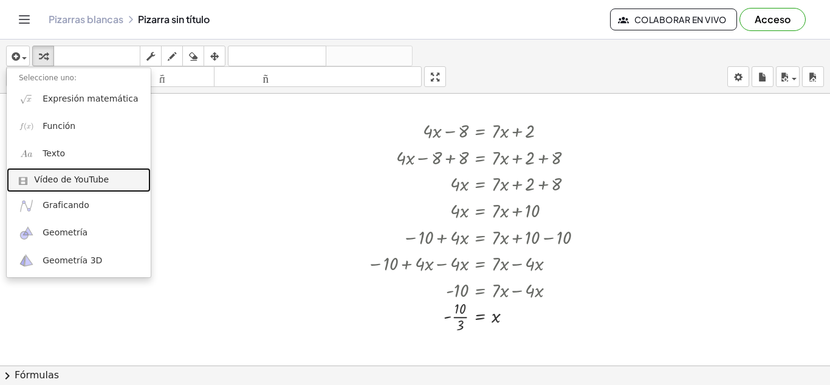
click at [42, 182] on font "Vídeo de YouTube" at bounding box center [71, 179] width 75 height 10
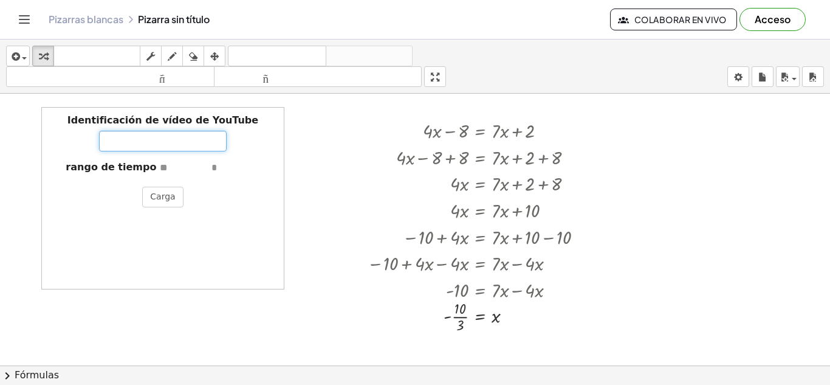
click at [108, 141] on input "Identificación de vídeo de YouTube" at bounding box center [163, 141] width 128 height 21
type input "**********"
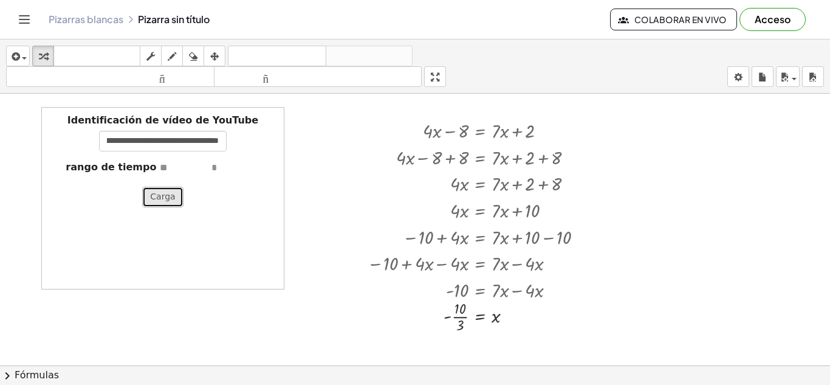
scroll to position [0, 0]
click at [159, 201] on font "Carga" at bounding box center [162, 196] width 25 height 10
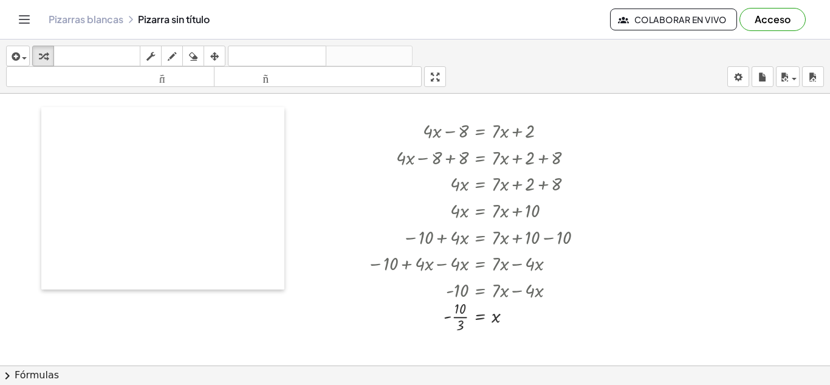
click at [44, 116] on div at bounding box center [47, 198] width 12 height 182
drag, startPoint x: 44, startPoint y: 116, endPoint x: 69, endPoint y: 153, distance: 44.7
click at [69, 153] on div at bounding box center [72, 235] width 12 height 182
click at [64, 154] on div at bounding box center [415, 333] width 830 height 639
click at [66, 265] on div at bounding box center [72, 235] width 12 height 182
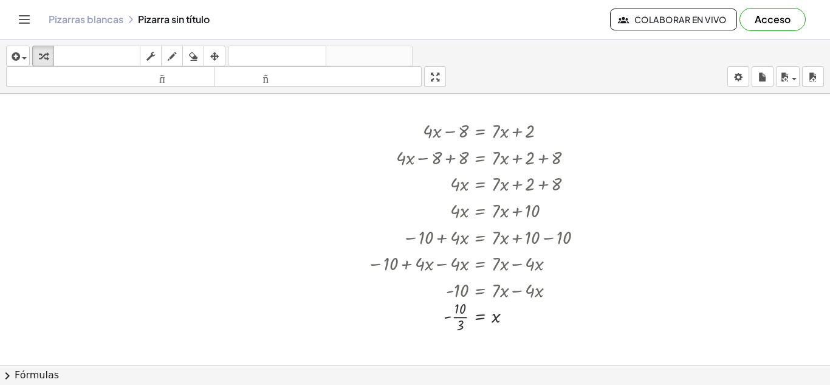
drag, startPoint x: 14, startPoint y: 106, endPoint x: 95, endPoint y: 178, distance: 108.1
click at [95, 178] on div "**********" at bounding box center [415, 333] width 830 height 639
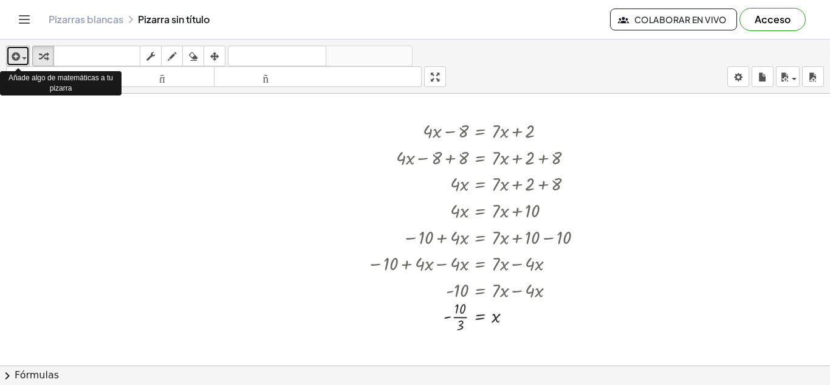
click at [15, 55] on icon "button" at bounding box center [14, 56] width 11 height 15
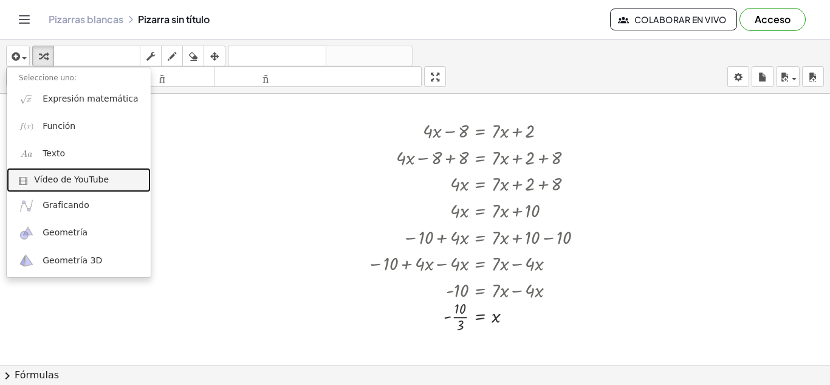
click at [71, 177] on font "Vídeo de YouTube" at bounding box center [71, 179] width 75 height 10
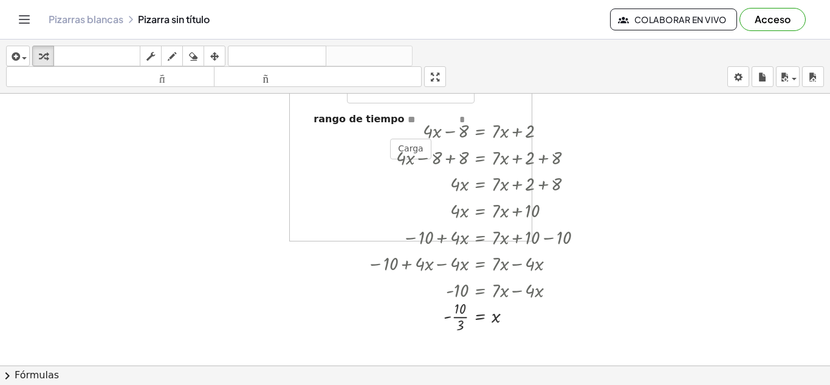
drag, startPoint x: 289, startPoint y: 180, endPoint x: 239, endPoint y: 192, distance: 50.7
click at [239, 192] on div at bounding box center [187, 235] width 243 height 182
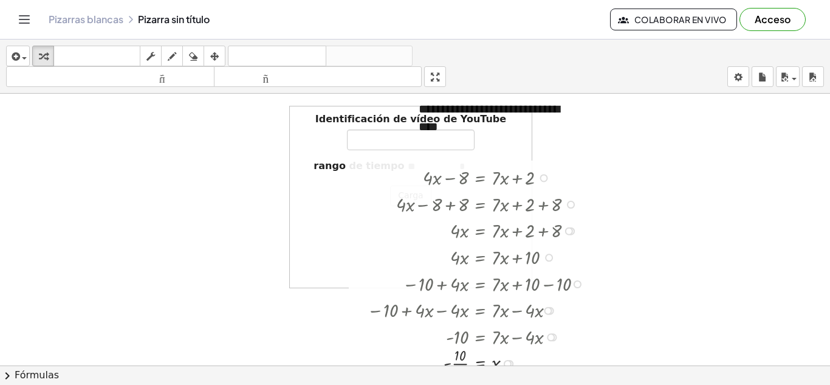
scroll to position [42, 0]
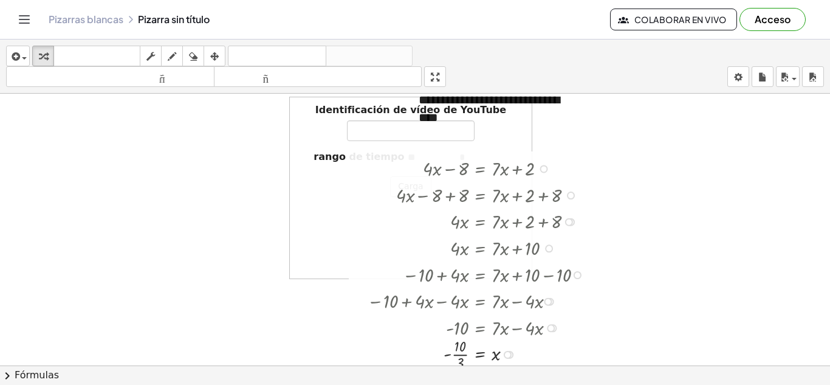
drag, startPoint x: 479, startPoint y: 191, endPoint x: 549, endPoint y: 182, distance: 70.5
click at [549, 182] on div at bounding box center [478, 194] width 235 height 27
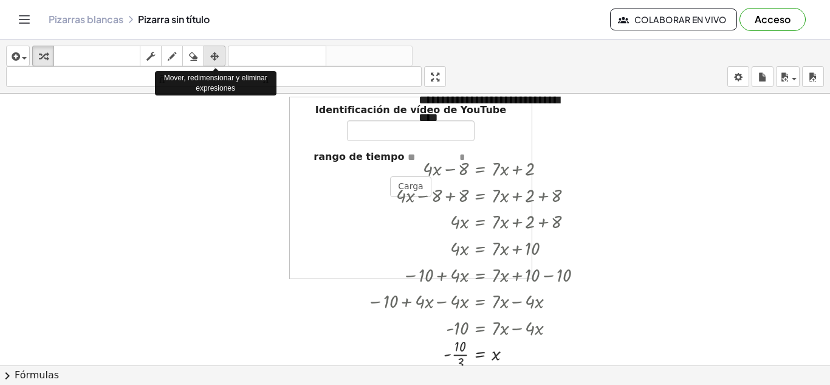
click at [218, 56] on icon "button" at bounding box center [214, 56] width 9 height 15
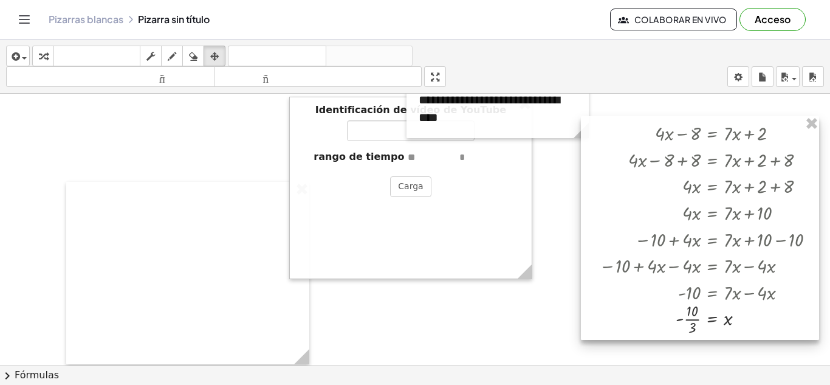
drag, startPoint x: 567, startPoint y: 201, endPoint x: 799, endPoint y: 166, distance: 234.9
click at [799, 166] on div at bounding box center [700, 228] width 238 height 224
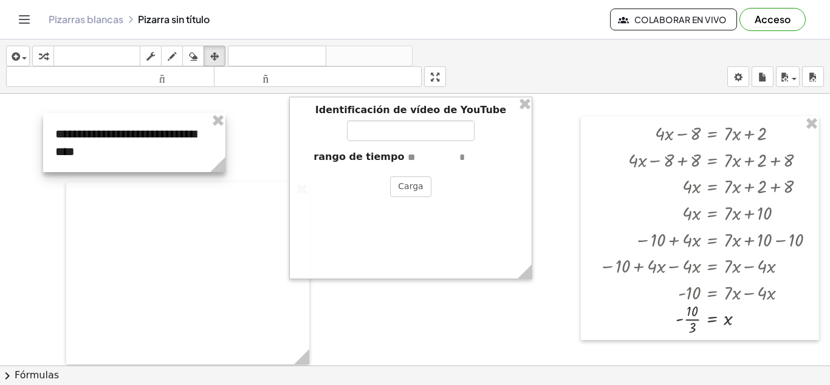
drag, startPoint x: 551, startPoint y: 111, endPoint x: 188, endPoint y: 145, distance: 364.5
click at [188, 145] on div at bounding box center [134, 142] width 182 height 59
click at [206, 250] on div at bounding box center [187, 273] width 243 height 182
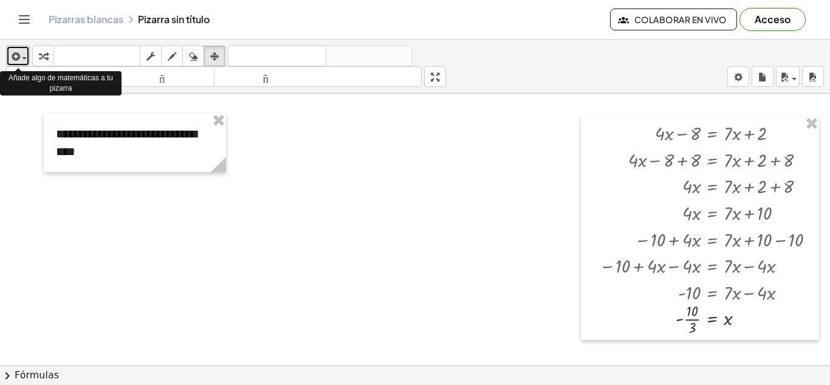
click at [21, 60] on span "button" at bounding box center [21, 57] width 2 height 9
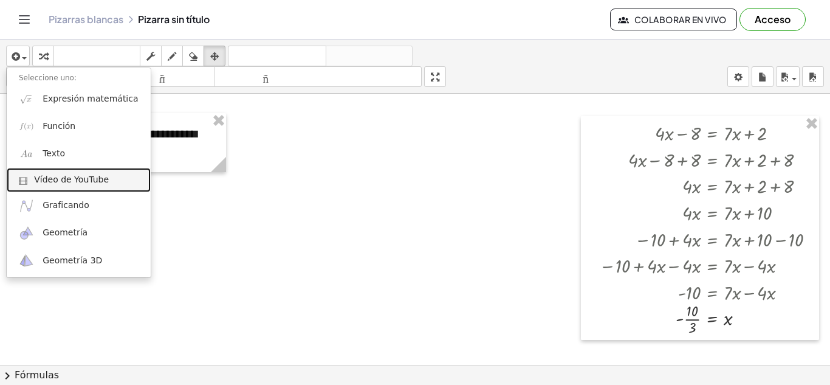
click at [41, 179] on font "Vídeo de YouTube" at bounding box center [71, 179] width 75 height 10
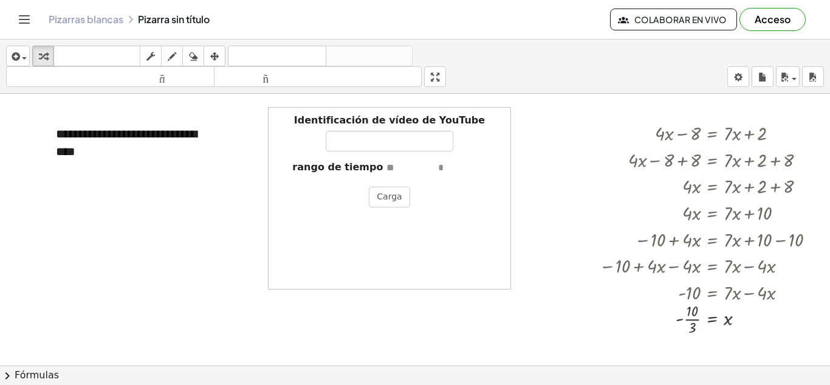
click at [393, 165] on input "text" at bounding box center [411, 168] width 49 height 14
type input "****"
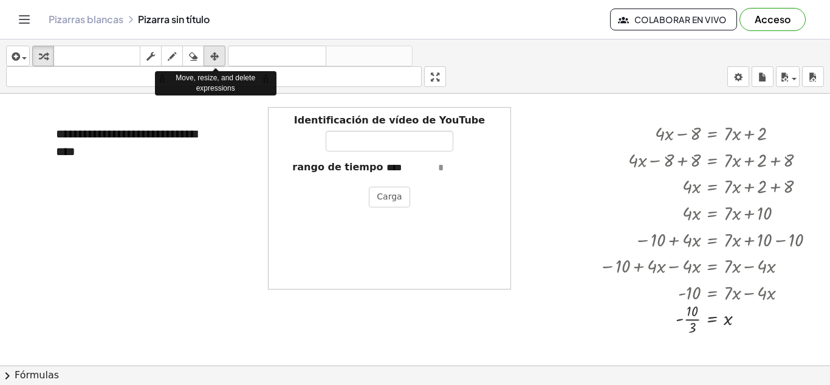
click at [213, 55] on icon "button" at bounding box center [214, 56] width 9 height 15
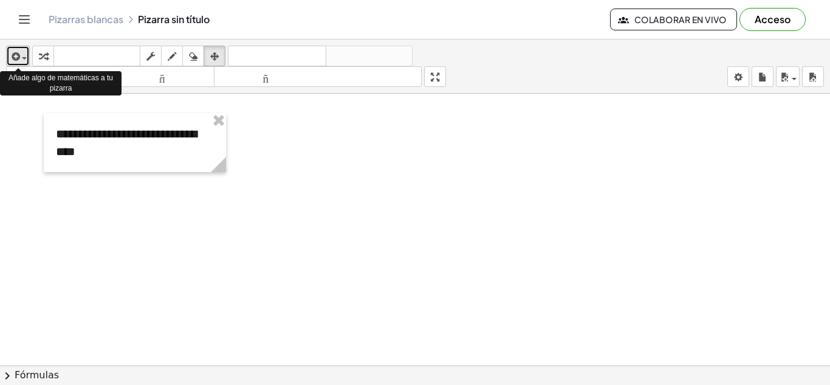
click at [13, 55] on icon "button" at bounding box center [14, 56] width 11 height 15
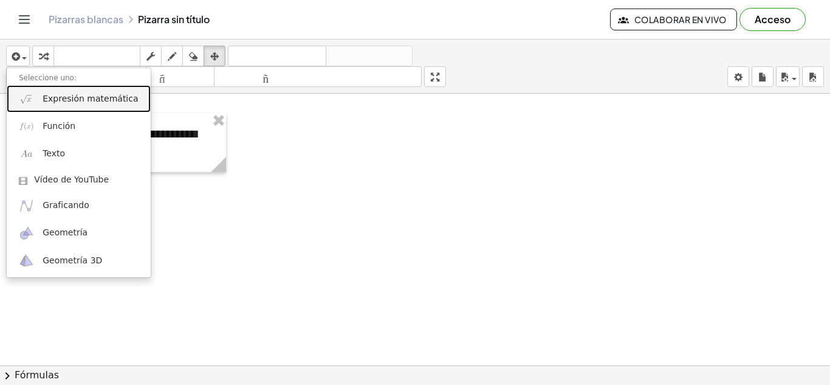
click at [64, 98] on font "Expresión matemática" at bounding box center [90, 99] width 95 height 10
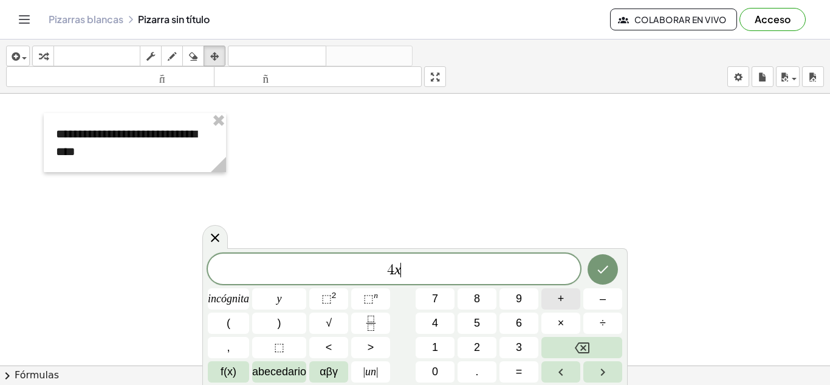
click at [562, 297] on font "+" at bounding box center [561, 298] width 7 height 12
click at [481, 296] on button "8" at bounding box center [477, 298] width 39 height 21
click at [514, 373] on button "=" at bounding box center [519, 371] width 39 height 21
click at [517, 323] on font "6" at bounding box center [519, 323] width 6 height 12
click at [241, 298] on font "incógnita" at bounding box center [228, 298] width 41 height 12
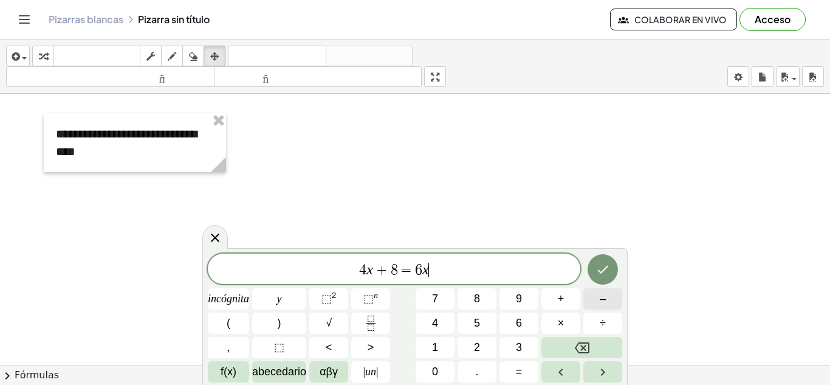
click at [602, 300] on font "–" at bounding box center [603, 298] width 6 height 12
click at [483, 350] on button "2" at bounding box center [477, 347] width 39 height 21
click at [607, 258] on button "Hecho" at bounding box center [603, 269] width 30 height 30
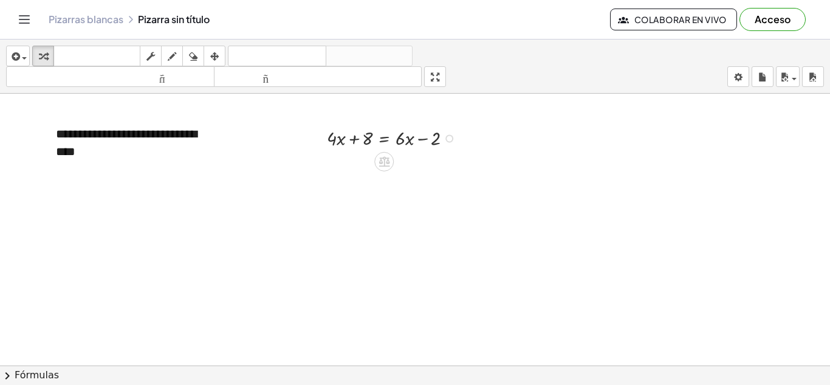
click at [331, 123] on div "+ · 4 · x + 8 = + · 6 · x − 2" at bounding box center [384, 137] width 150 height 33
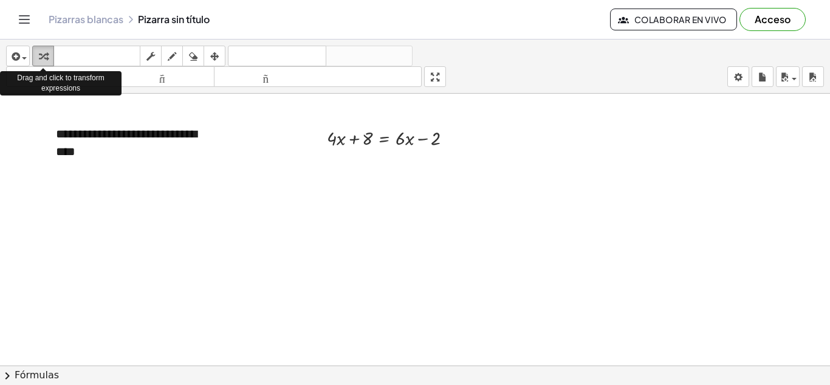
click at [47, 54] on icon "button" at bounding box center [43, 56] width 9 height 15
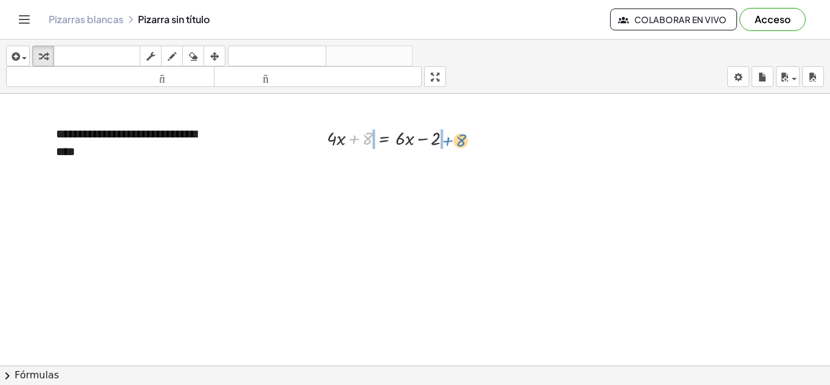
drag, startPoint x: 355, startPoint y: 138, endPoint x: 449, endPoint y: 140, distance: 93.6
click at [449, 140] on div at bounding box center [394, 137] width 147 height 27
drag, startPoint x: 328, startPoint y: 168, endPoint x: 355, endPoint y: 168, distance: 26.7
click at [355, 168] on div at bounding box center [394, 164] width 201 height 27
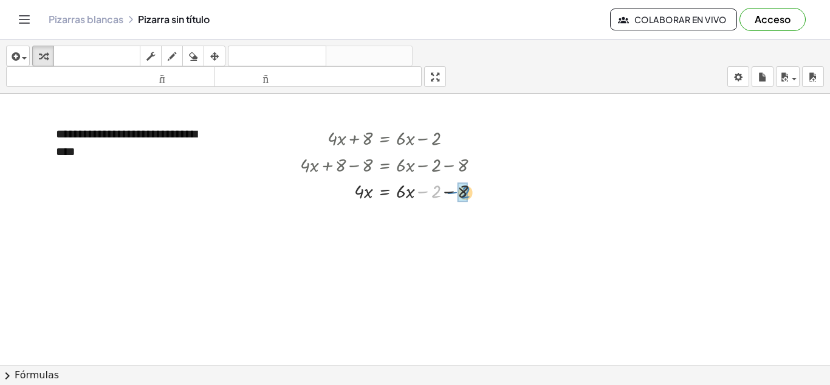
drag, startPoint x: 424, startPoint y: 191, endPoint x: 453, endPoint y: 191, distance: 29.2
click at [453, 191] on div at bounding box center [394, 190] width 201 height 27
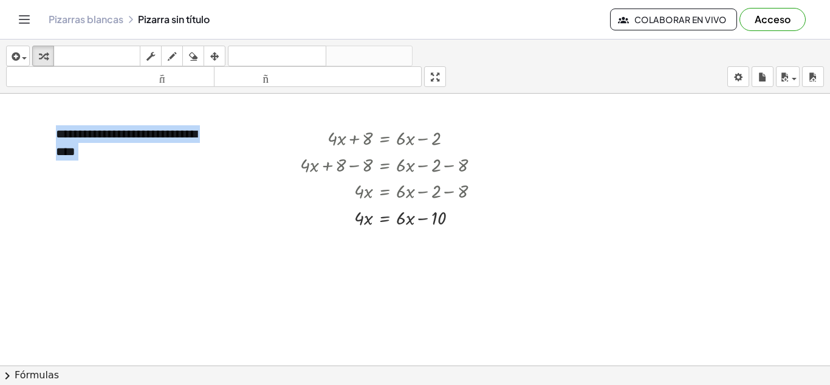
drag, startPoint x: 386, startPoint y: 239, endPoint x: 388, endPoint y: 252, distance: 12.9
click at [388, 252] on div "**********" at bounding box center [415, 371] width 830 height 639
click at [384, 239] on icon at bounding box center [384, 241] width 11 height 10
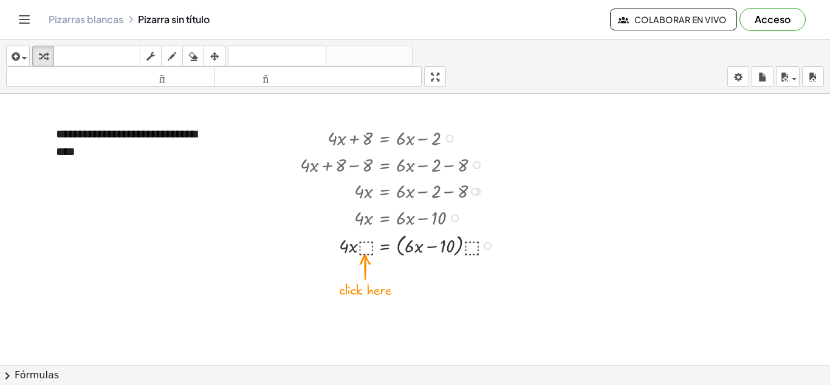
click at [365, 249] on div at bounding box center [400, 244] width 212 height 29
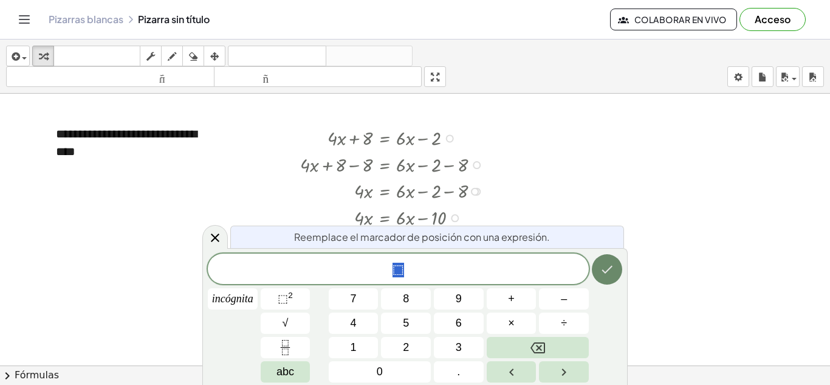
click at [605, 273] on icon "Hecho" at bounding box center [607, 270] width 11 height 8
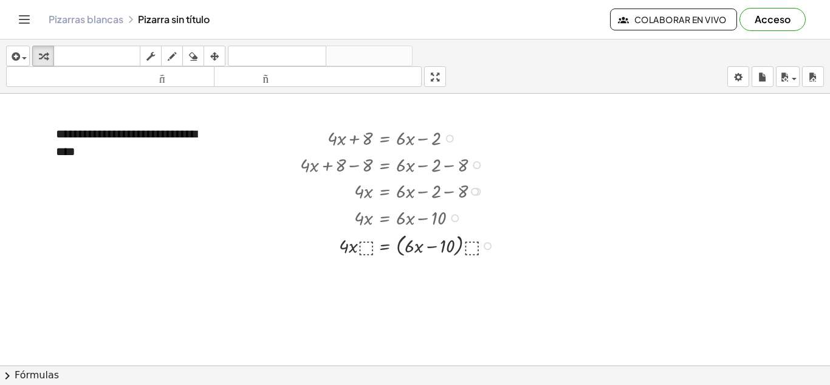
click at [366, 241] on div at bounding box center [400, 244] width 212 height 29
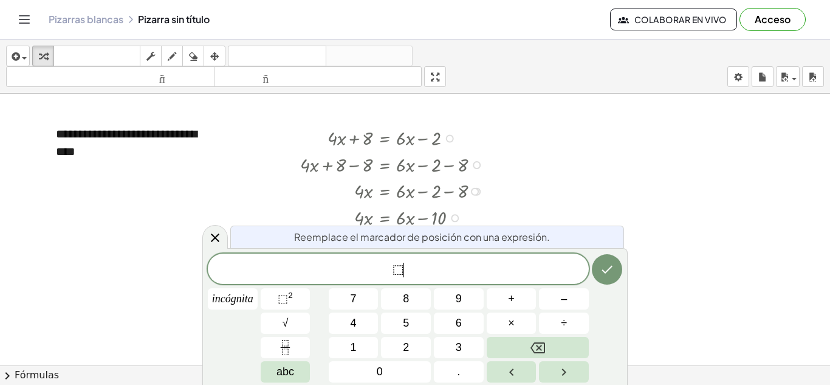
click at [425, 274] on span "⬚ ​" at bounding box center [398, 269] width 381 height 17
click at [605, 274] on icon "Hecho" at bounding box center [607, 269] width 15 height 15
click at [643, 166] on div at bounding box center [415, 371] width 830 height 639
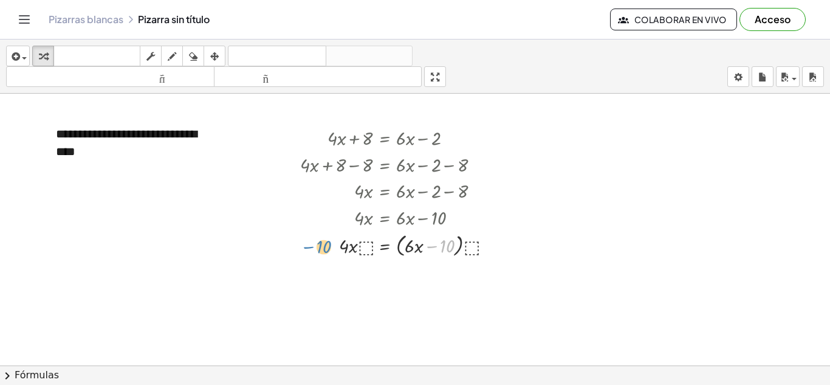
drag, startPoint x: 433, startPoint y: 246, endPoint x: 309, endPoint y: 247, distance: 123.4
click at [309, 247] on div at bounding box center [400, 244] width 212 height 29
click at [401, 245] on div at bounding box center [400, 244] width 212 height 29
click at [470, 244] on div at bounding box center [400, 244] width 212 height 29
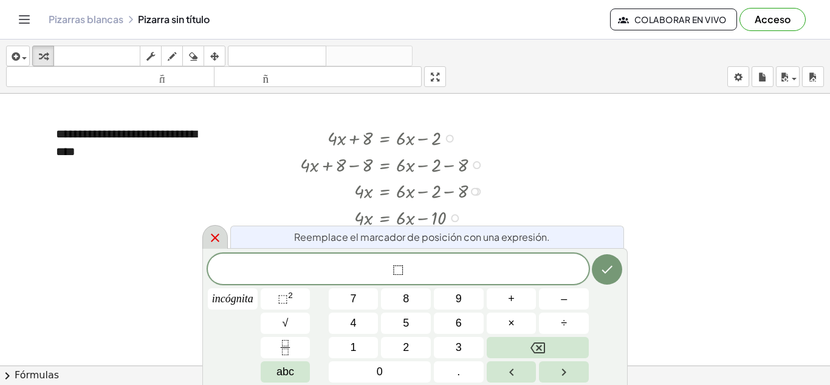
click at [215, 238] on icon at bounding box center [215, 237] width 9 height 9
